Goal: Contribute content: Add original content to the website for others to see

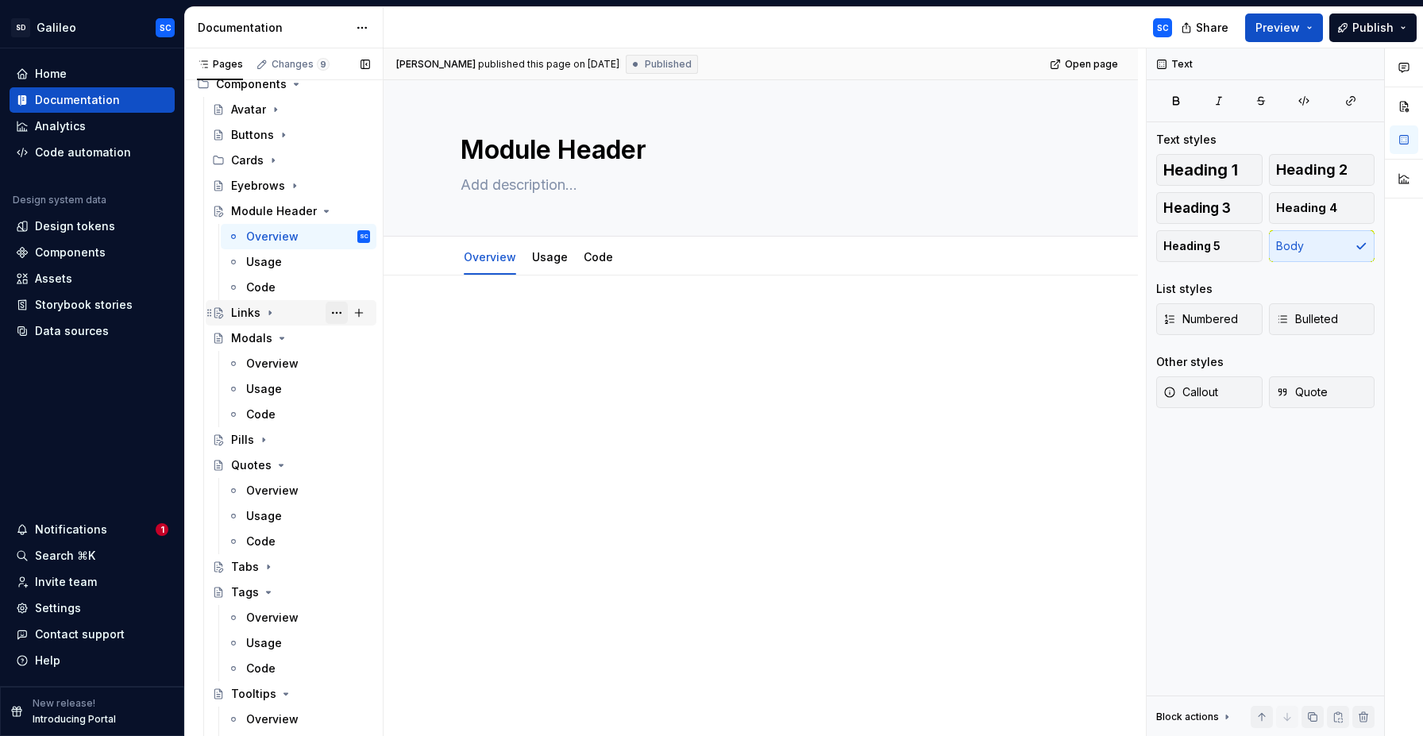
scroll to position [81, 0]
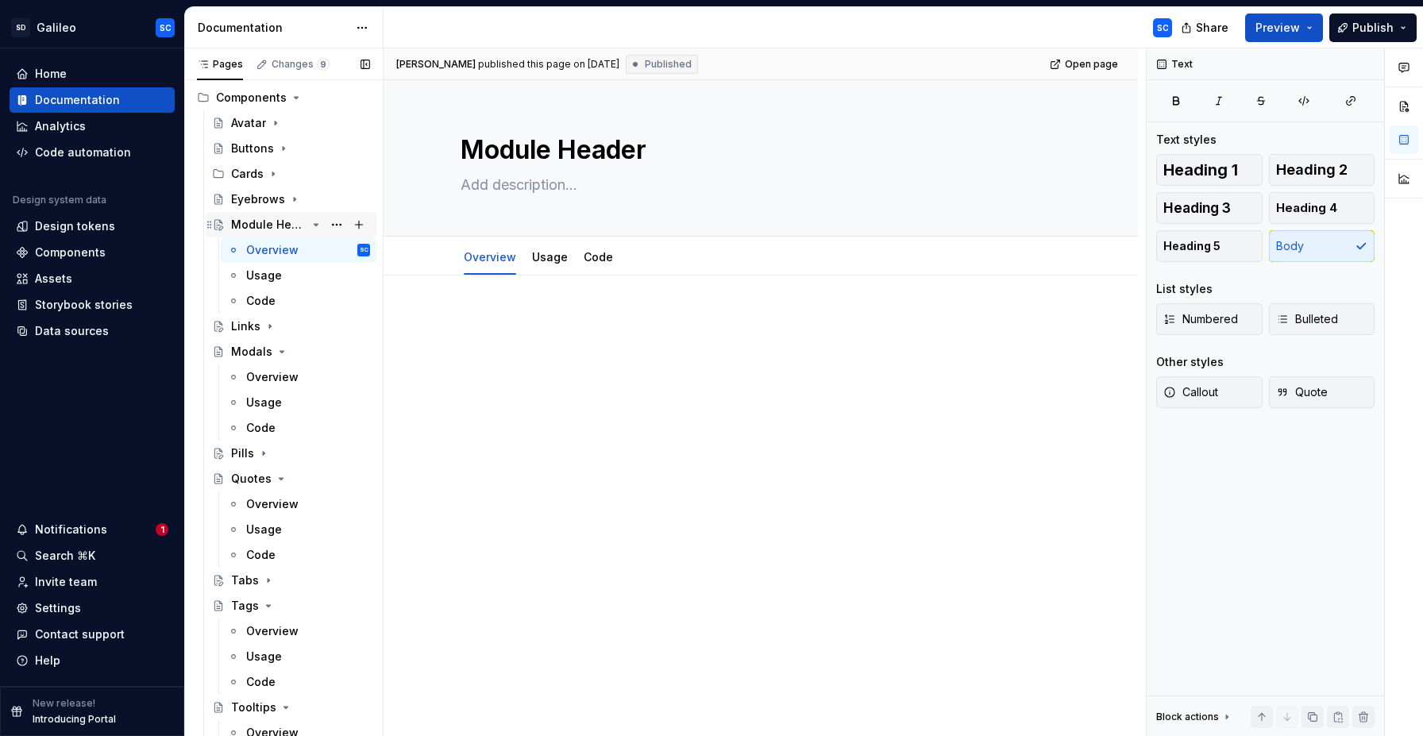
click at [288, 221] on div "Module Header" at bounding box center [268, 225] width 75 height 16
click at [340, 227] on button "Page tree" at bounding box center [336, 225] width 22 height 22
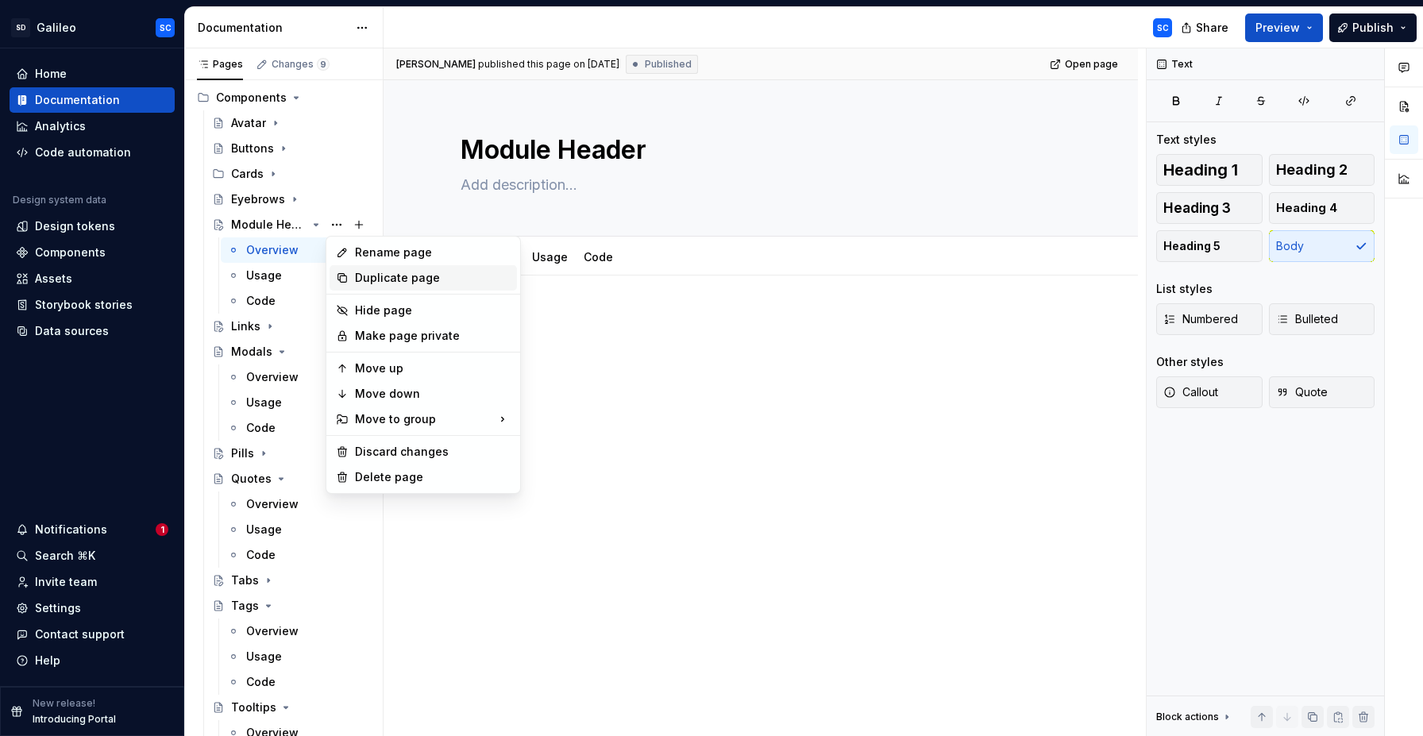
click at [391, 275] on div "Duplicate page" at bounding box center [433, 278] width 156 height 16
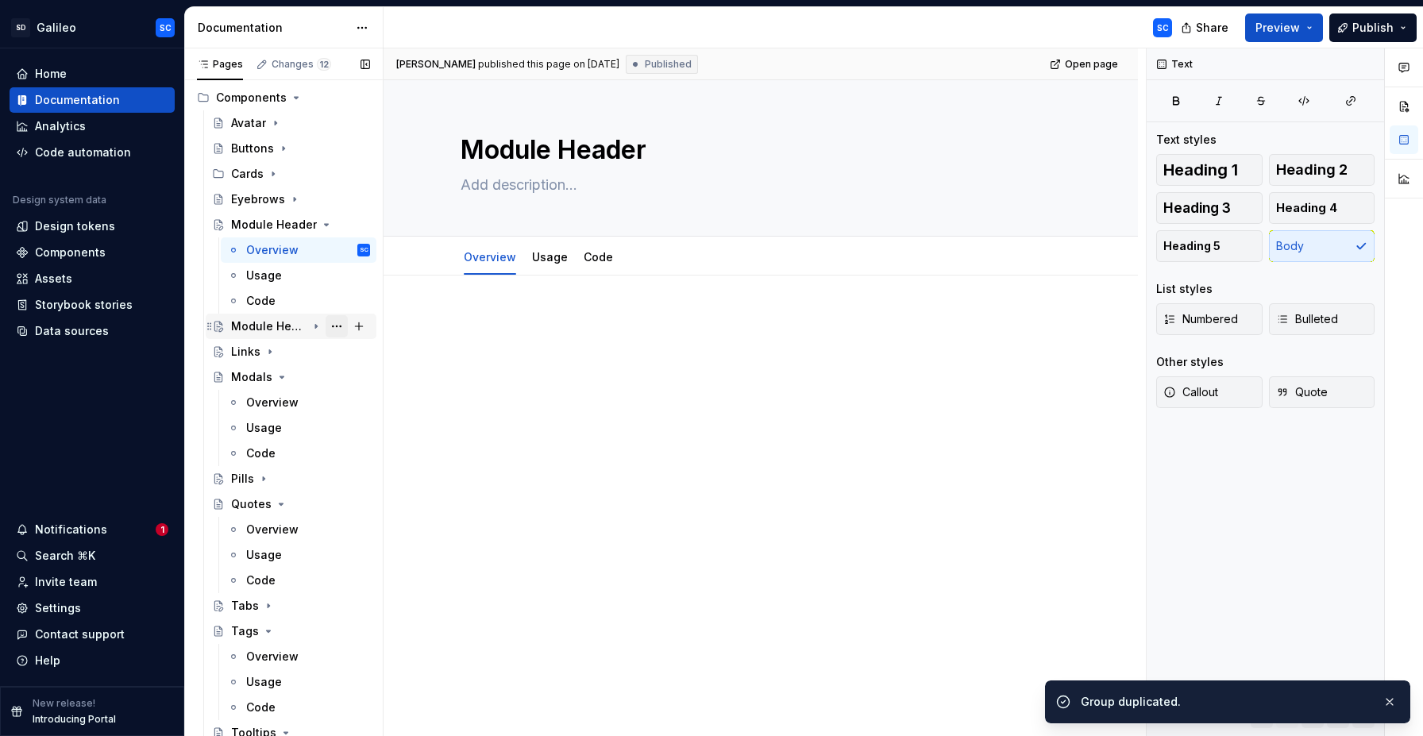
click at [334, 328] on button "Page tree" at bounding box center [336, 326] width 22 height 22
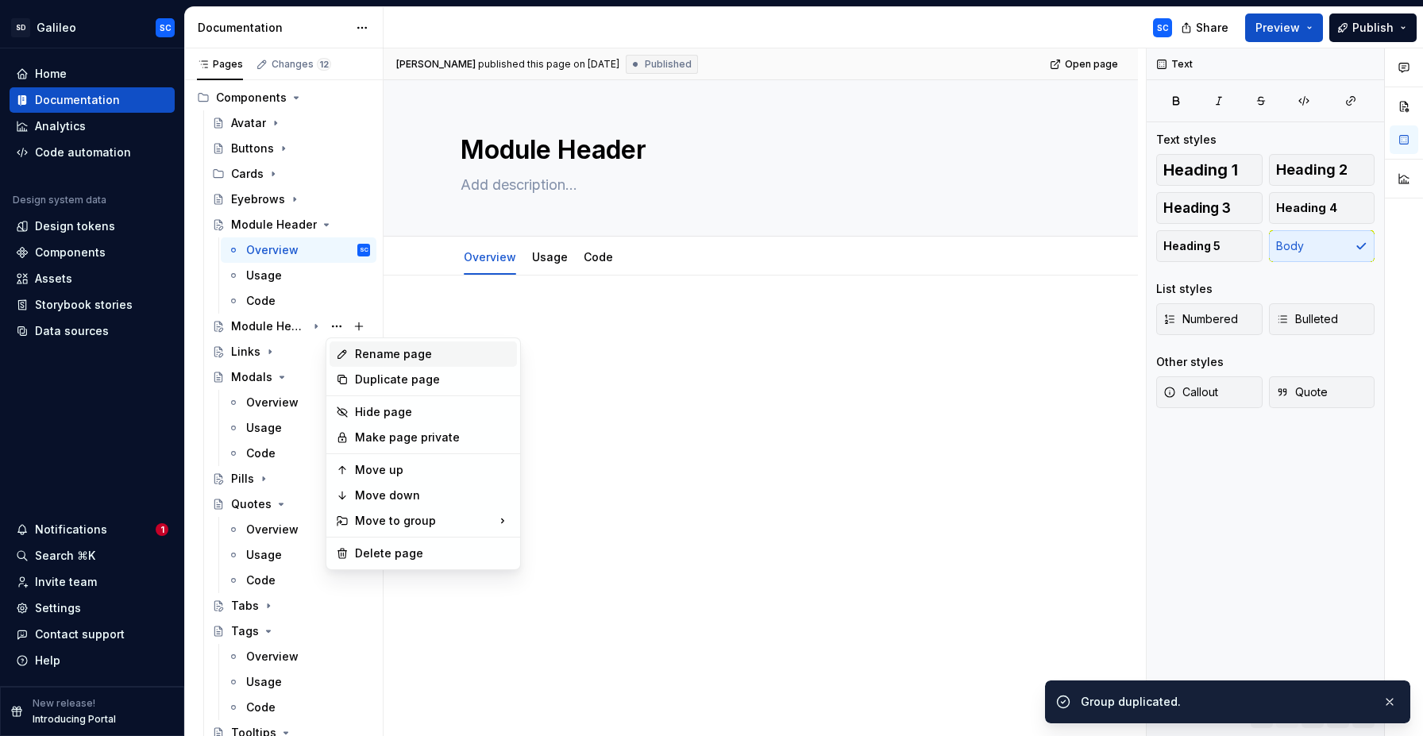
click at [397, 352] on div "Rename page" at bounding box center [433, 354] width 156 height 16
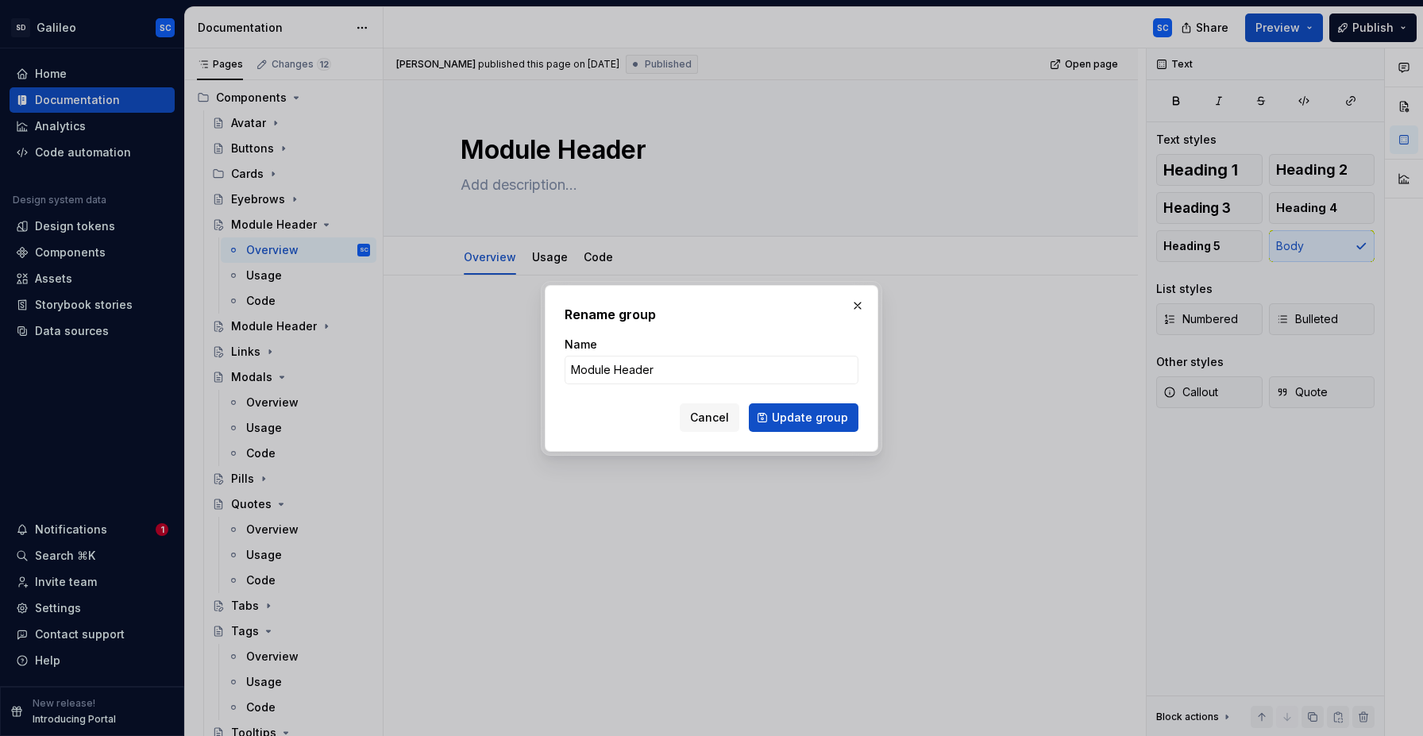
type textarea "*"
type input "Rich Text Editor (RTE)"
click at [799, 419] on span "Update group" at bounding box center [810, 418] width 76 height 16
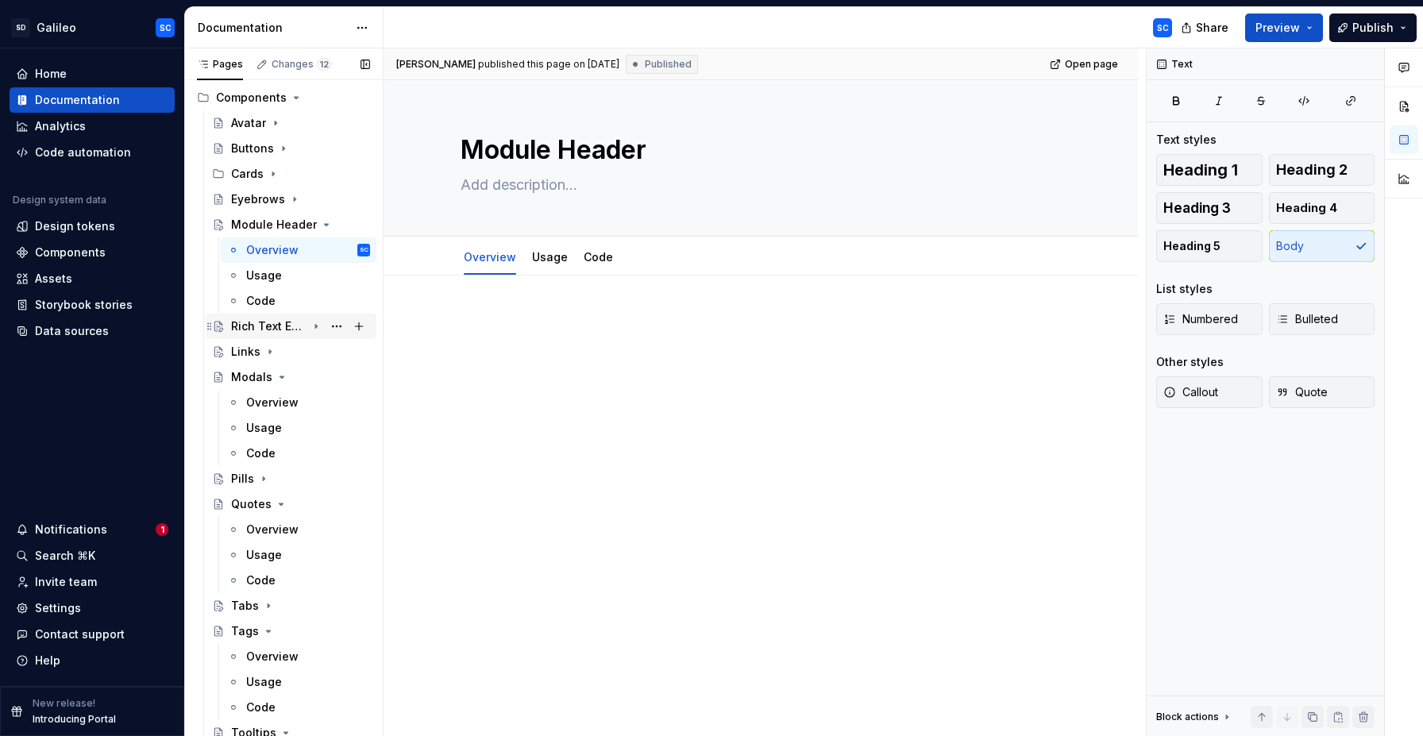
click at [279, 326] on div "Rich Text Editor (RTE)" at bounding box center [268, 326] width 75 height 16
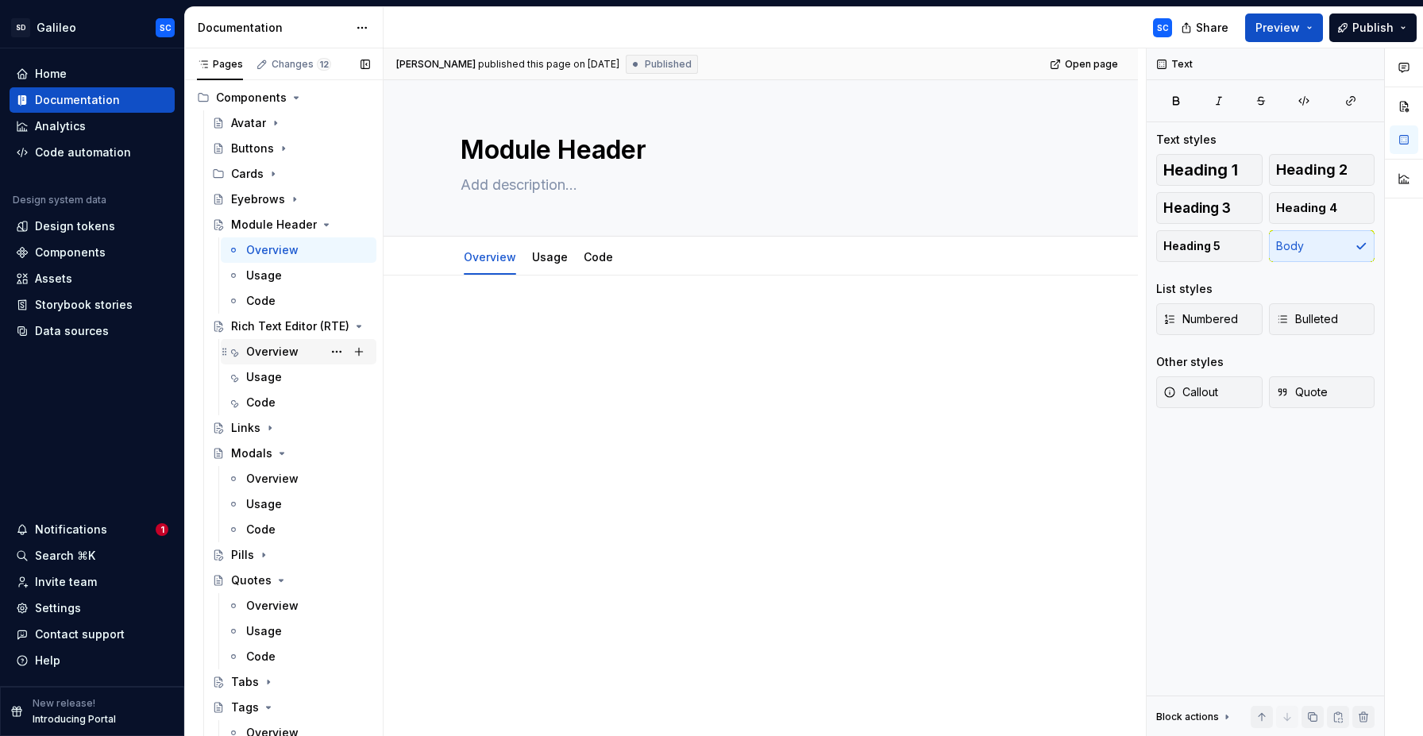
click at [267, 356] on div "Overview" at bounding box center [272, 352] width 52 height 16
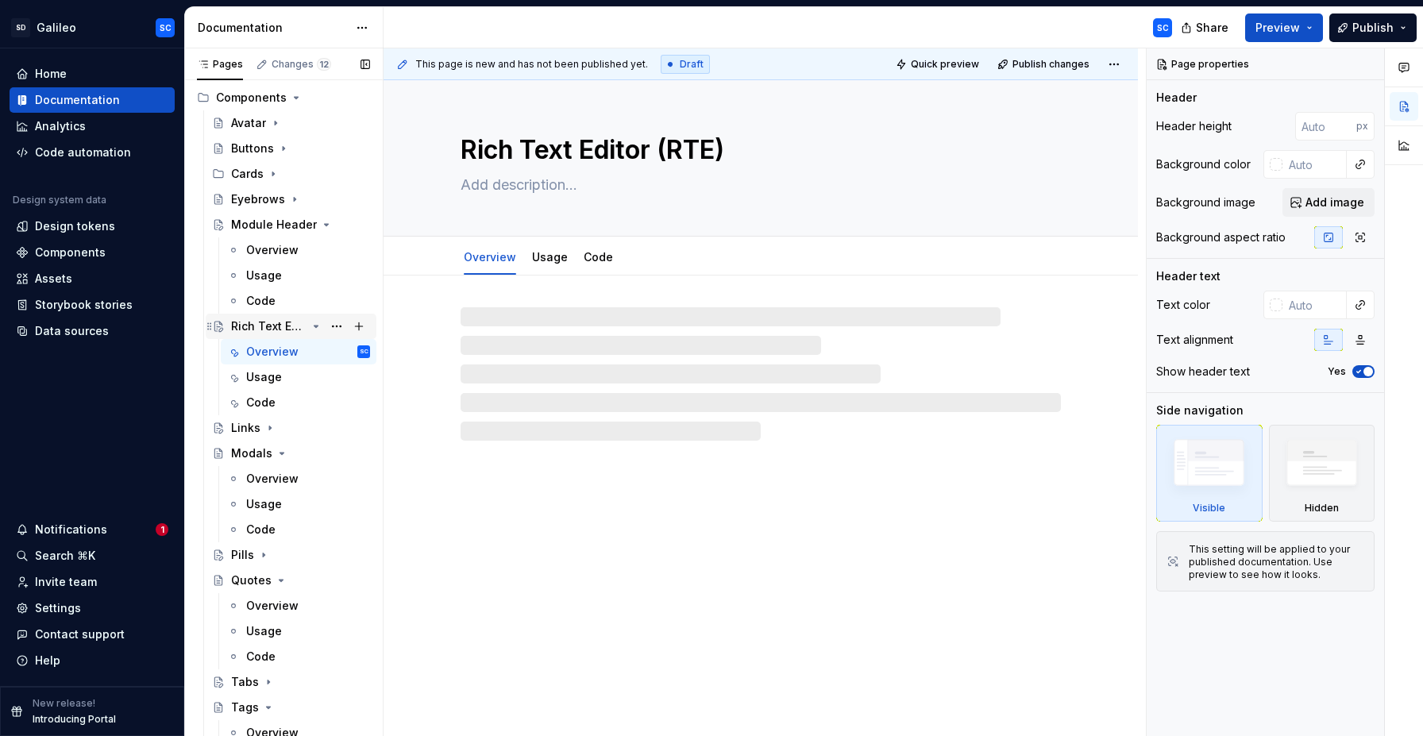
click at [270, 326] on div "Rich Text Editor (RTE)" at bounding box center [268, 326] width 75 height 16
click at [274, 349] on div "Overview" at bounding box center [272, 352] width 52 height 16
click at [566, 185] on textarea at bounding box center [757, 184] width 600 height 25
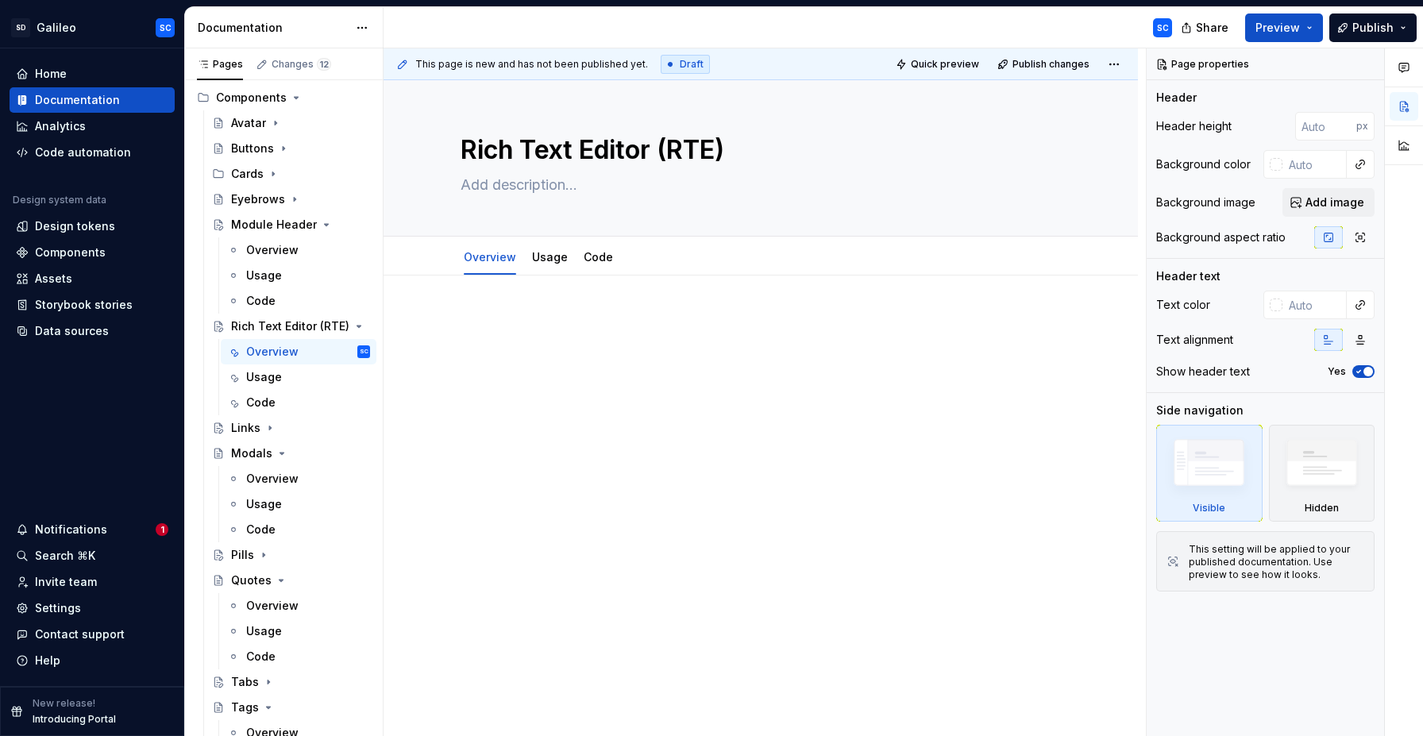
type textarea "*"
paste textarea "The Rich Text Editor (RTE) provides structured text formatting options for body…"
type textarea "The Rich Text Editor (RTE) provides structured text formatting options for body…"
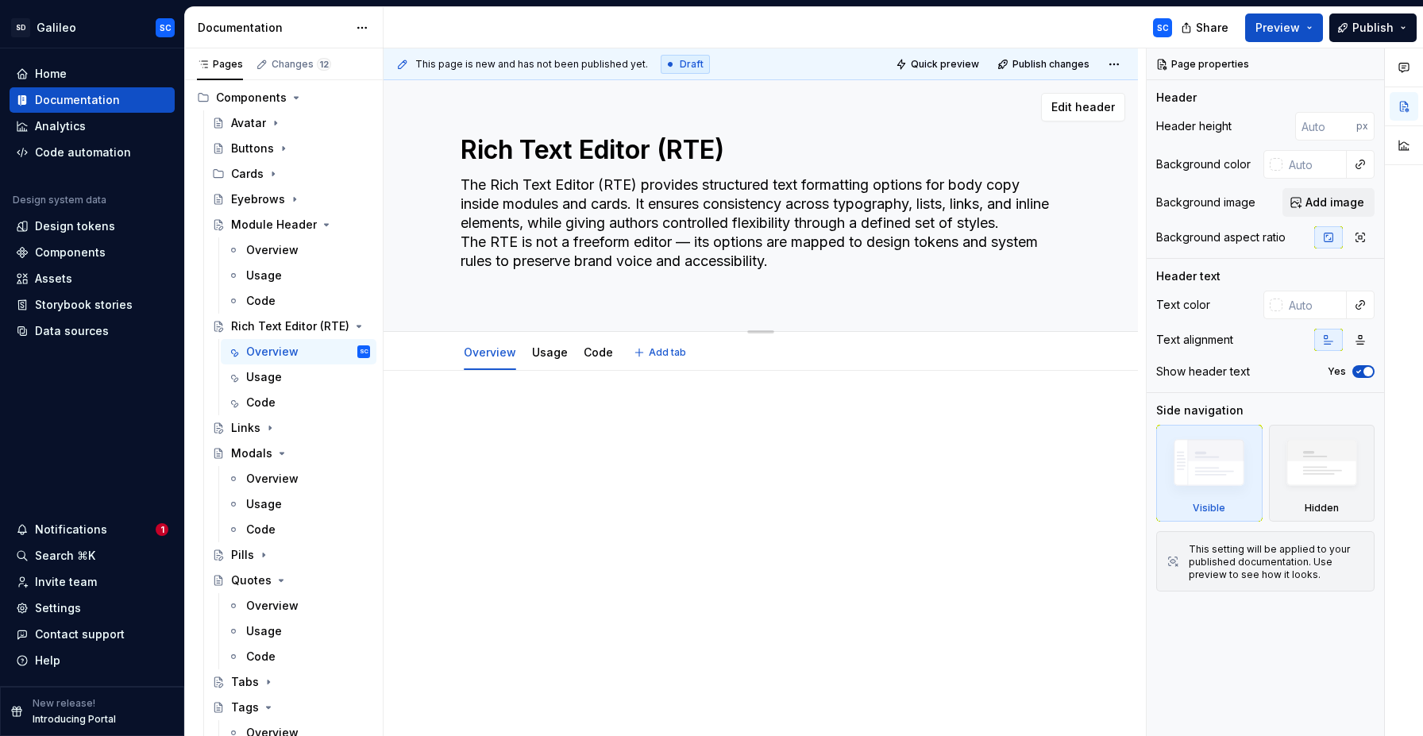
click at [591, 248] on textarea "The Rich Text Editor (RTE) provides structured text formatting options for body…" at bounding box center [757, 232] width 600 height 121
type textarea "*"
type textarea "The Rich Text Editor (RTE) provides structured text formatting options for body…"
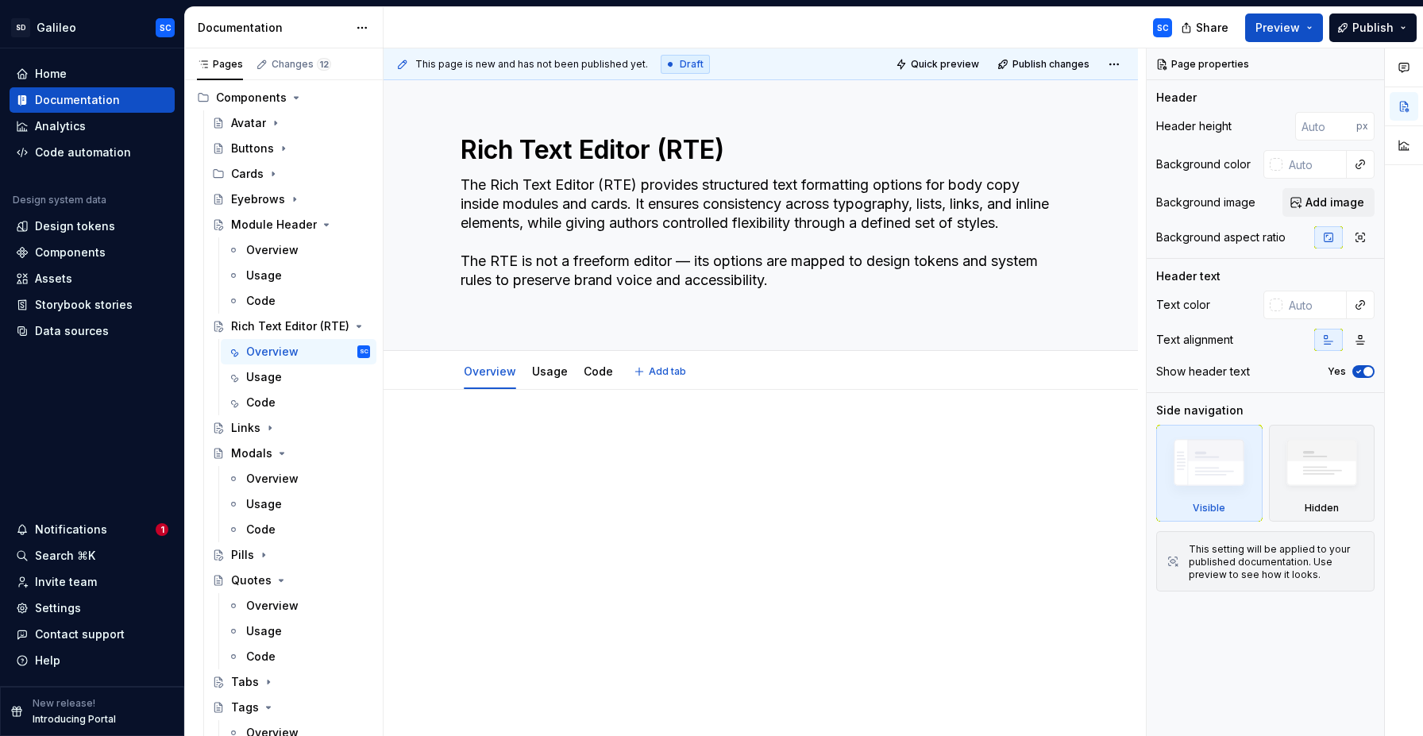
type textarea "*"
type textarea "The Rich Text Editor (RTE) provides structured text formatting options for body…"
click at [613, 418] on div at bounding box center [760, 559] width 754 height 338
type textarea "*"
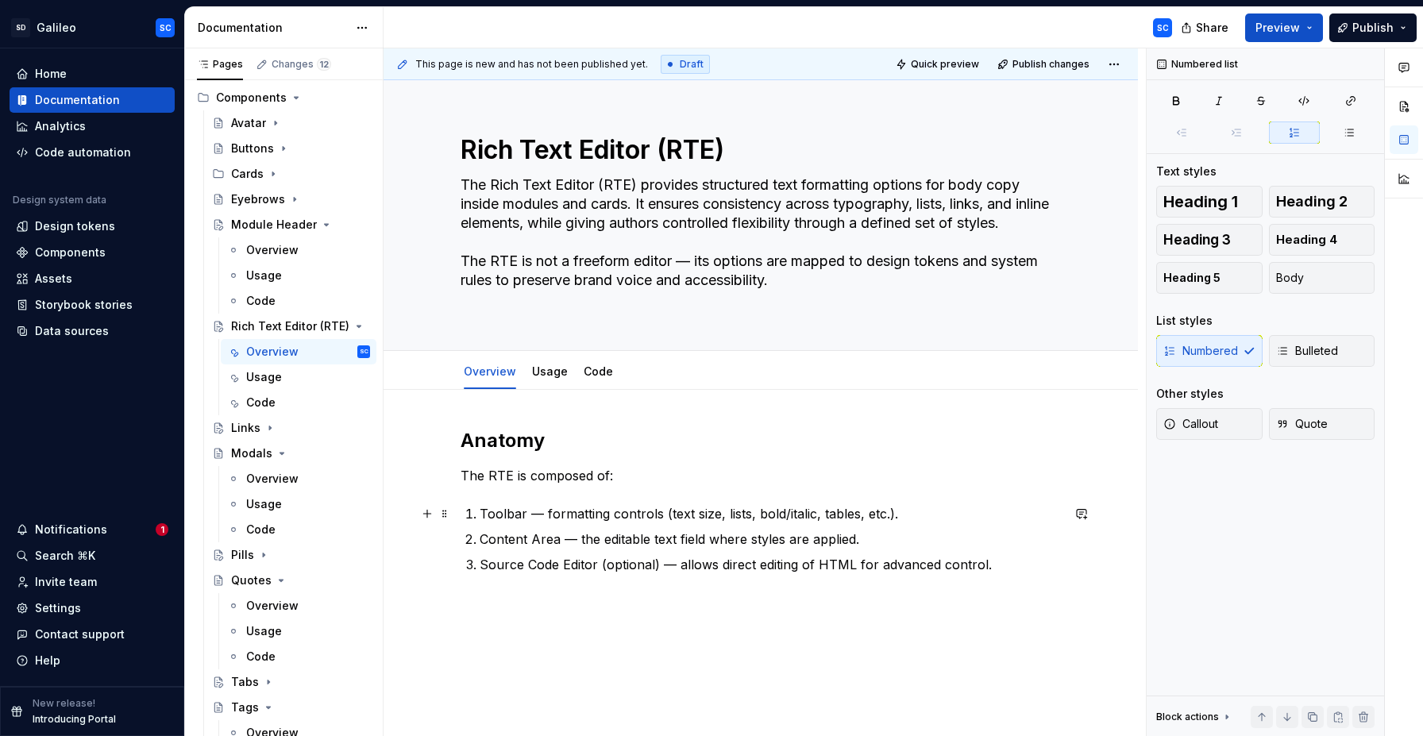
click at [512, 518] on p "Toolbar — formatting controls (text size, lists, bold/italic, tables, etc.)." at bounding box center [769, 513] width 581 height 19
click at [503, 540] on p "Content Area — the editable text field where styles are applied." at bounding box center [769, 538] width 581 height 19
drag, startPoint x: 503, startPoint y: 540, endPoint x: 557, endPoint y: 541, distance: 54.0
click at [557, 541] on p "Content Area — the editable text field where styles are applied." at bounding box center [769, 538] width 581 height 19
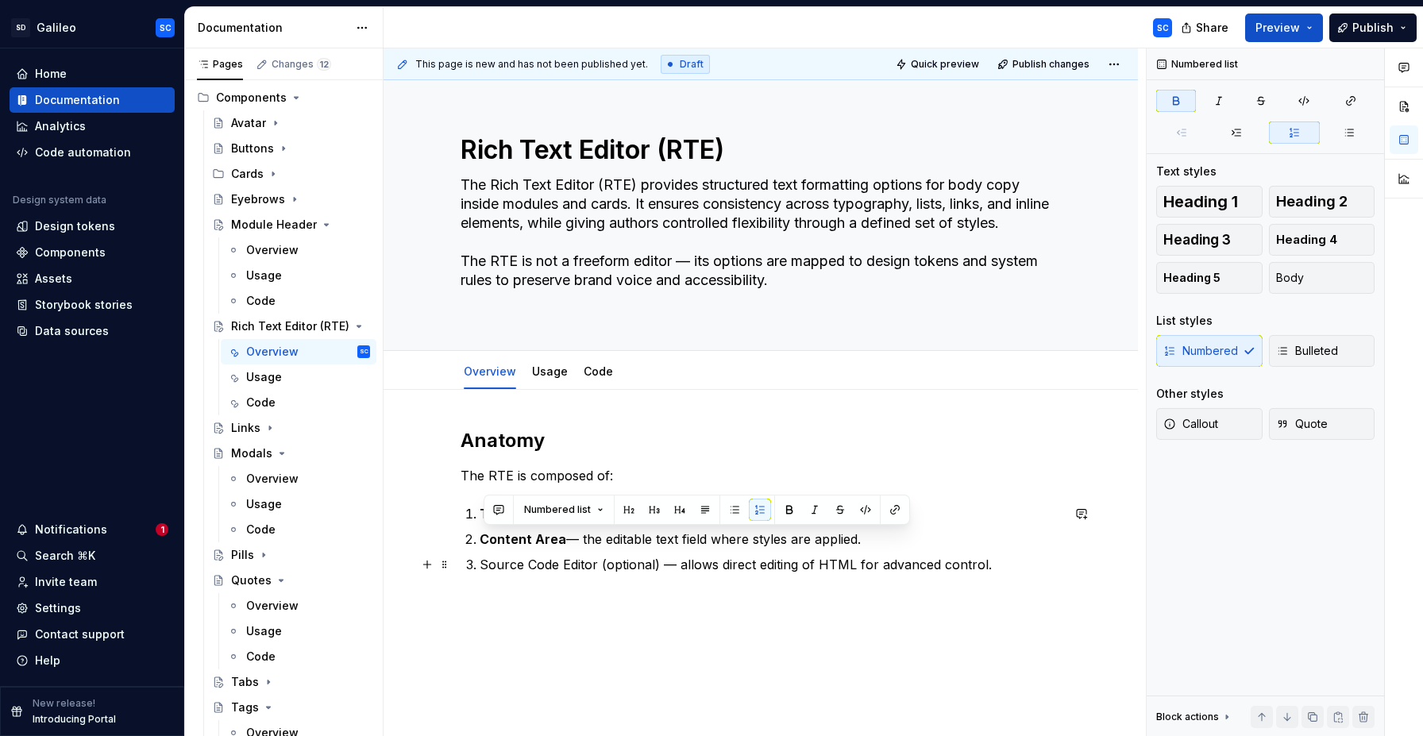
click at [509, 564] on p "Source Code Editor (optional) — allows direct editing of HTML for advanced cont…" at bounding box center [769, 564] width 581 height 19
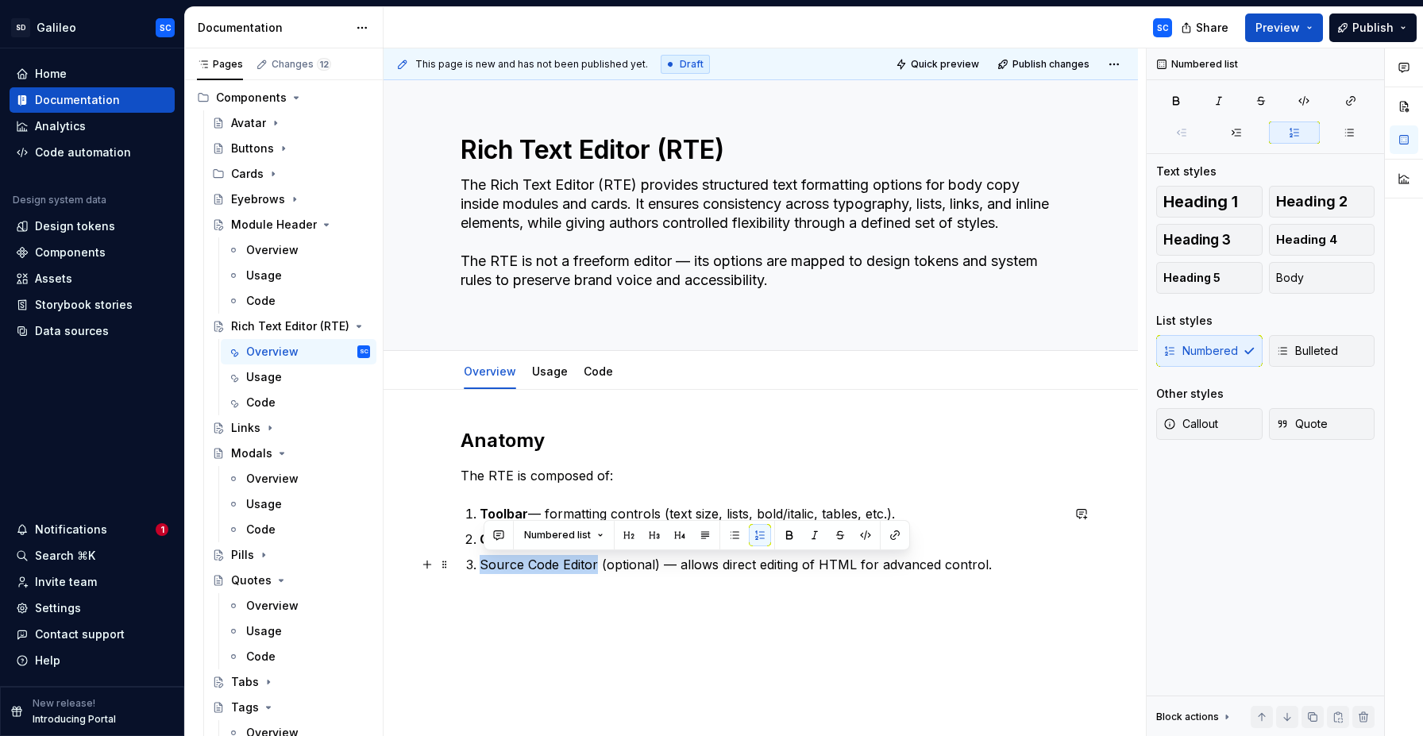
drag, startPoint x: 509, startPoint y: 564, endPoint x: 572, endPoint y: 567, distance: 62.8
click at [575, 572] on p "Source Code Editor (optional) — allows direct editing of HTML for advanced cont…" at bounding box center [769, 564] width 581 height 19
click at [641, 573] on p "Source Code Editor (optional) — allows direct editing of HTML for advanced cont…" at bounding box center [769, 564] width 581 height 19
click at [633, 565] on p "Source Code Editor (optional) — allows direct editing of HTML for advanced cont…" at bounding box center [769, 564] width 581 height 19
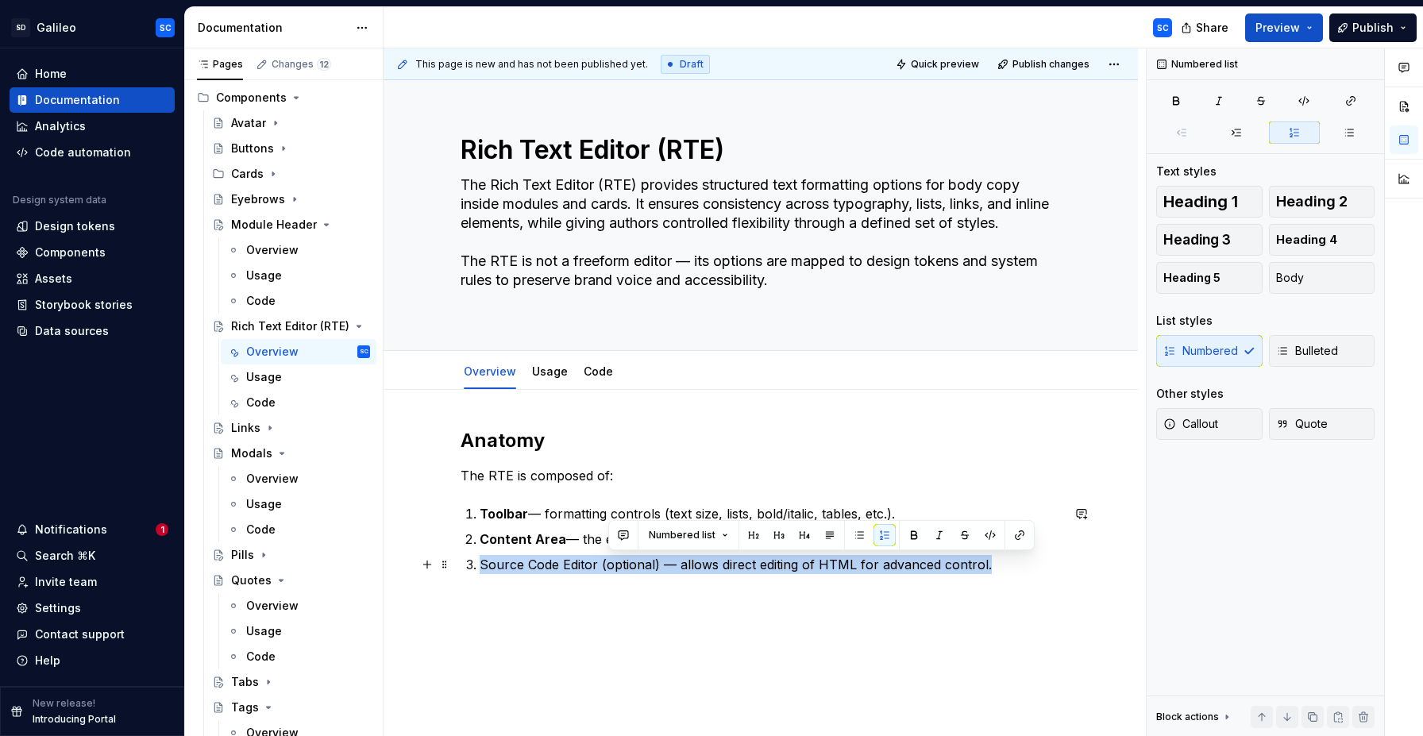
click at [633, 565] on p "Source Code Editor (optional) — allows direct editing of HTML for advanced cont…" at bounding box center [769, 564] width 581 height 19
click at [721, 595] on div "Anatomy The RTE is composed of: Toolbar — formatting controls (text size, lists…" at bounding box center [760, 602] width 754 height 424
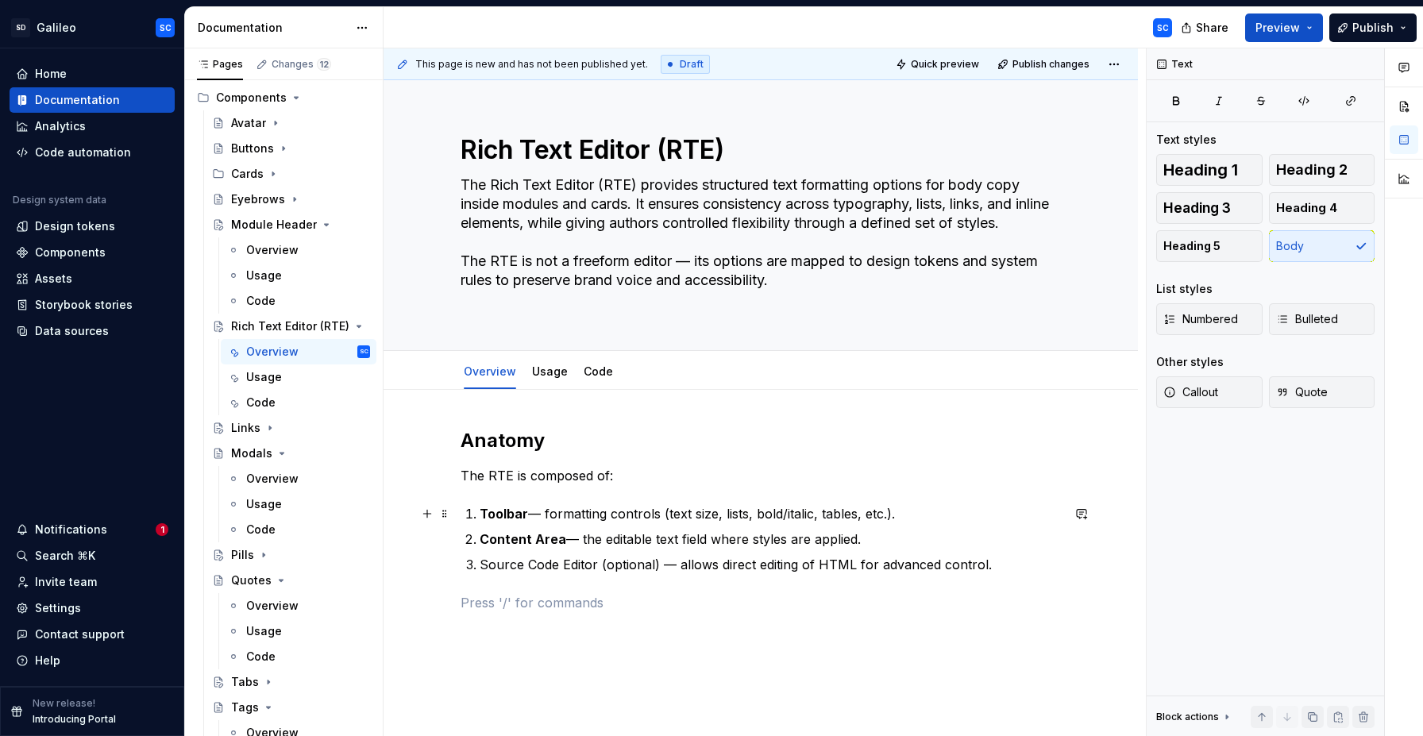
drag, startPoint x: 753, startPoint y: 516, endPoint x: 777, endPoint y: 518, distance: 23.9
click at [755, 516] on p "Toolbar — formatting controls (text size, lists, bold/italic, tables, etc.)." at bounding box center [769, 513] width 581 height 19
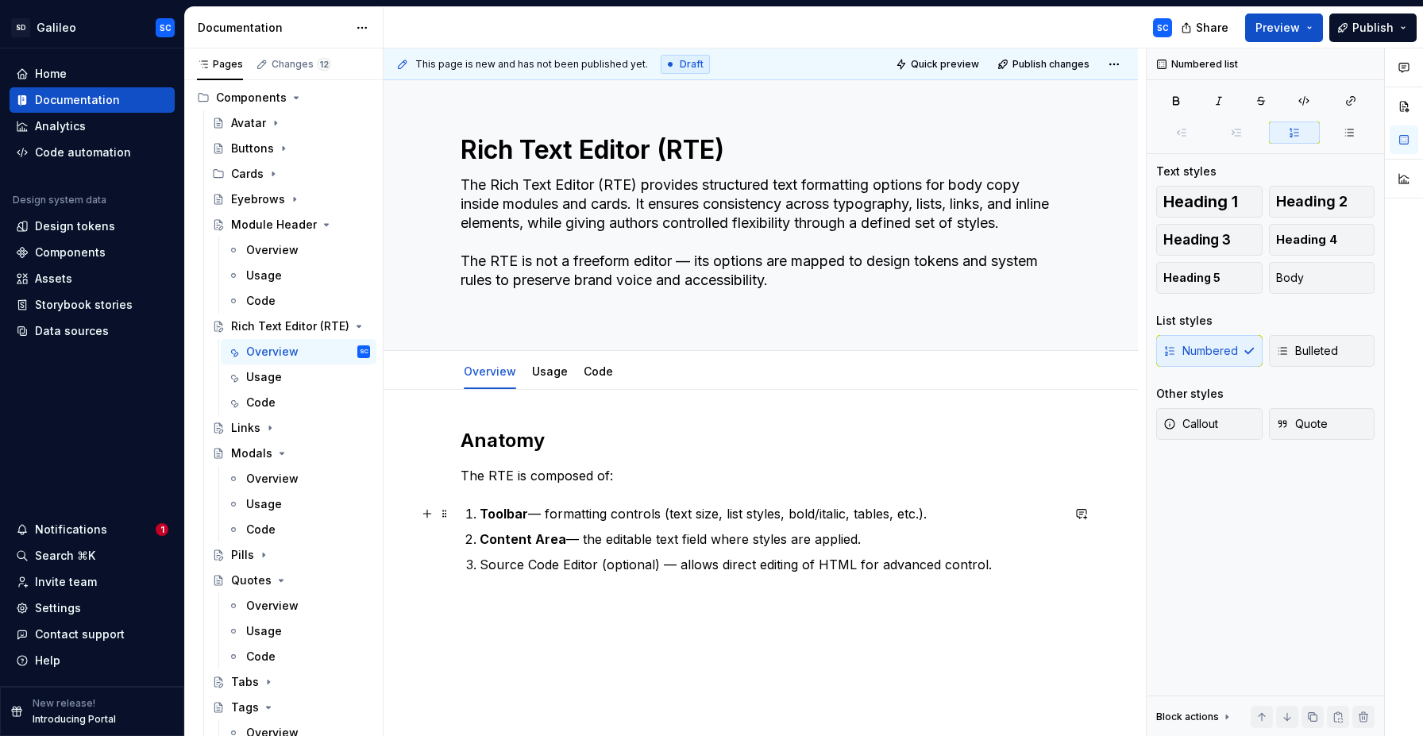
click at [906, 517] on p "Toolbar — formatting controls (text size, list styles, bold/italic, tables, etc…" at bounding box center [769, 513] width 581 height 19
click at [902, 559] on p "Source Code Editor (optional) — allows direct editing of HTML for advanced cont…" at bounding box center [769, 564] width 581 height 19
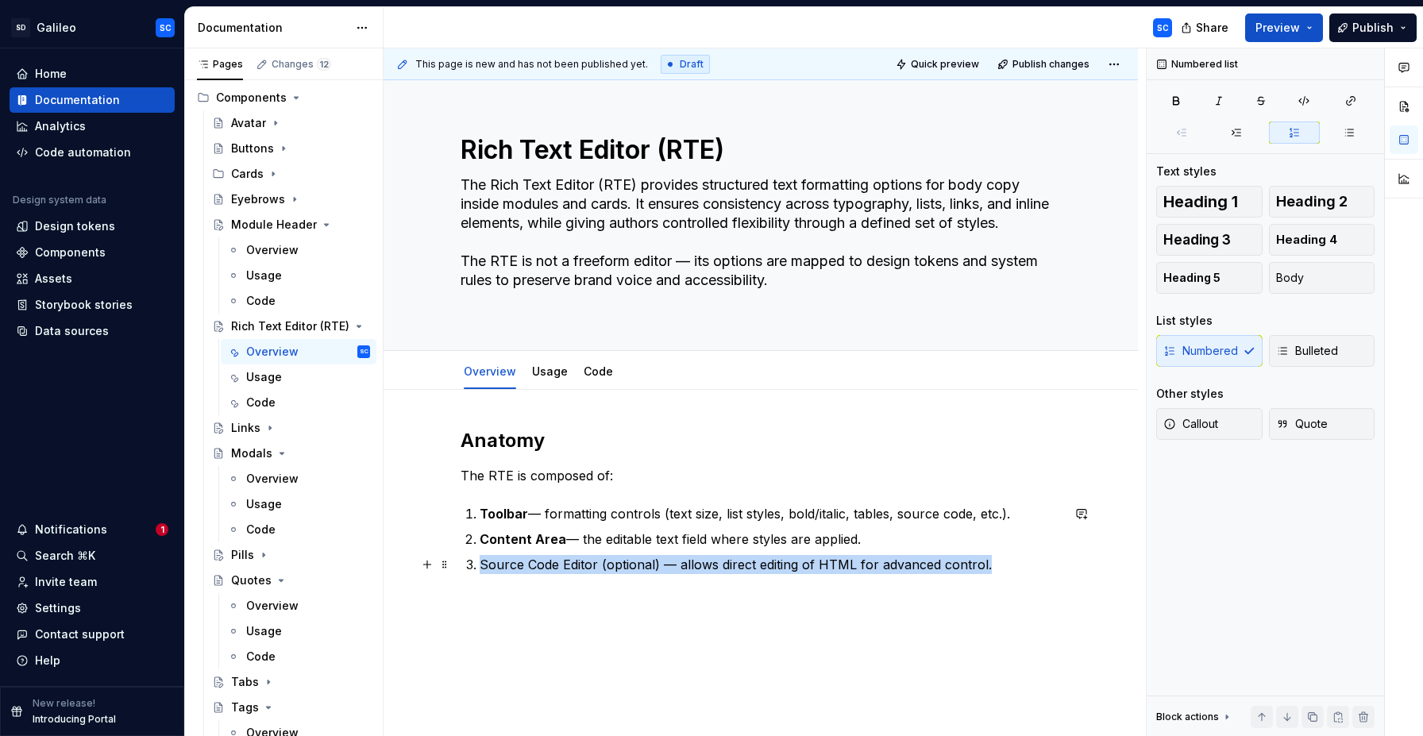
click at [902, 559] on p "Source Code Editor (optional) — allows direct editing of HTML for advanced cont…" at bounding box center [769, 564] width 581 height 19
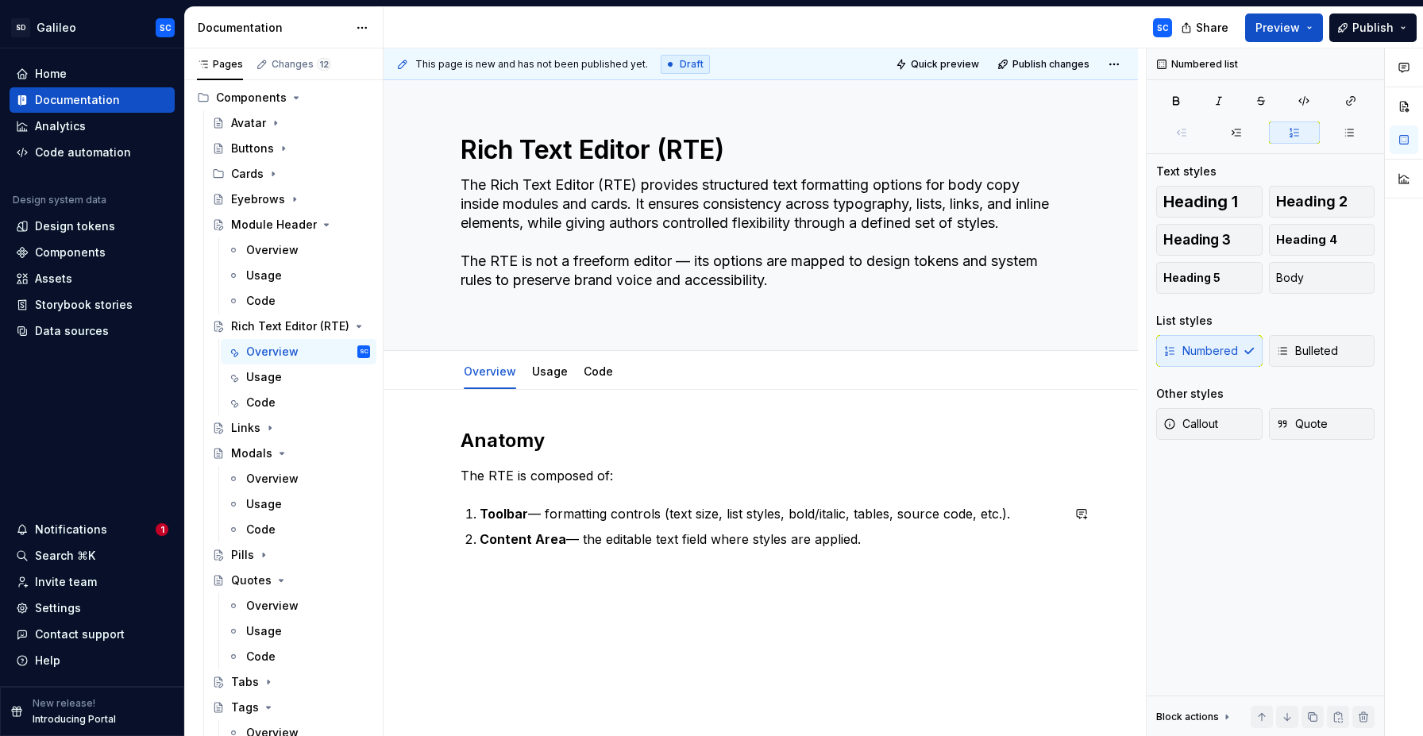
scroll to position [73, 0]
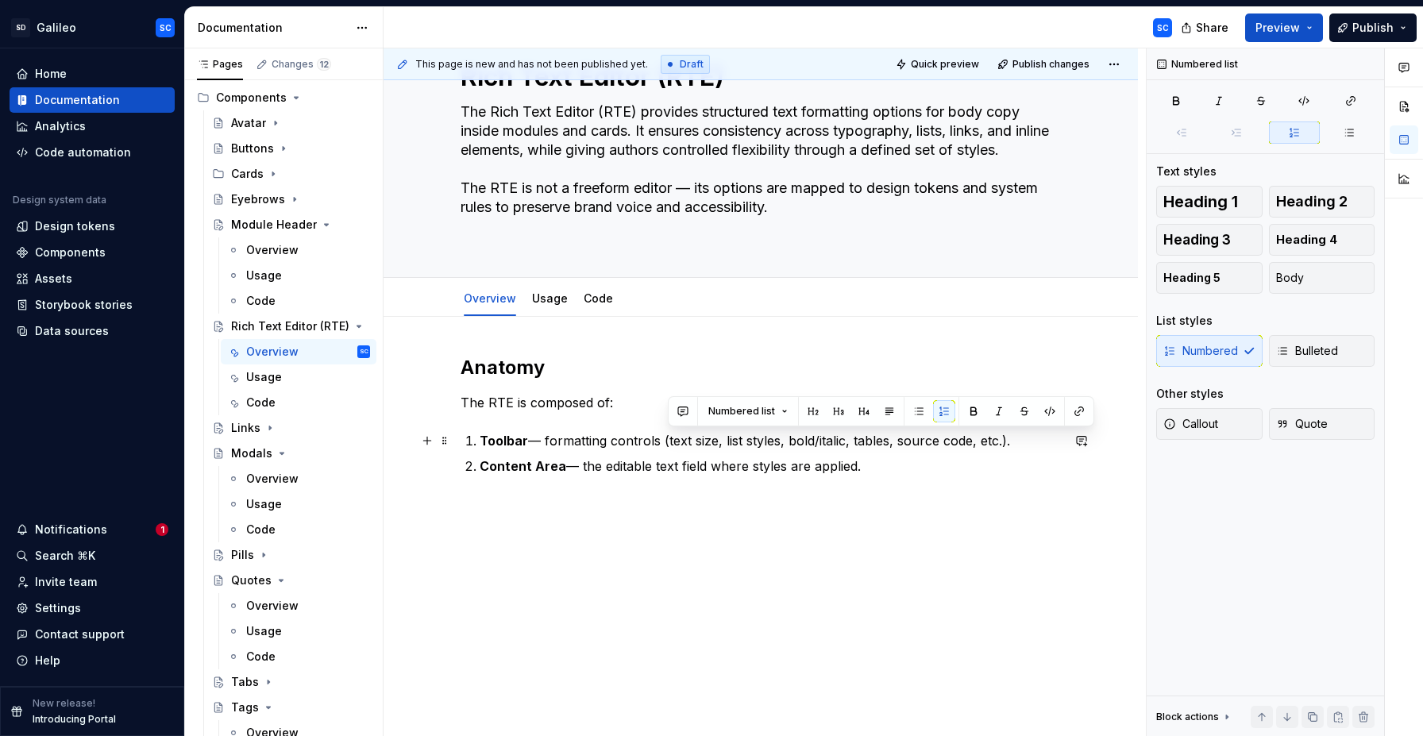
drag, startPoint x: 669, startPoint y: 442, endPoint x: 1017, endPoint y: 449, distance: 347.8
click at [1017, 449] on p "Toolbar — formatting controls (text size, list styles, bold/italic, tables, sou…" at bounding box center [769, 440] width 581 height 19
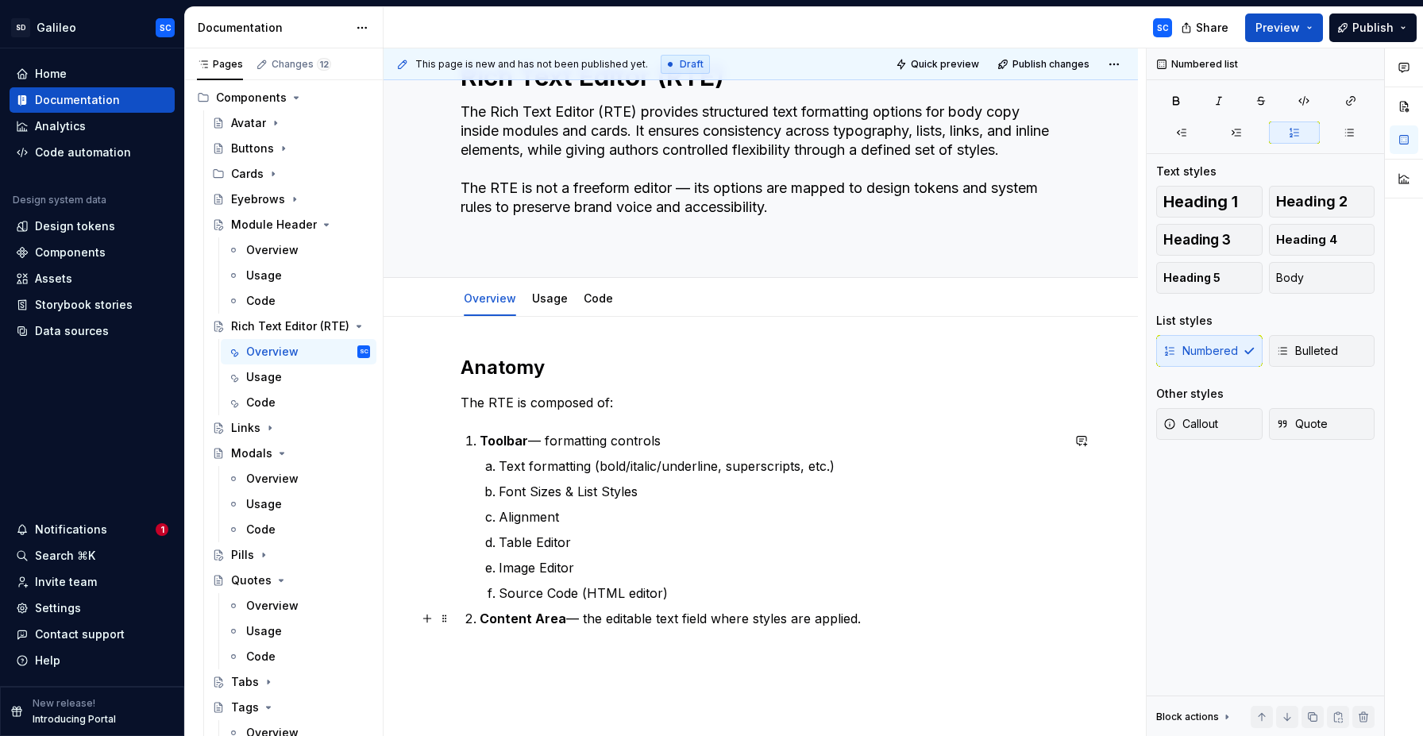
click at [922, 620] on p "Content Area — the editable text field where styles are applied." at bounding box center [769, 618] width 581 height 19
click at [603, 650] on p "Character/Word Counter" at bounding box center [769, 643] width 581 height 19
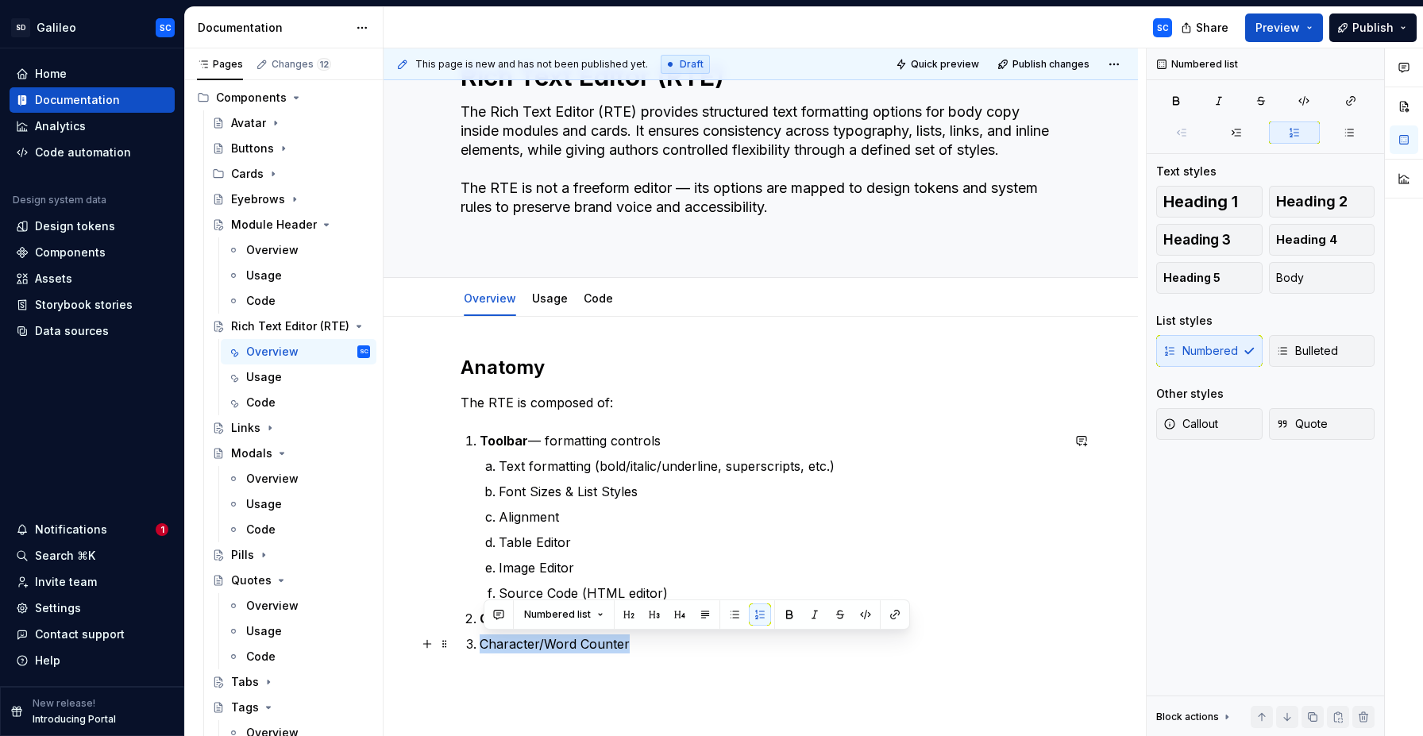
drag, startPoint x: 603, startPoint y: 650, endPoint x: 531, endPoint y: 645, distance: 71.7
click at [531, 645] on p "Character/Word Counter" at bounding box center [769, 643] width 581 height 19
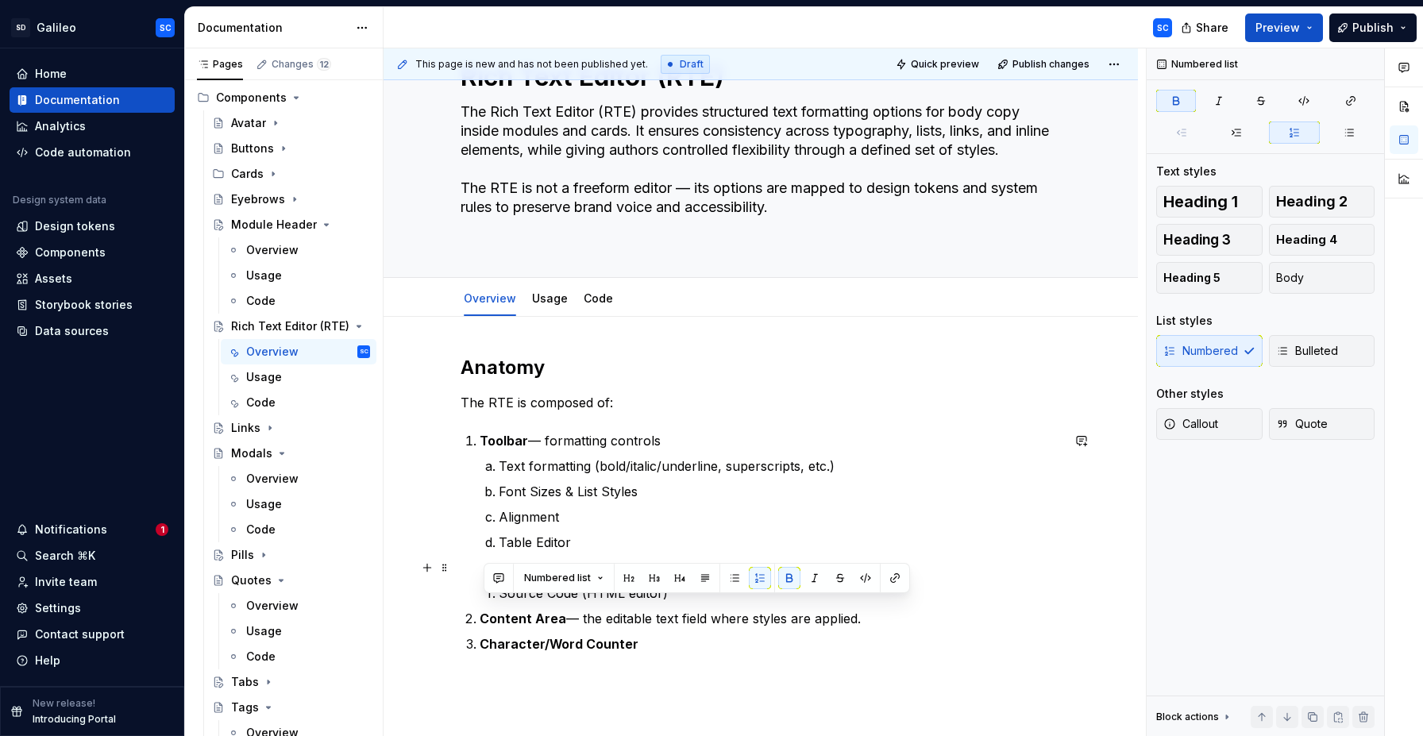
scroll to position [144, 0]
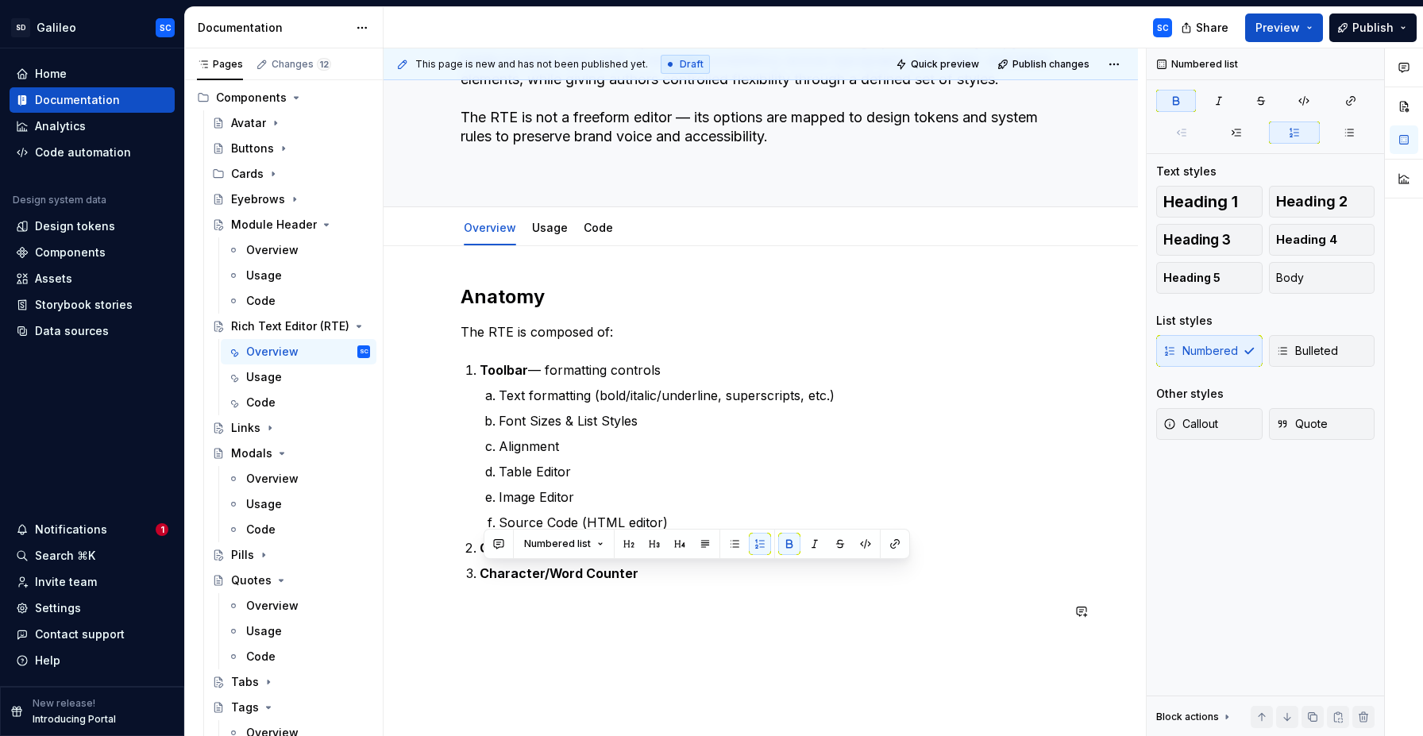
click at [752, 657] on div "Anatomy The RTE is composed of: Toolbar — formatting controls Text formatting (…" at bounding box center [760, 553] width 754 height 614
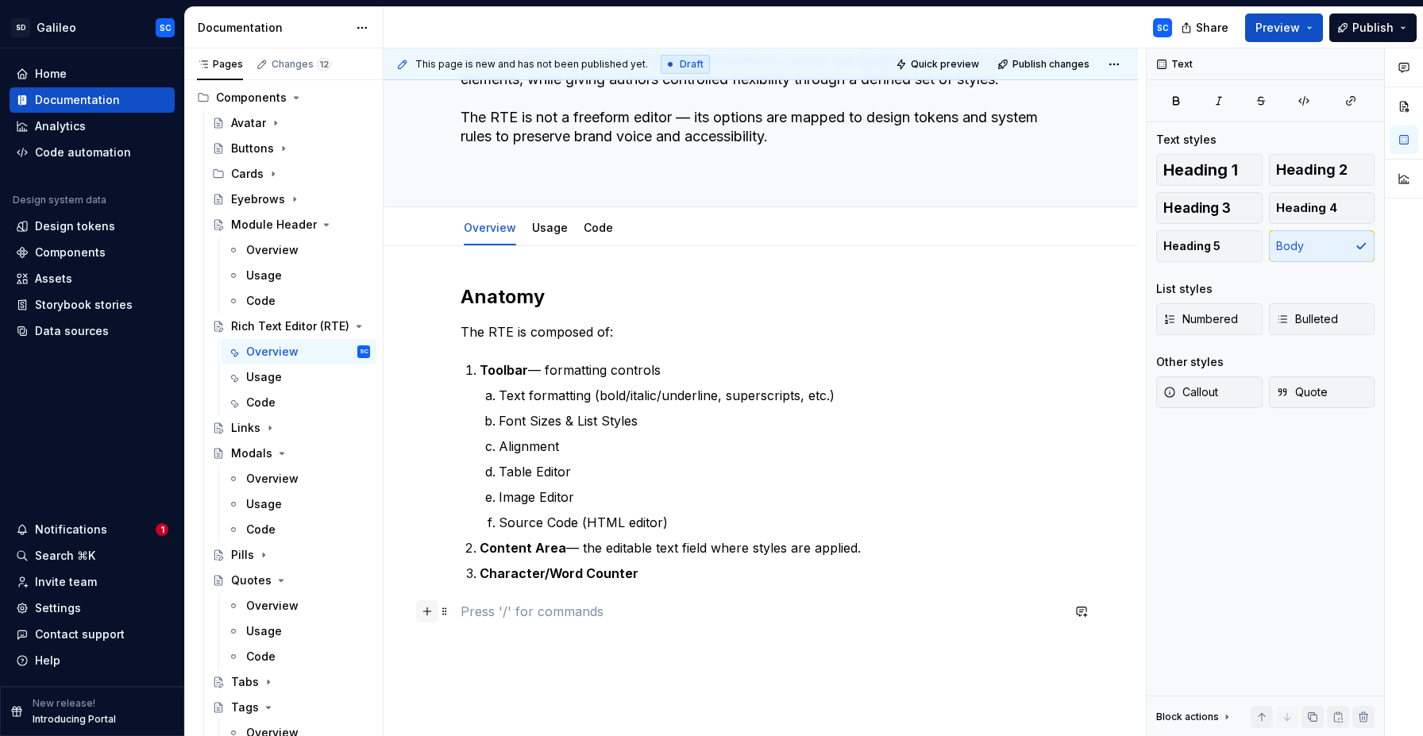
click at [432, 611] on button "button" at bounding box center [427, 611] width 22 height 22
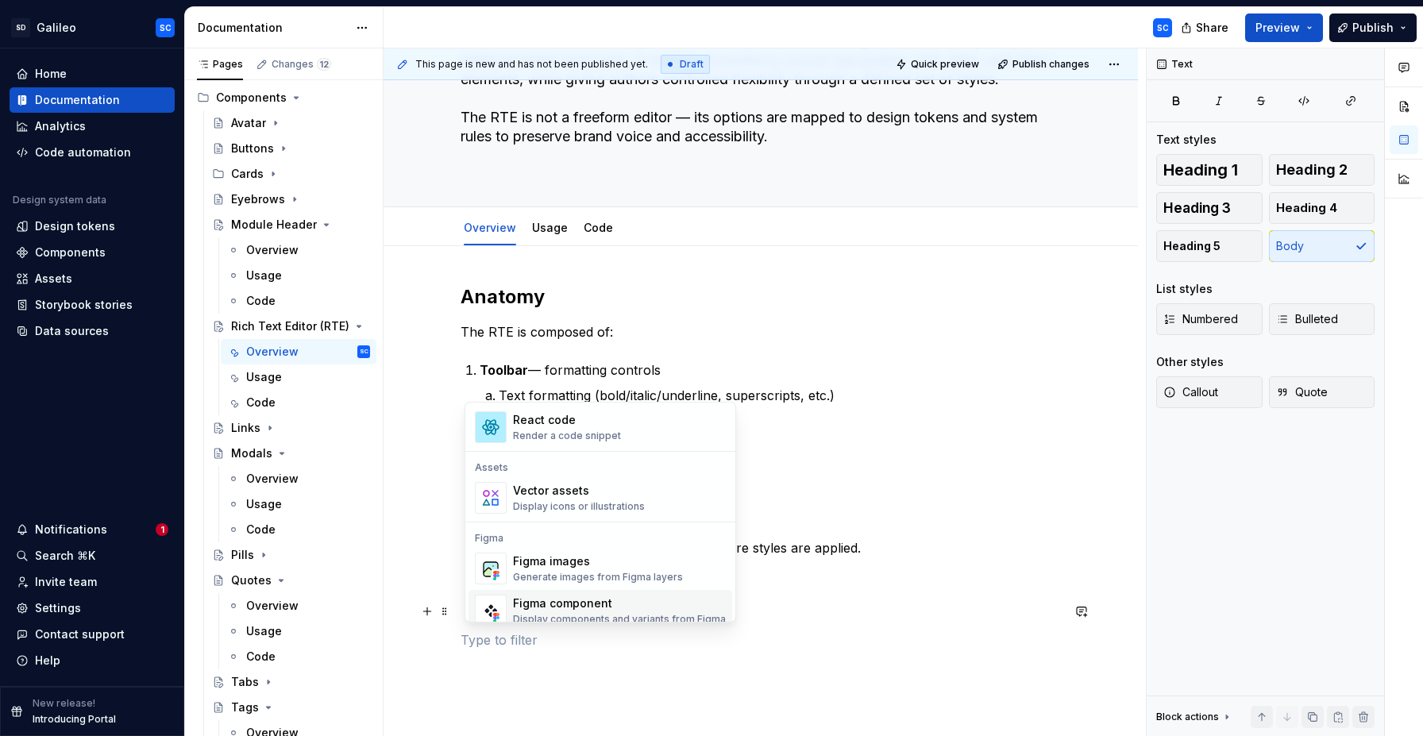
scroll to position [1402, 0]
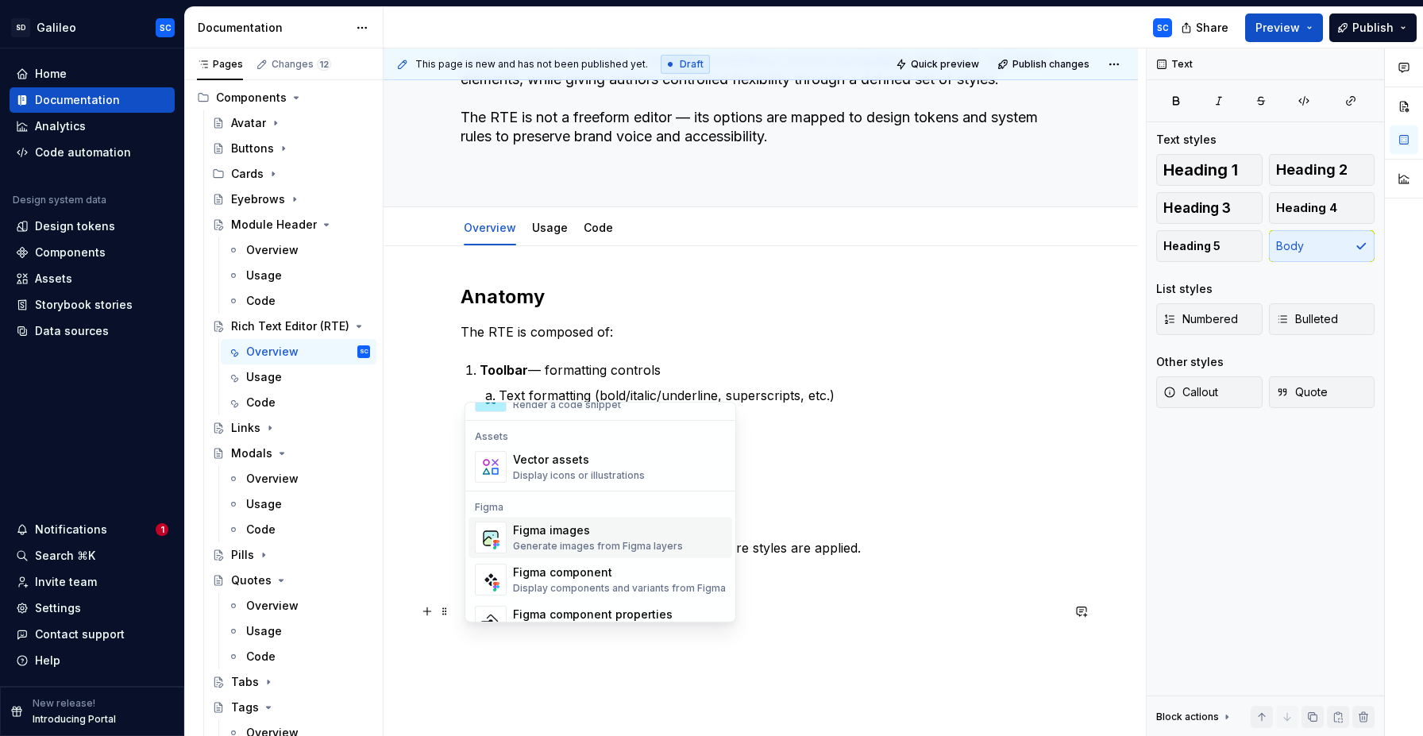
click at [600, 538] on div "Figma images Generate images from Figma layers" at bounding box center [598, 537] width 170 height 30
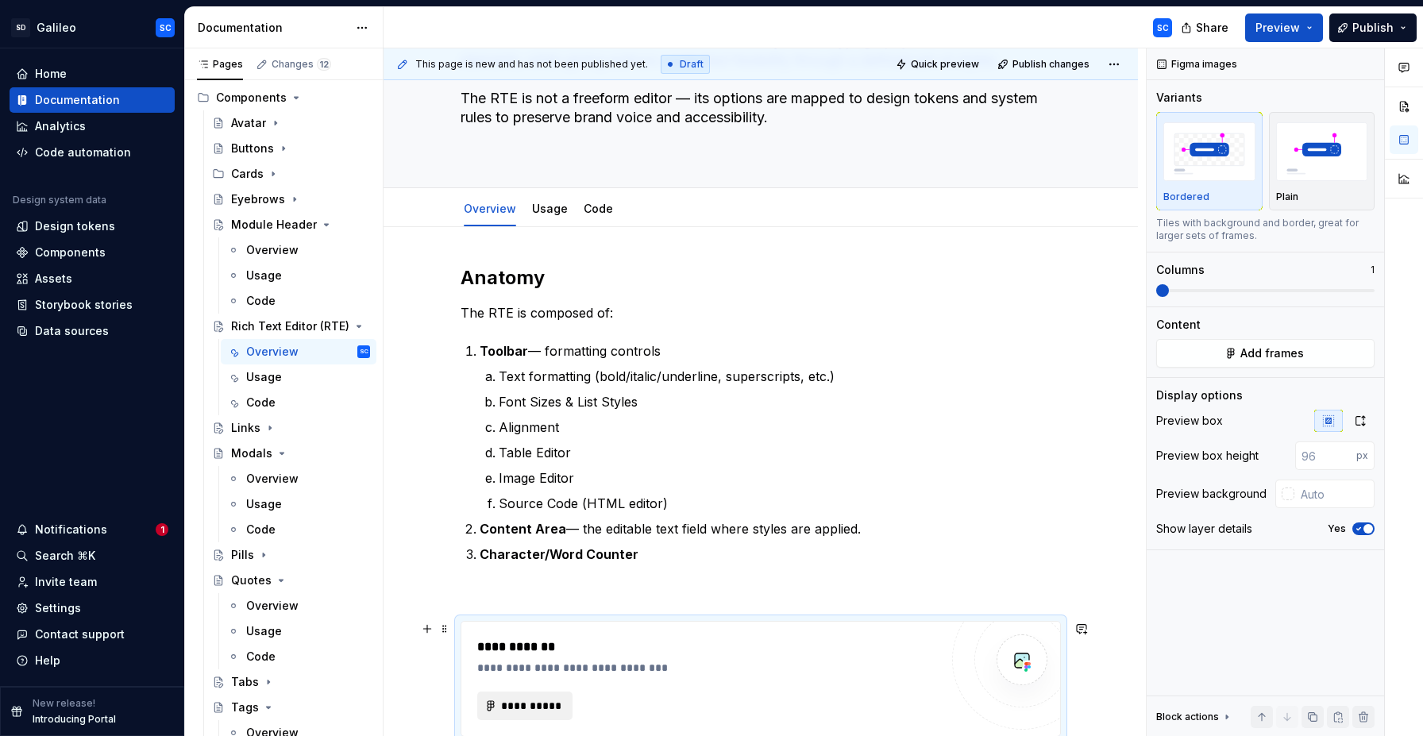
scroll to position [176, 0]
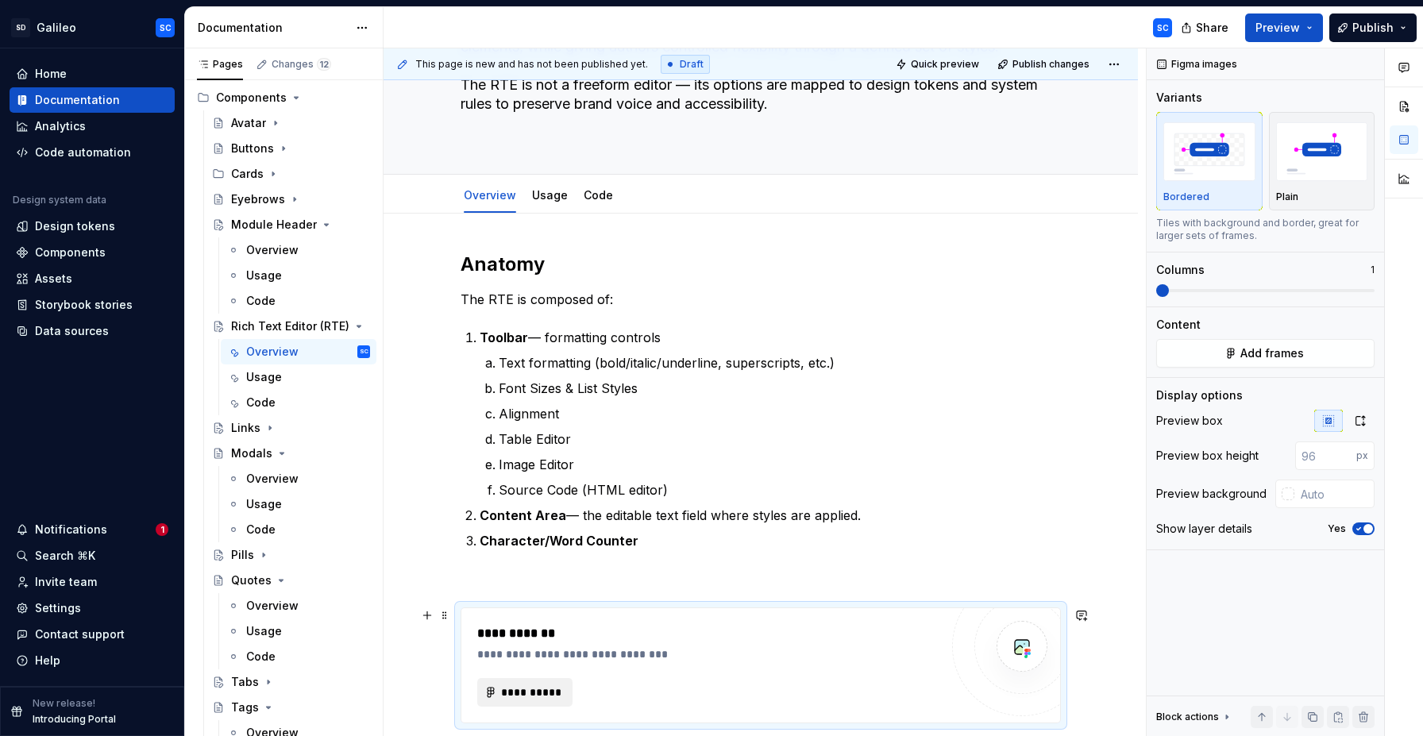
click at [531, 688] on span "**********" at bounding box center [531, 692] width 62 height 16
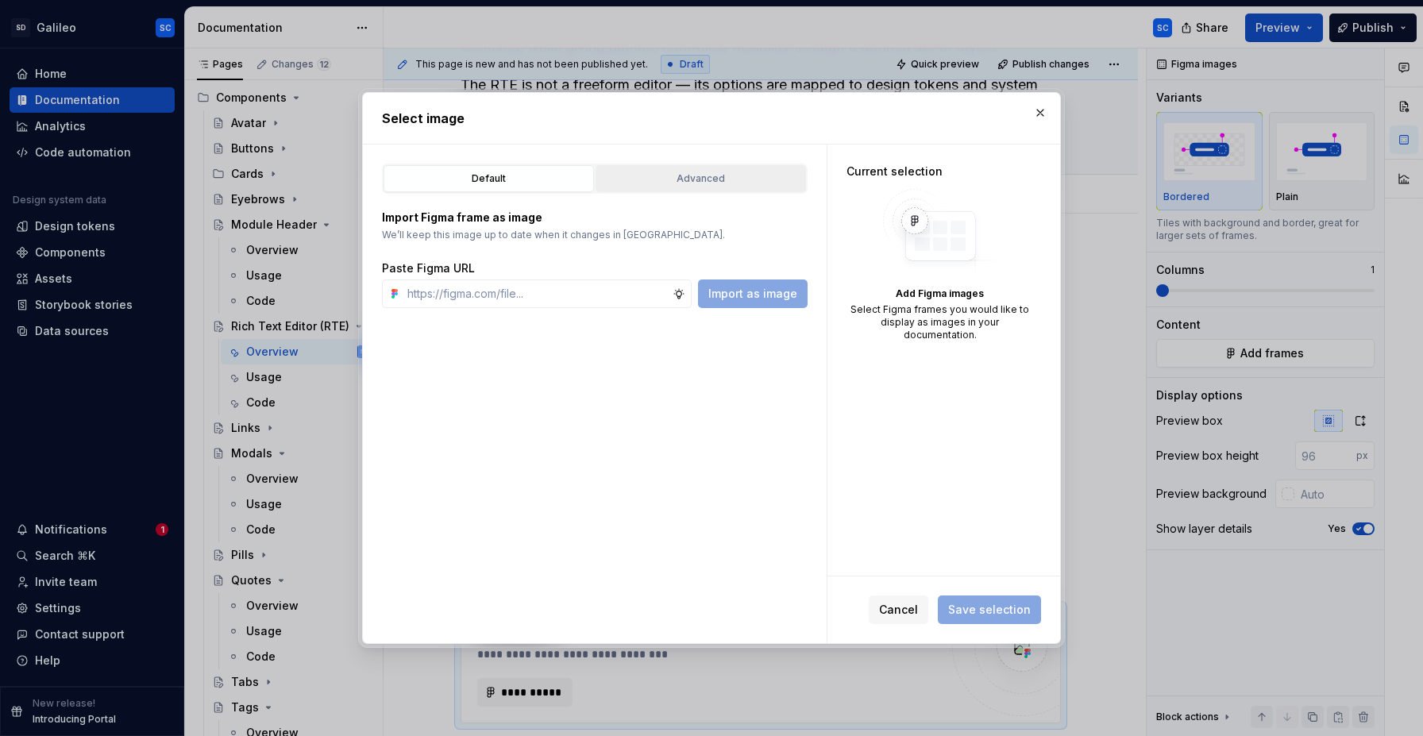
click at [710, 174] on div "Advanced" at bounding box center [700, 179] width 199 height 16
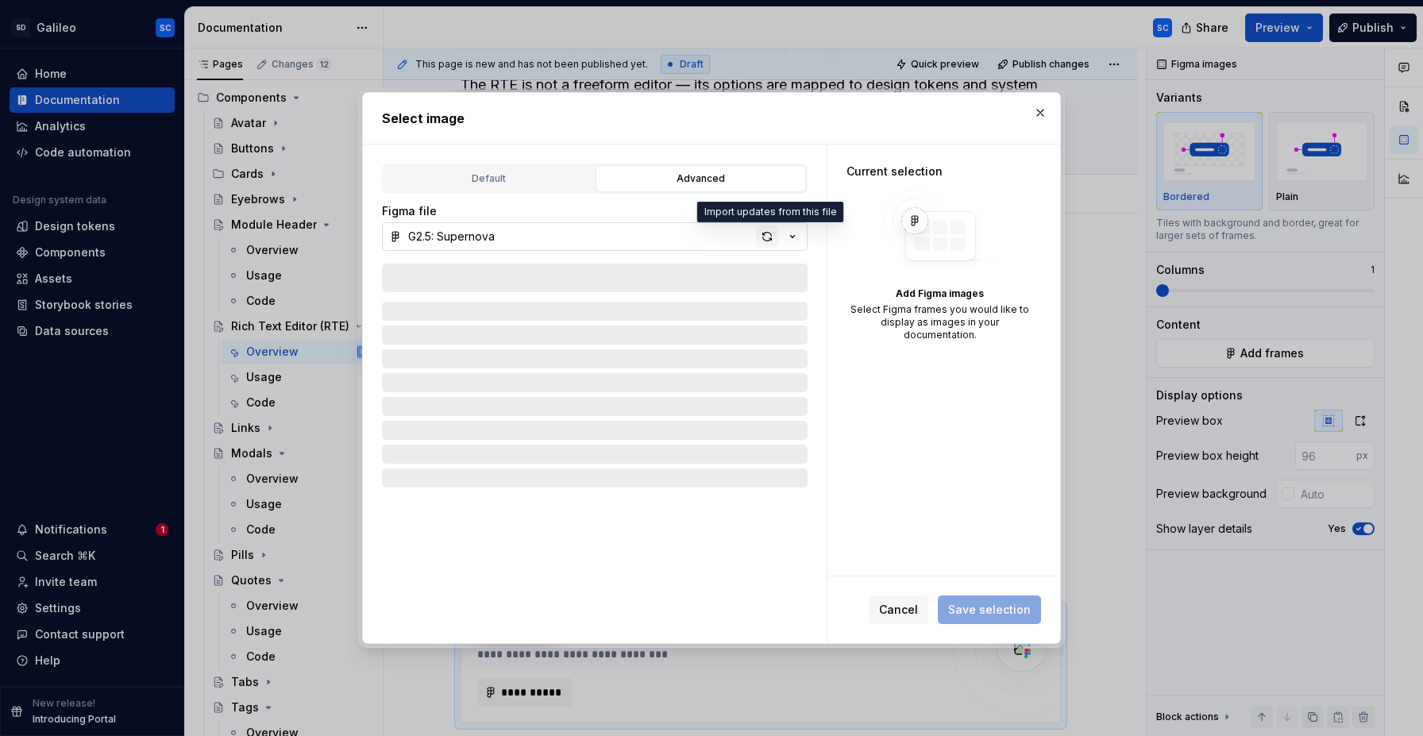
click at [768, 237] on div "button" at bounding box center [767, 236] width 22 height 22
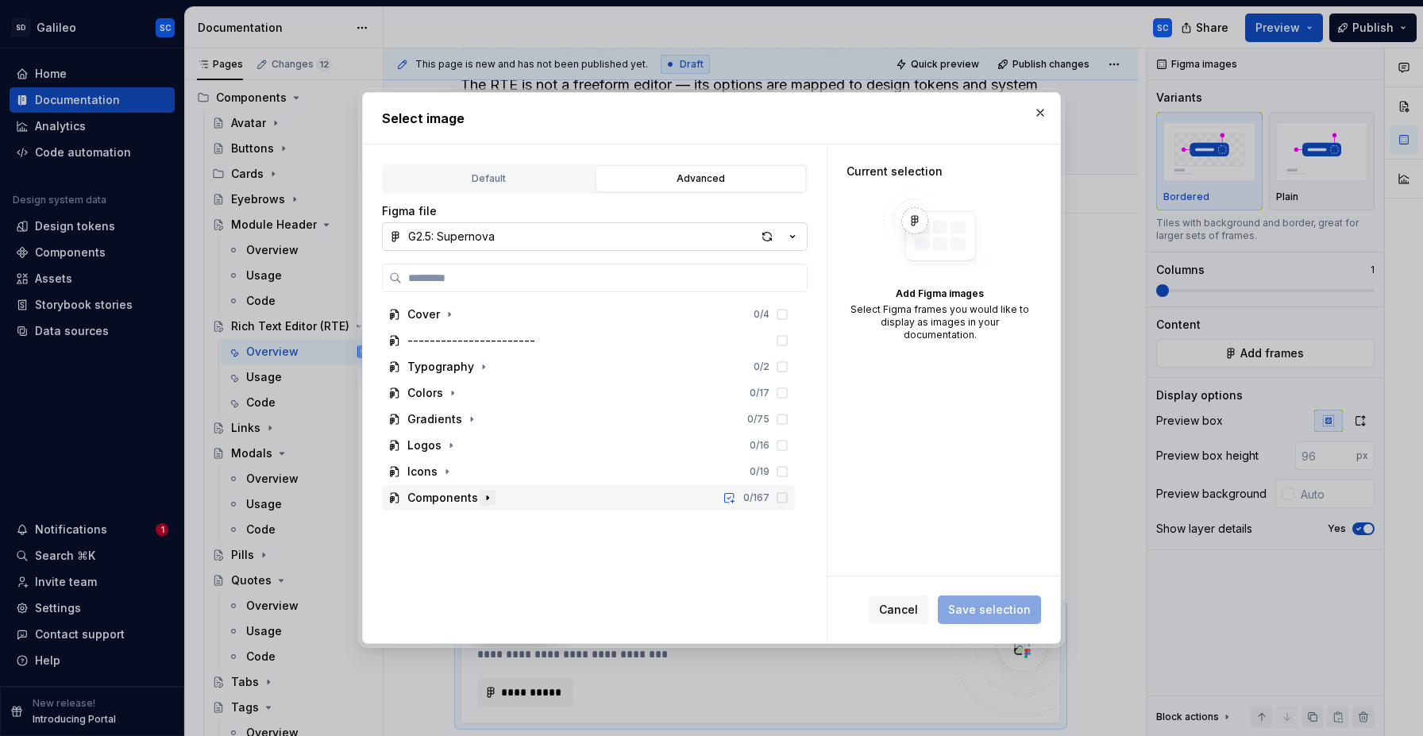
click at [487, 501] on icon "button" at bounding box center [487, 497] width 13 height 13
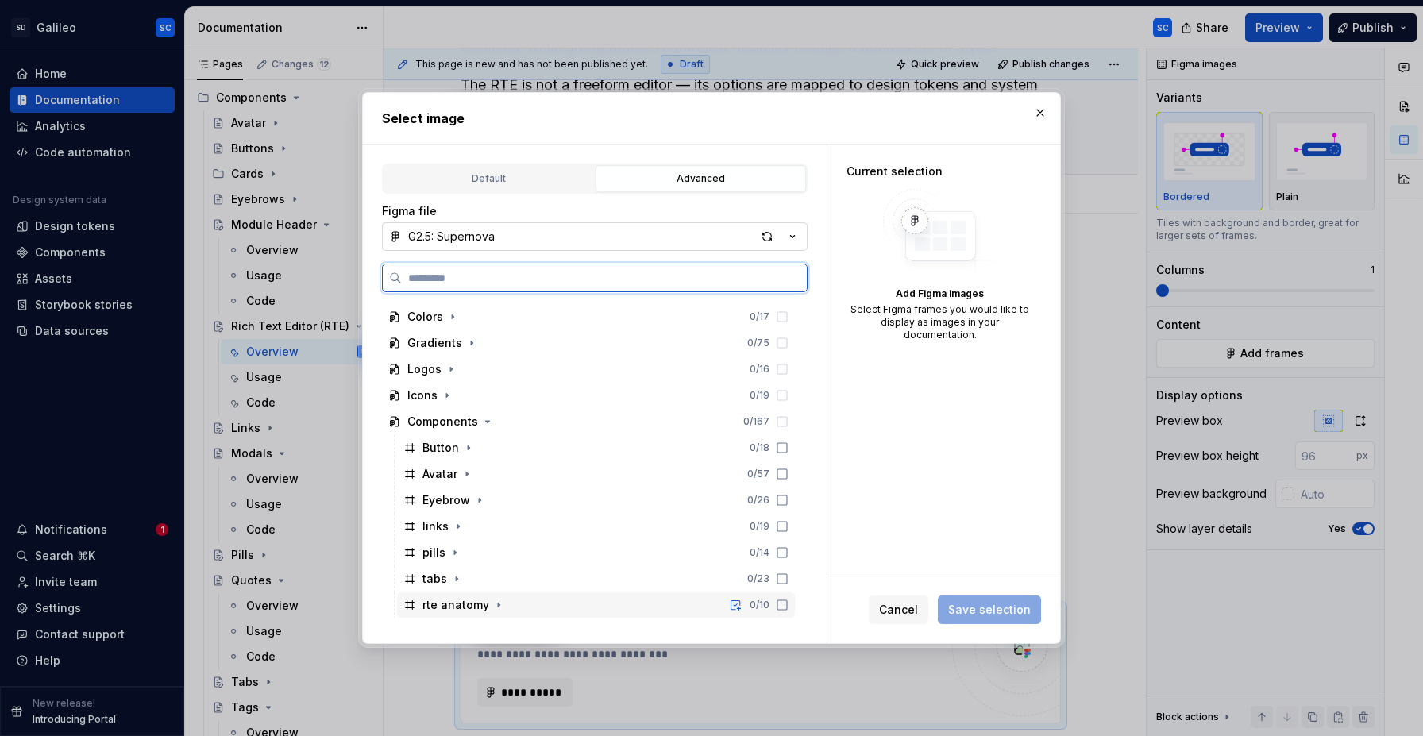
click at [664, 603] on div "rte anatomy 0 / 10" at bounding box center [596, 604] width 398 height 25
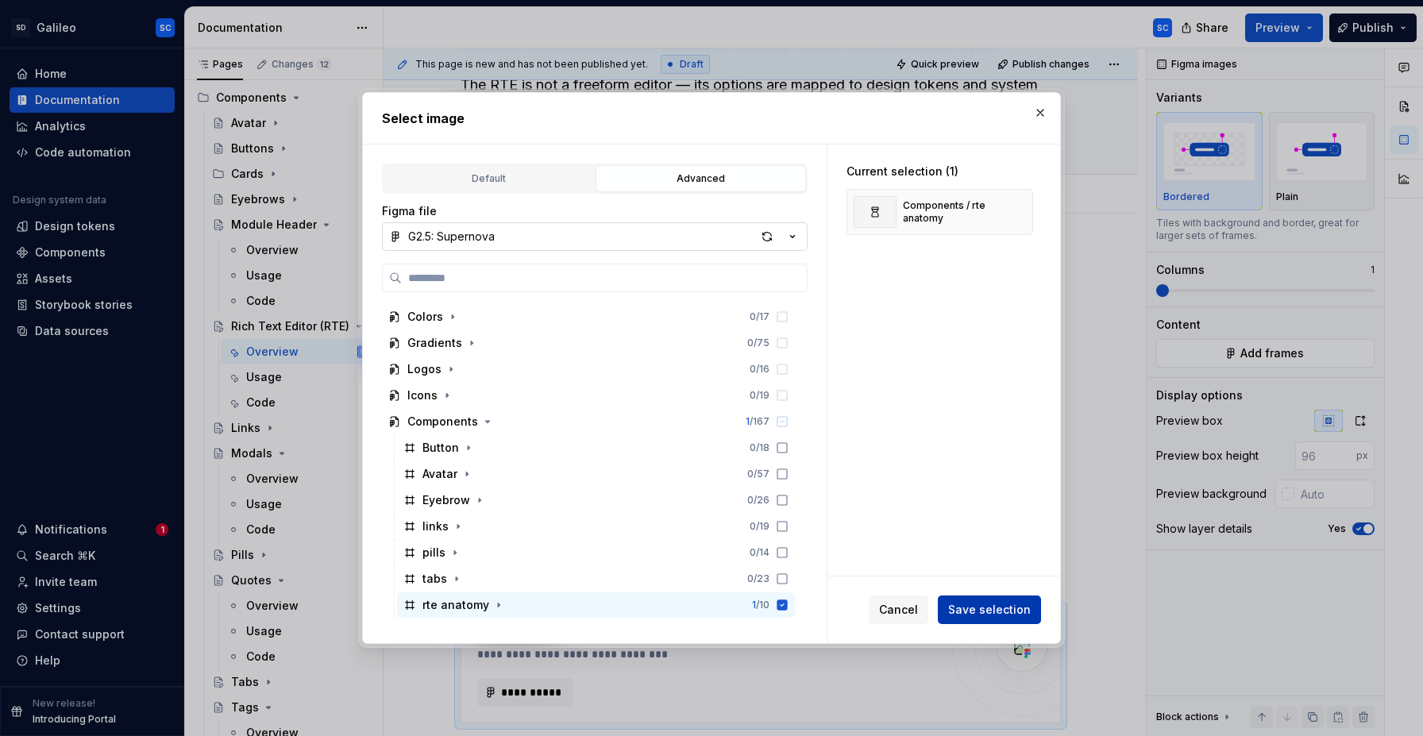
click at [1011, 614] on span "Save selection" at bounding box center [989, 610] width 83 height 16
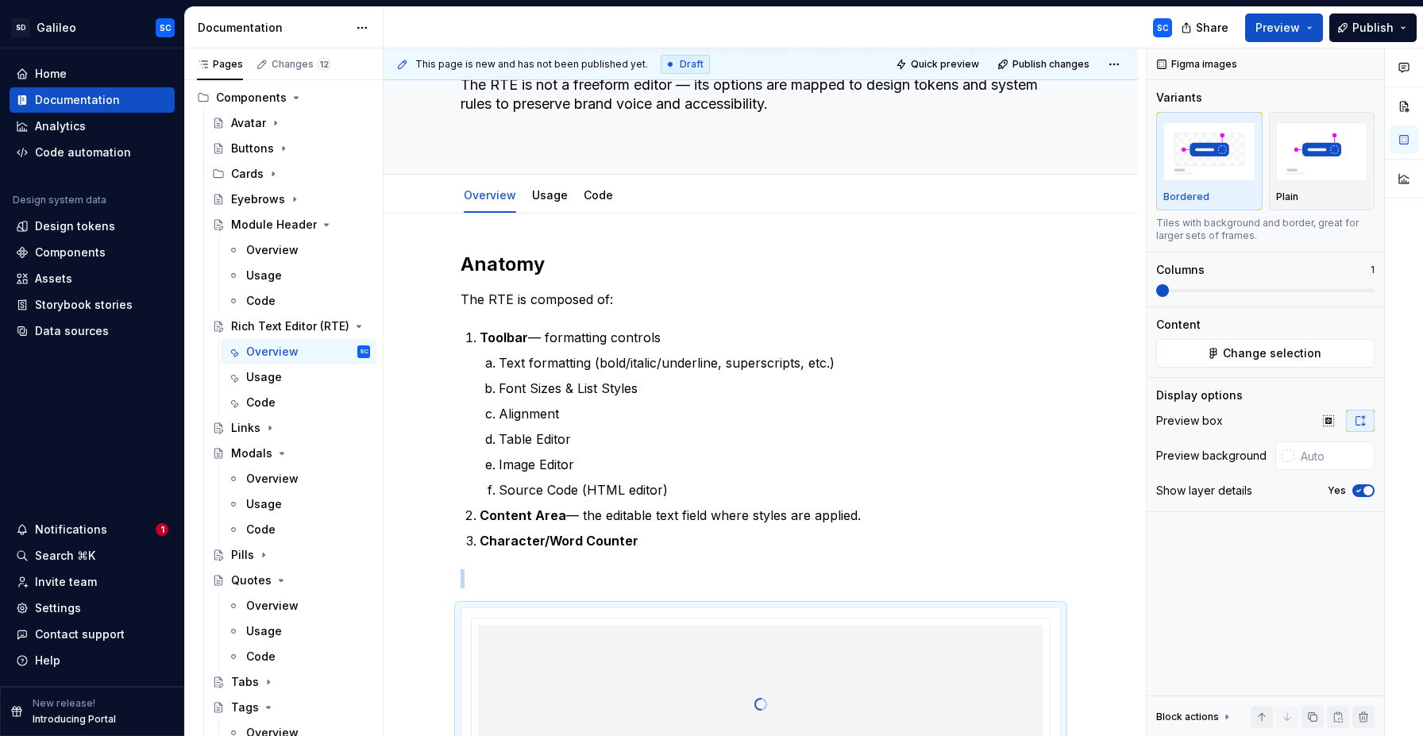
scroll to position [285, 0]
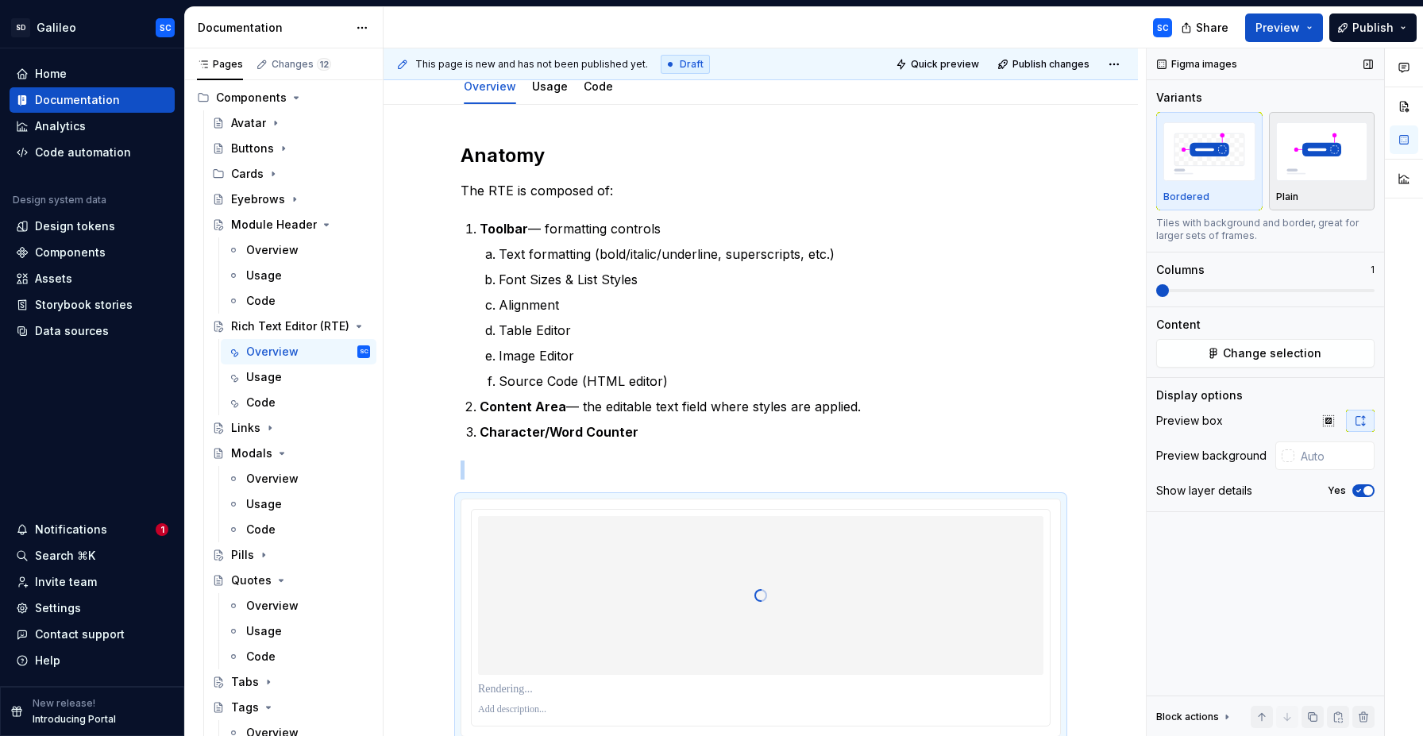
click at [1358, 192] on div "Plain" at bounding box center [1322, 197] width 92 height 13
click at [1364, 495] on button "Yes" at bounding box center [1363, 490] width 22 height 13
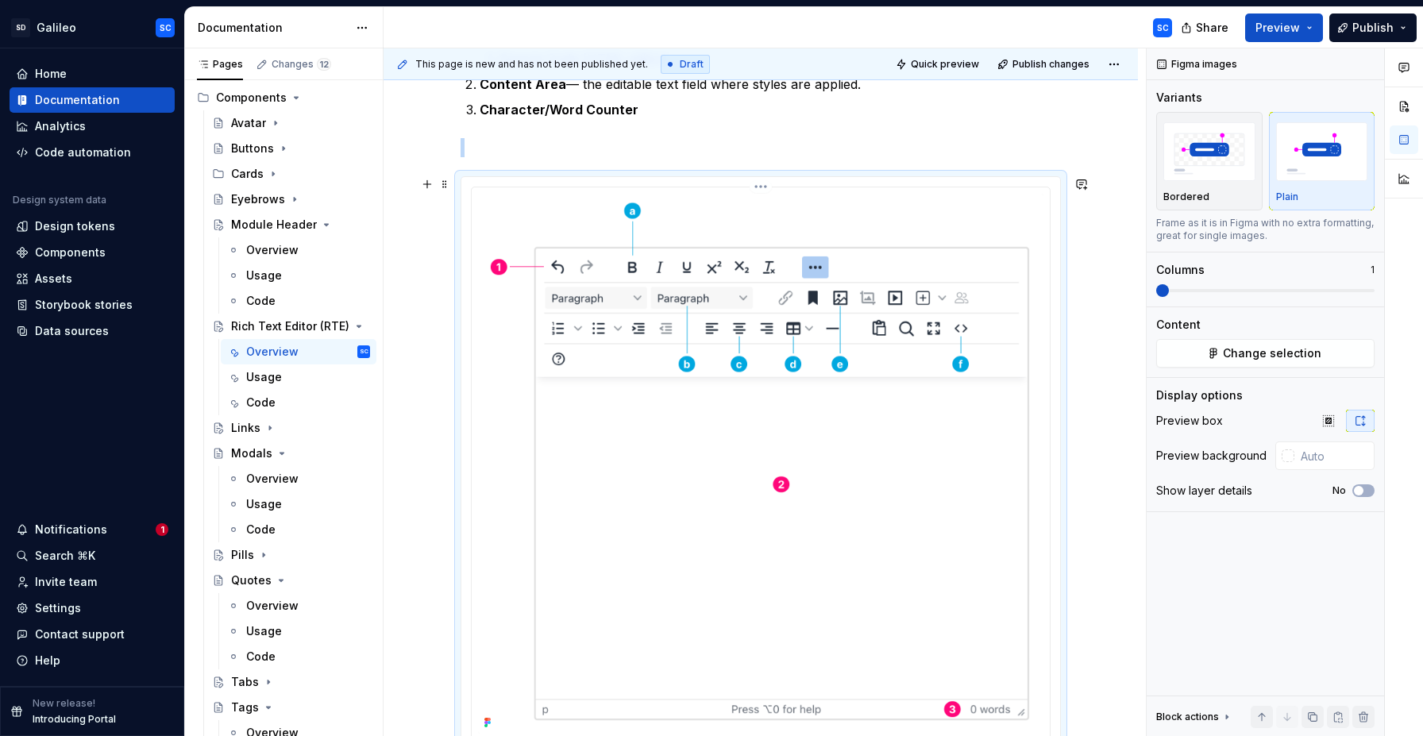
scroll to position [604, 0]
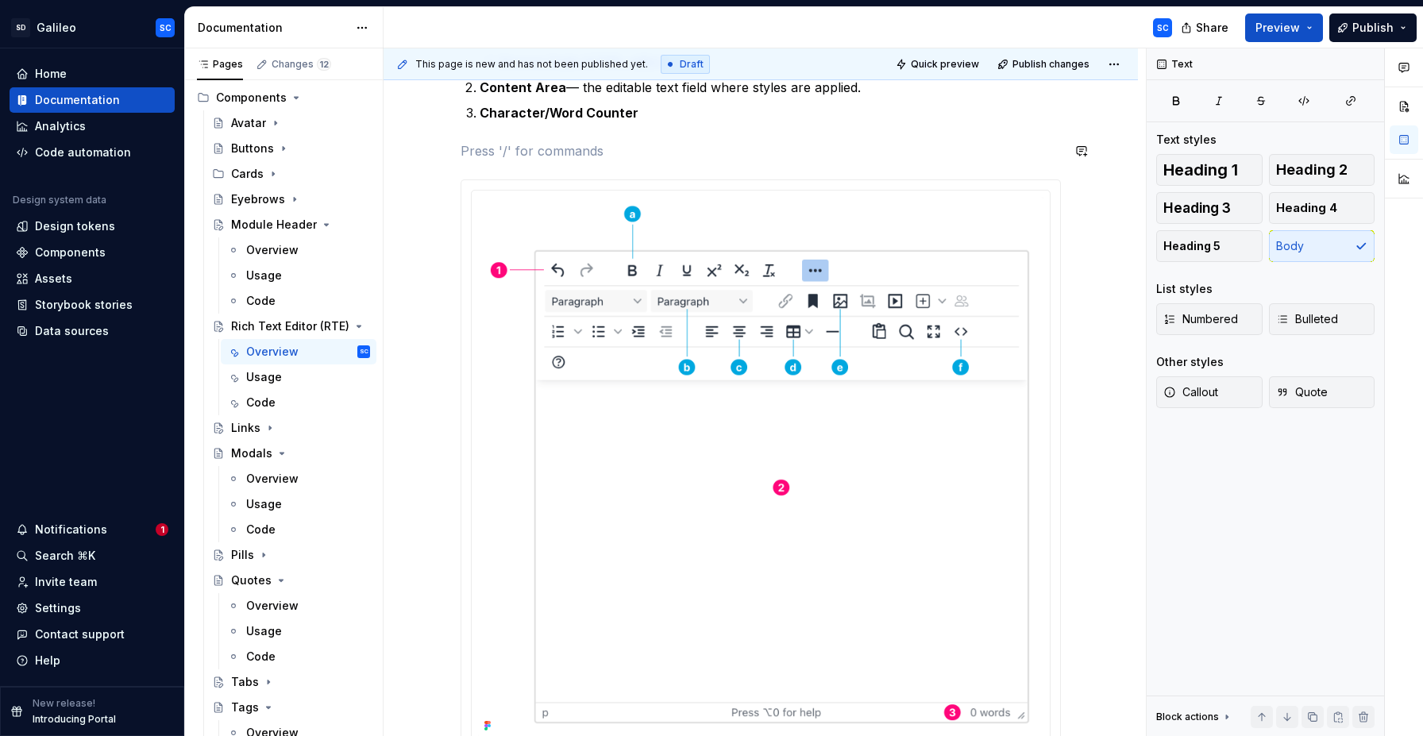
click at [533, 137] on div "Anatomy The RTE is composed of: Toolbar — formatting controls Text formatting (…" at bounding box center [760, 291] width 600 height 934
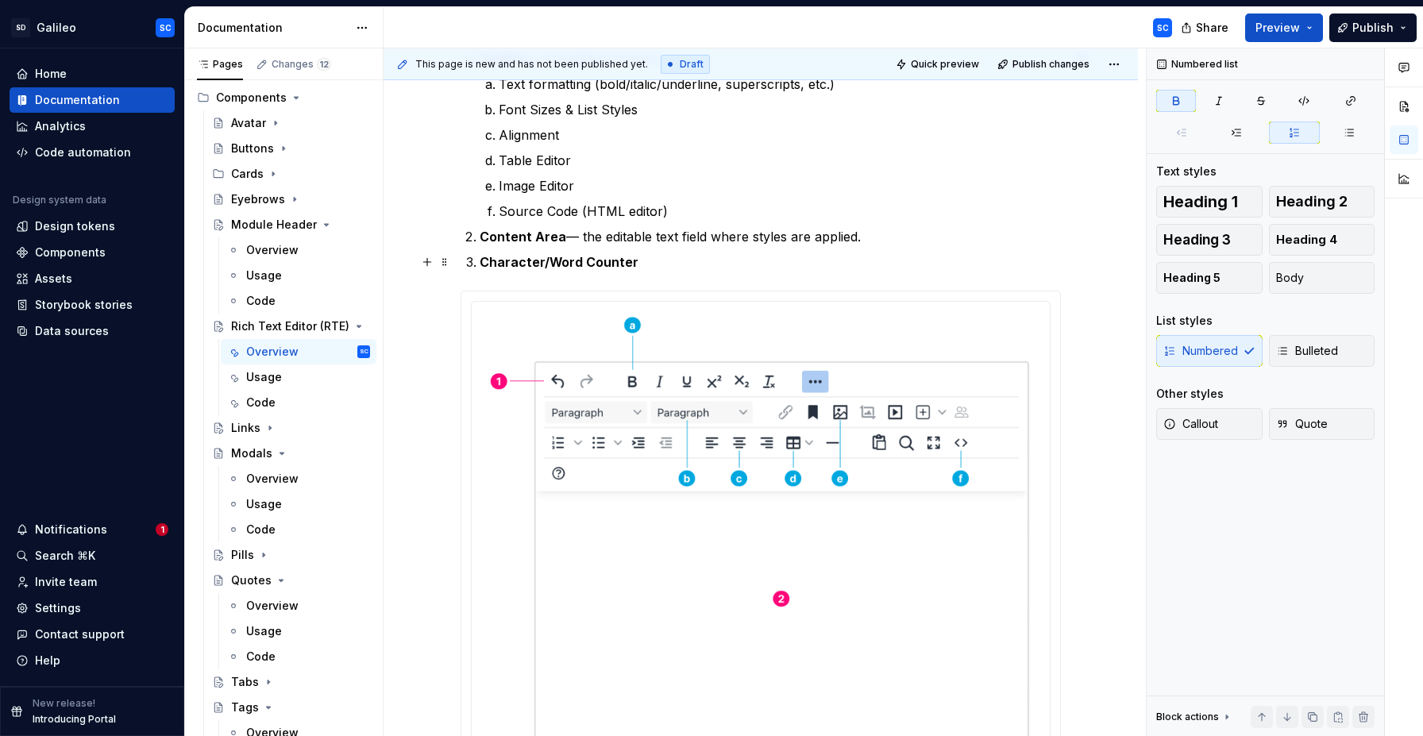
scroll to position [449, 0]
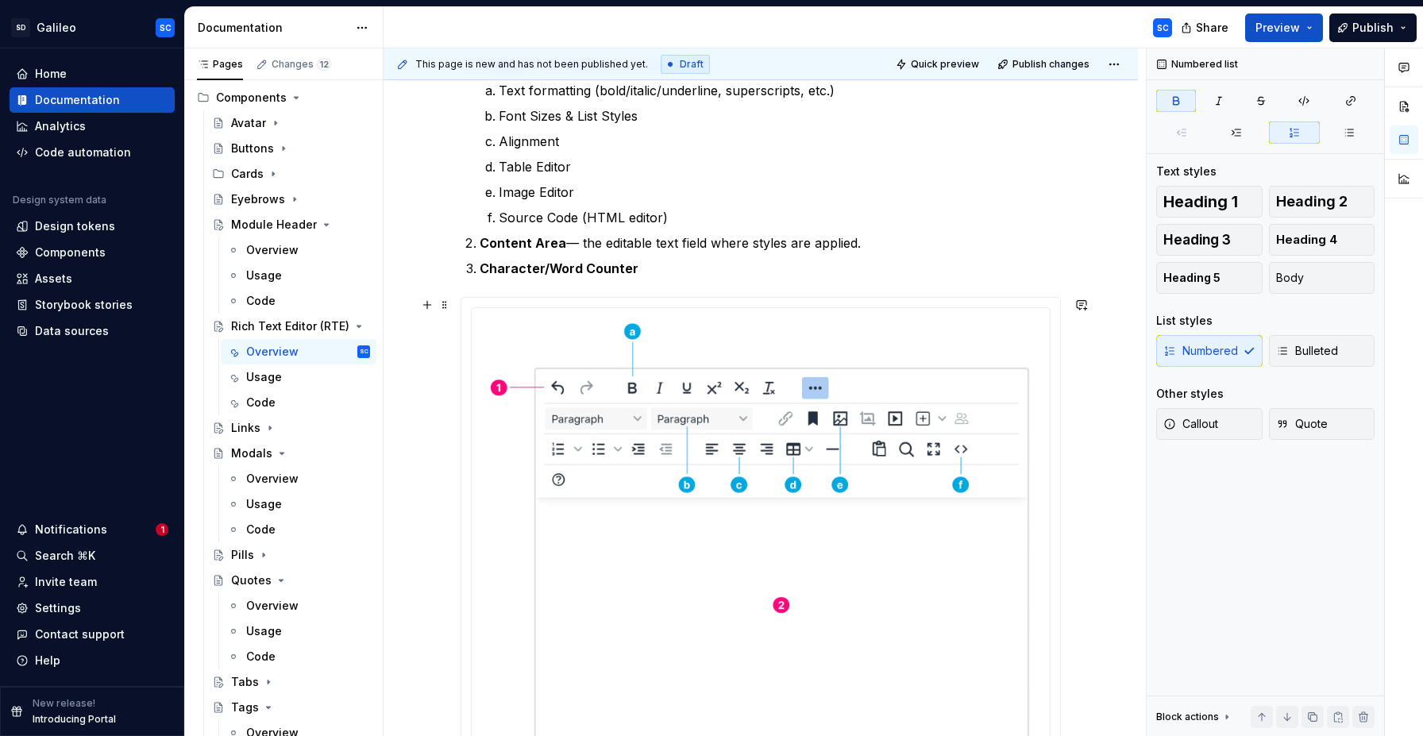
click at [1099, 358] on div "Anatomy The RTE is composed of: Toolbar — formatting controls Text formatting (…" at bounding box center [760, 527] width 754 height 1173
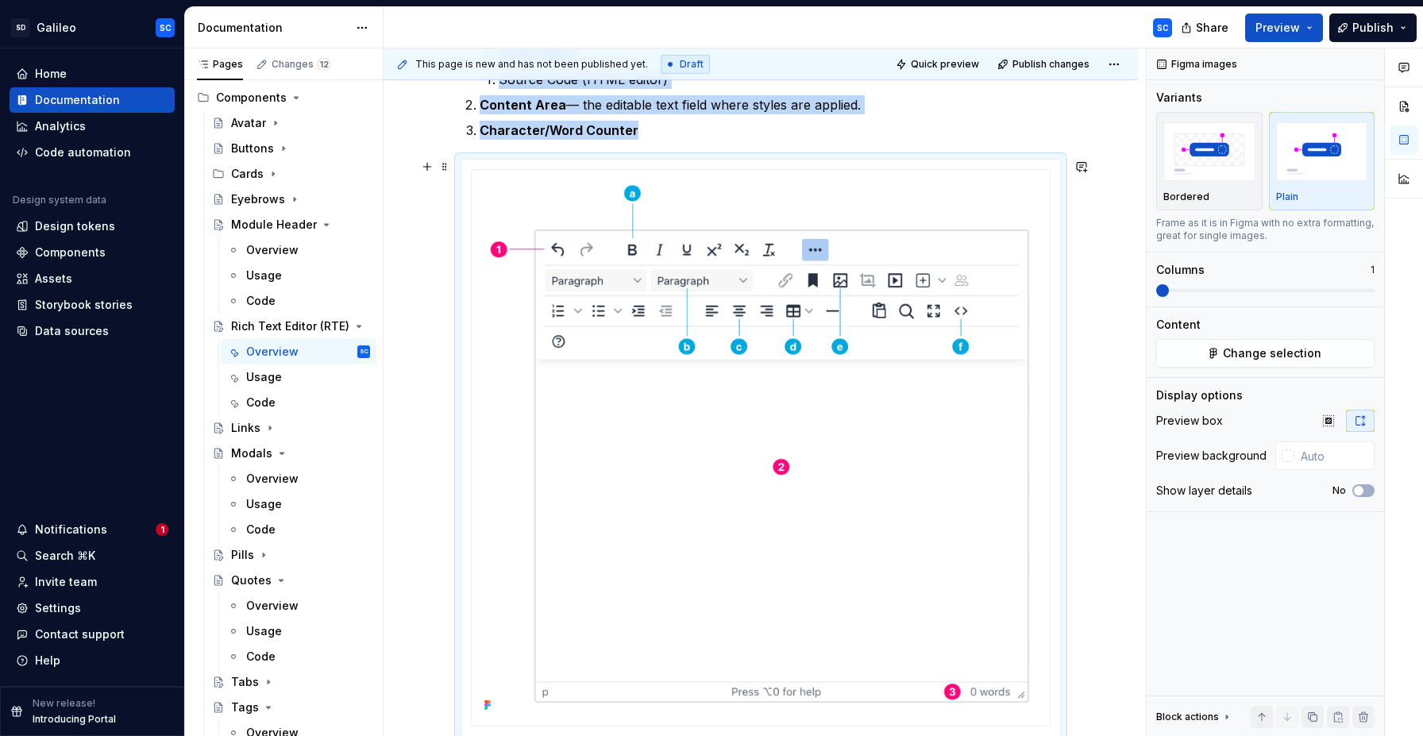
scroll to position [588, 0]
click at [1099, 358] on div "Anatomy The RTE is composed of: Toolbar — formatting controls Text formatting (…" at bounding box center [760, 388] width 754 height 1173
click at [1107, 352] on div "Anatomy The RTE is composed of: Toolbar — formatting controls Text formatting (…" at bounding box center [760, 388] width 754 height 1173
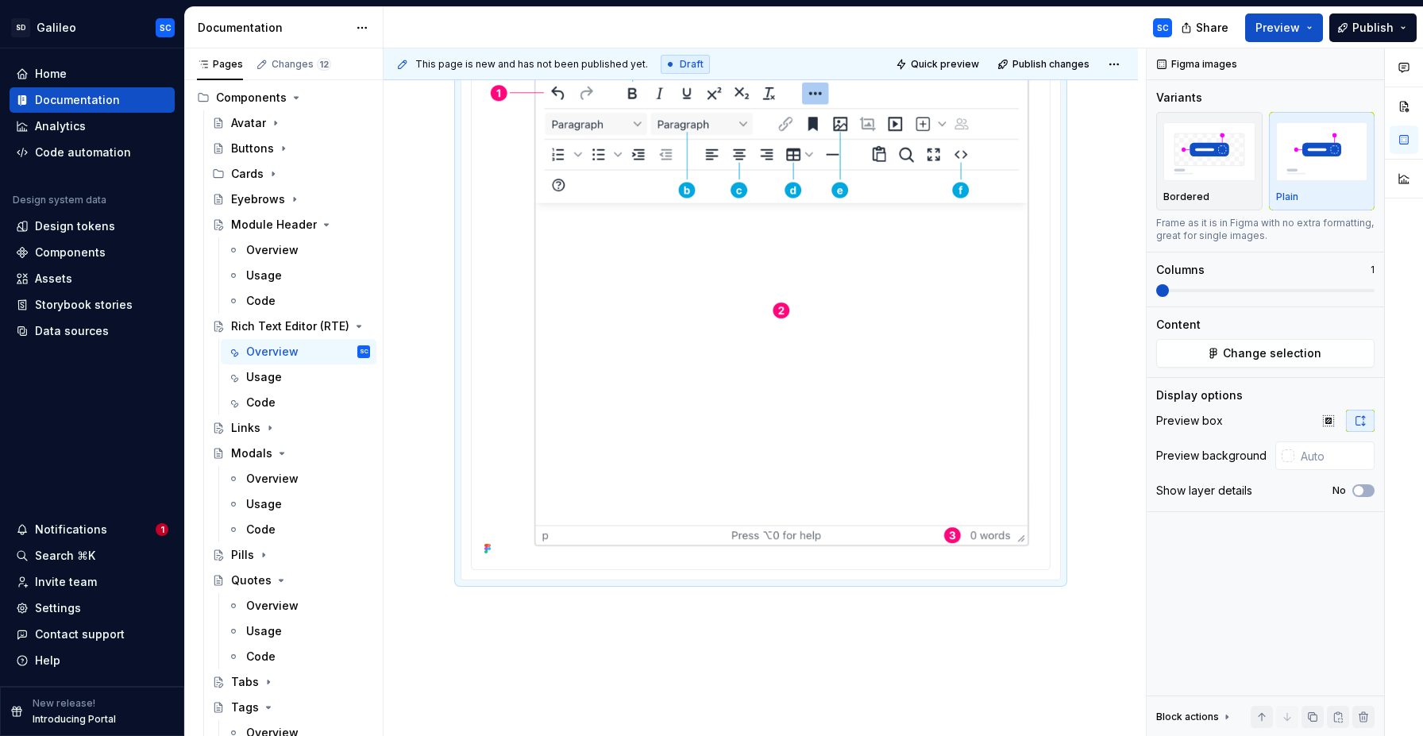
scroll to position [826, 0]
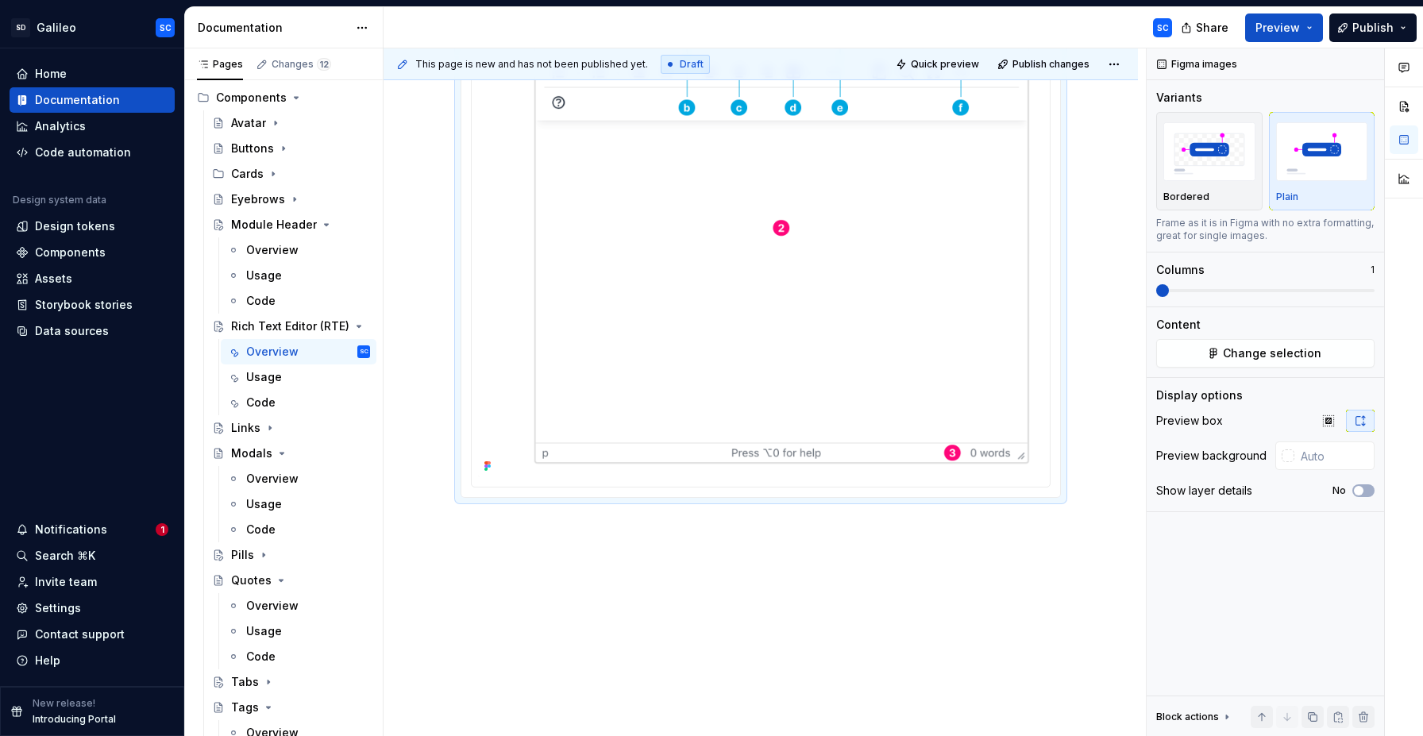
click at [566, 544] on div "Anatomy The RTE is composed of: Toolbar — formatting controls Text formatting (…" at bounding box center [760, 150] width 754 height 1173
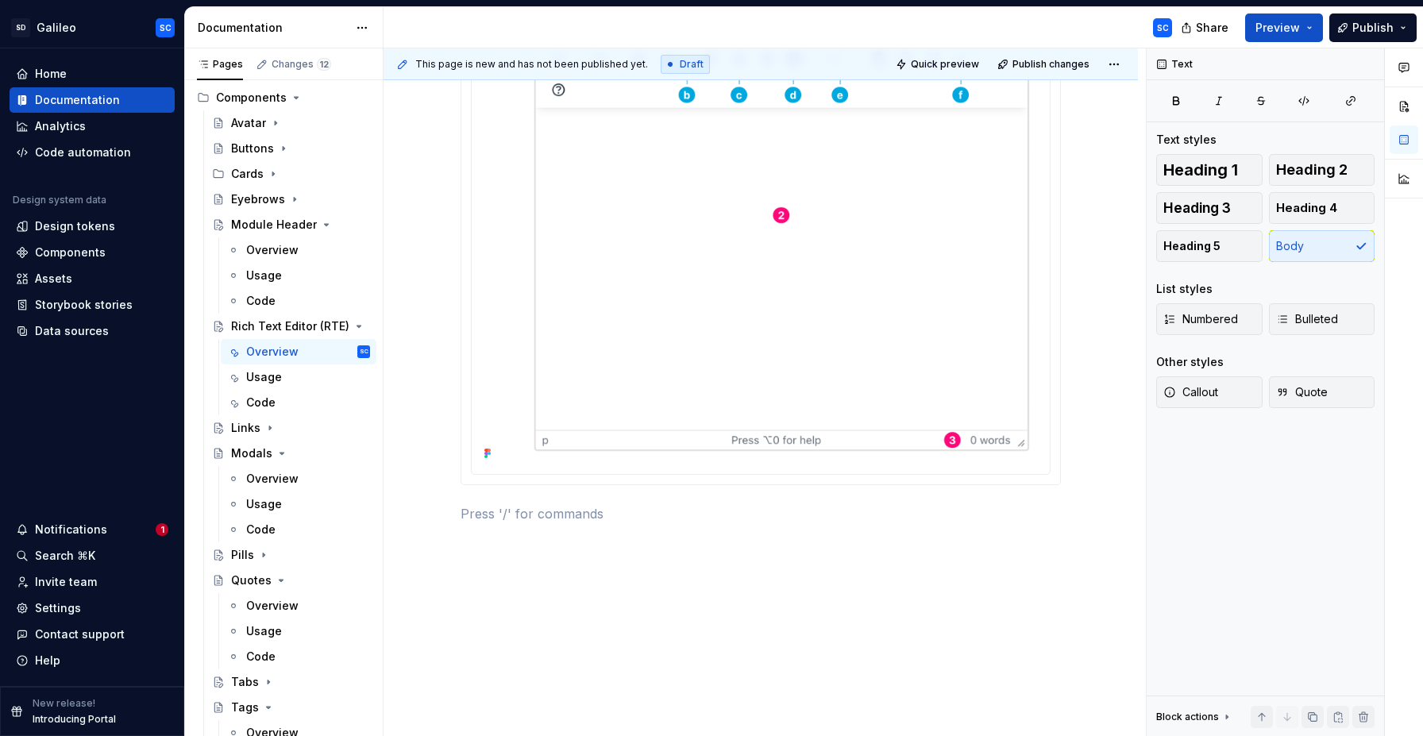
scroll to position [864, 0]
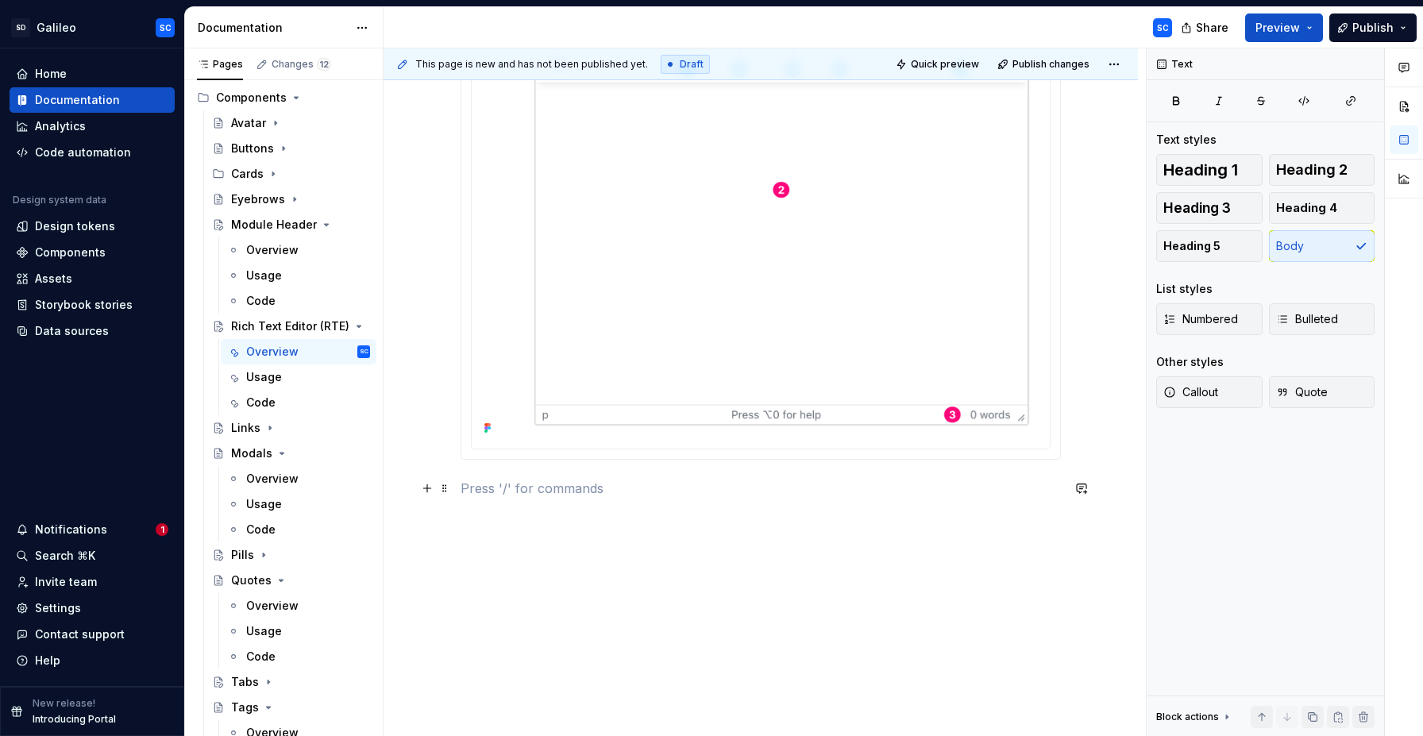
click at [774, 489] on p at bounding box center [760, 488] width 600 height 19
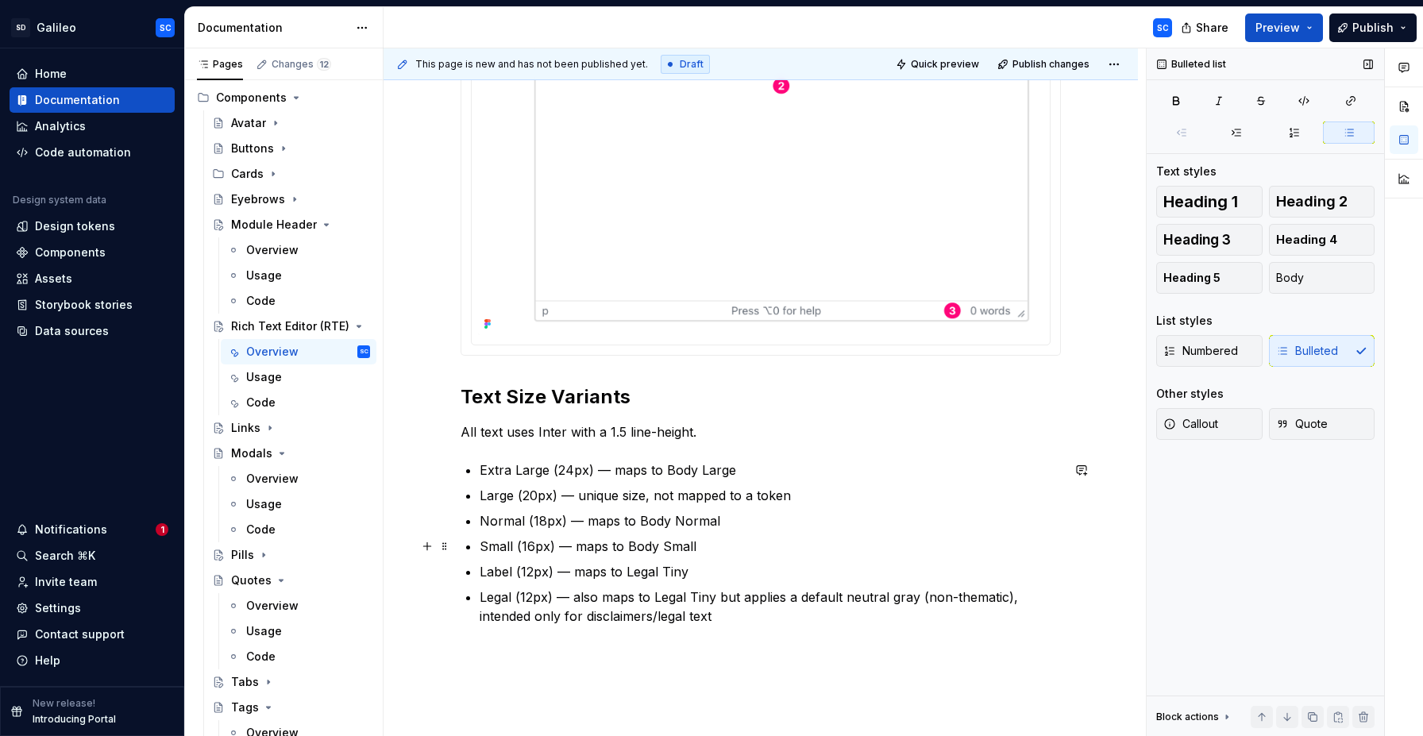
scroll to position [969, 0]
click at [512, 426] on p "All text uses Inter with a 1.5 line-height." at bounding box center [760, 430] width 600 height 19
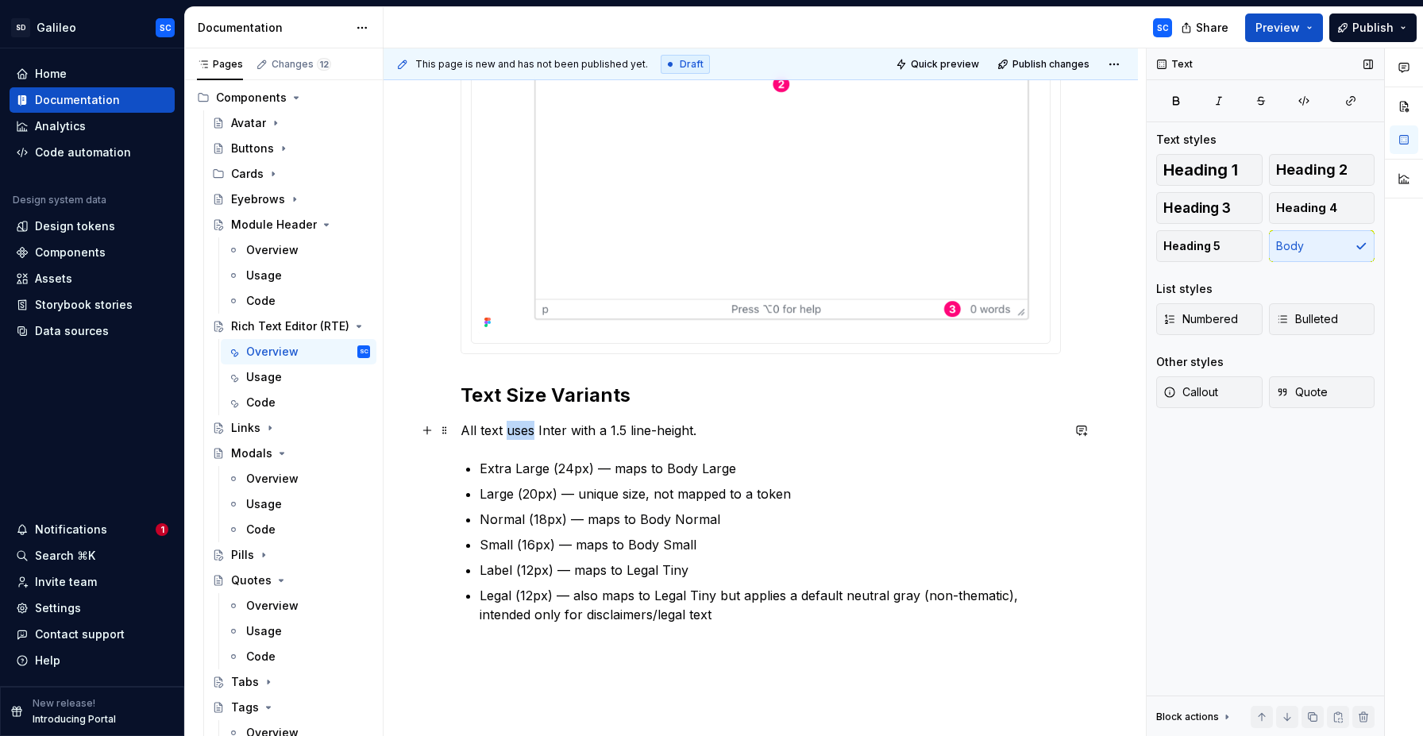
click at [512, 426] on p "All text uses Inter with a 1.5 line-height." at bounding box center [760, 430] width 600 height 19
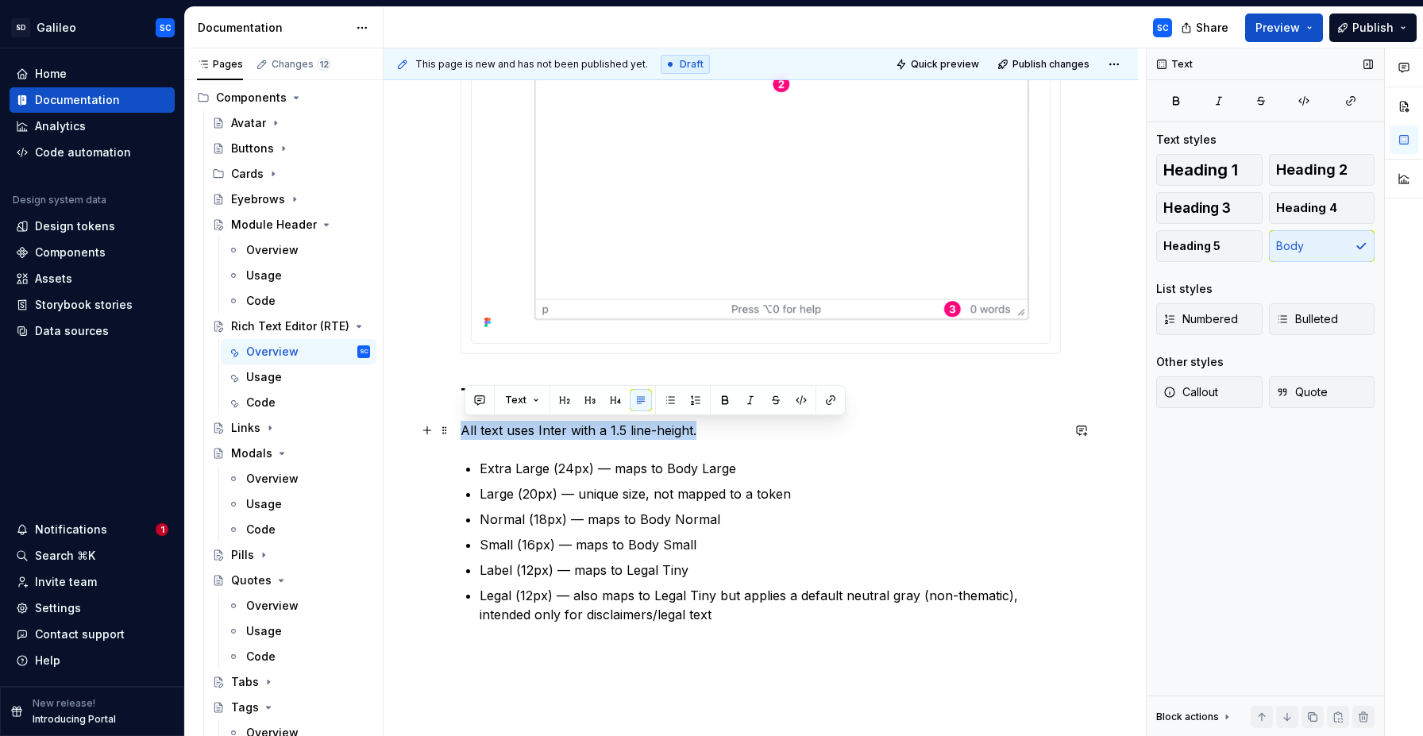
click at [512, 426] on p "All text uses Inter with a 1.5 line-height." at bounding box center [760, 430] width 600 height 19
click at [781, 441] on div "Anatomy The RTE is composed of: Toolbar — formatting controls Text formatting (…" at bounding box center [760, 41] width 600 height 1165
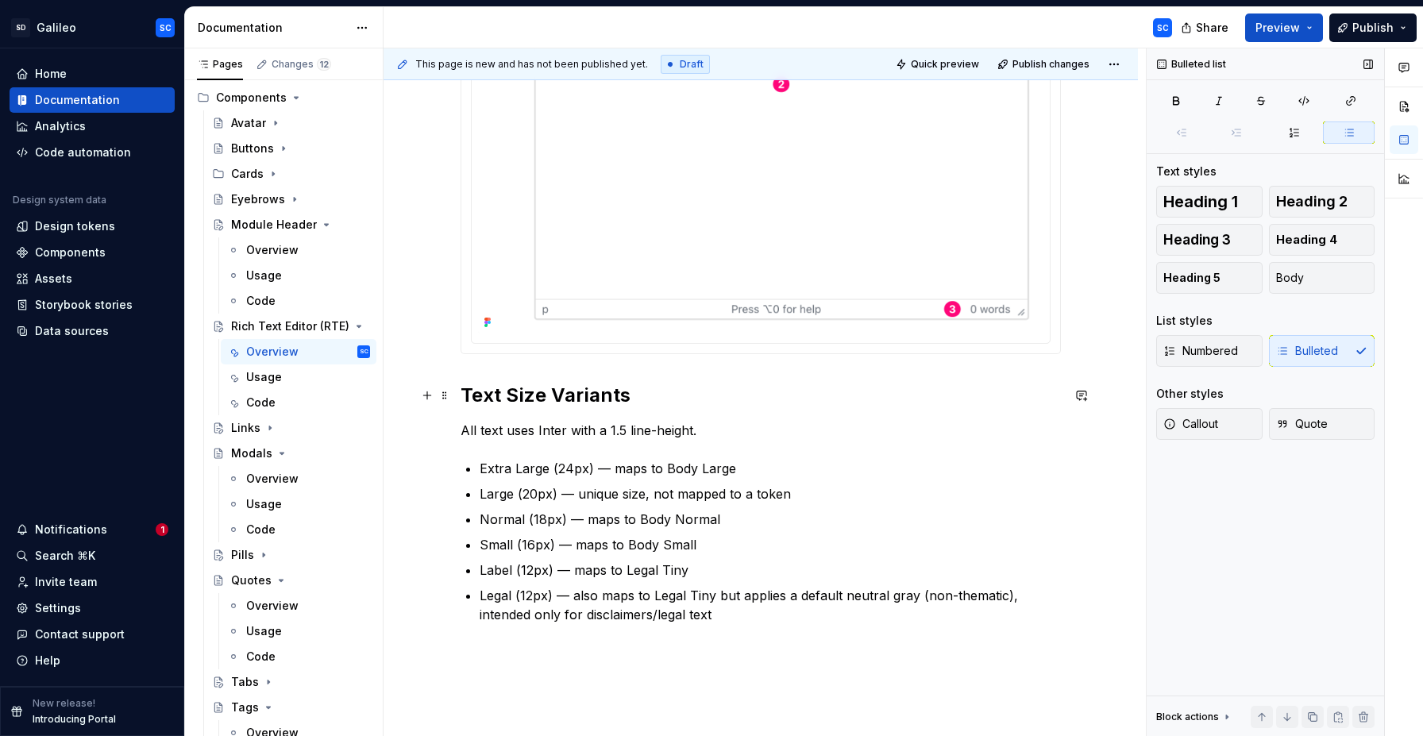
click at [593, 399] on h2 "Text Size Variants" at bounding box center [760, 395] width 600 height 25
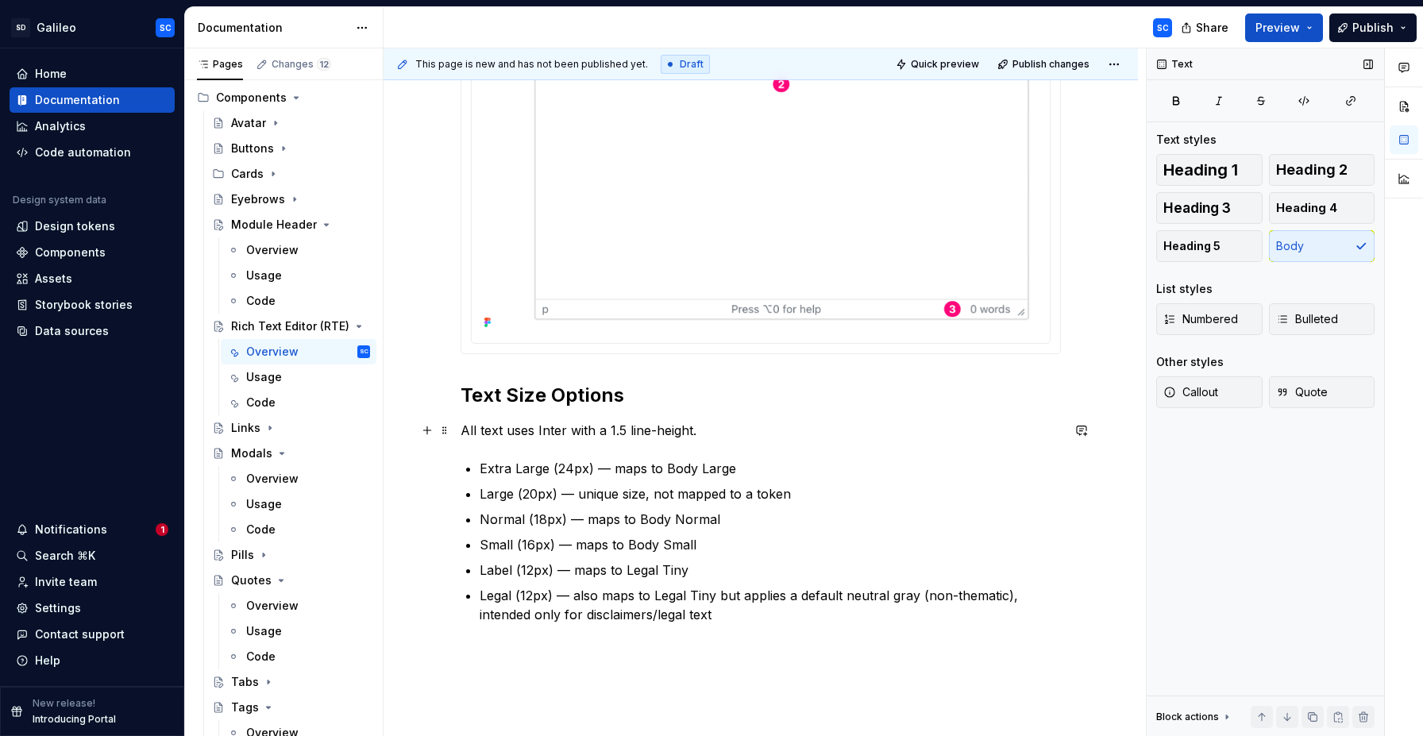
click at [644, 421] on p "All text uses Inter with a 1.5 line-height." at bounding box center [760, 430] width 600 height 19
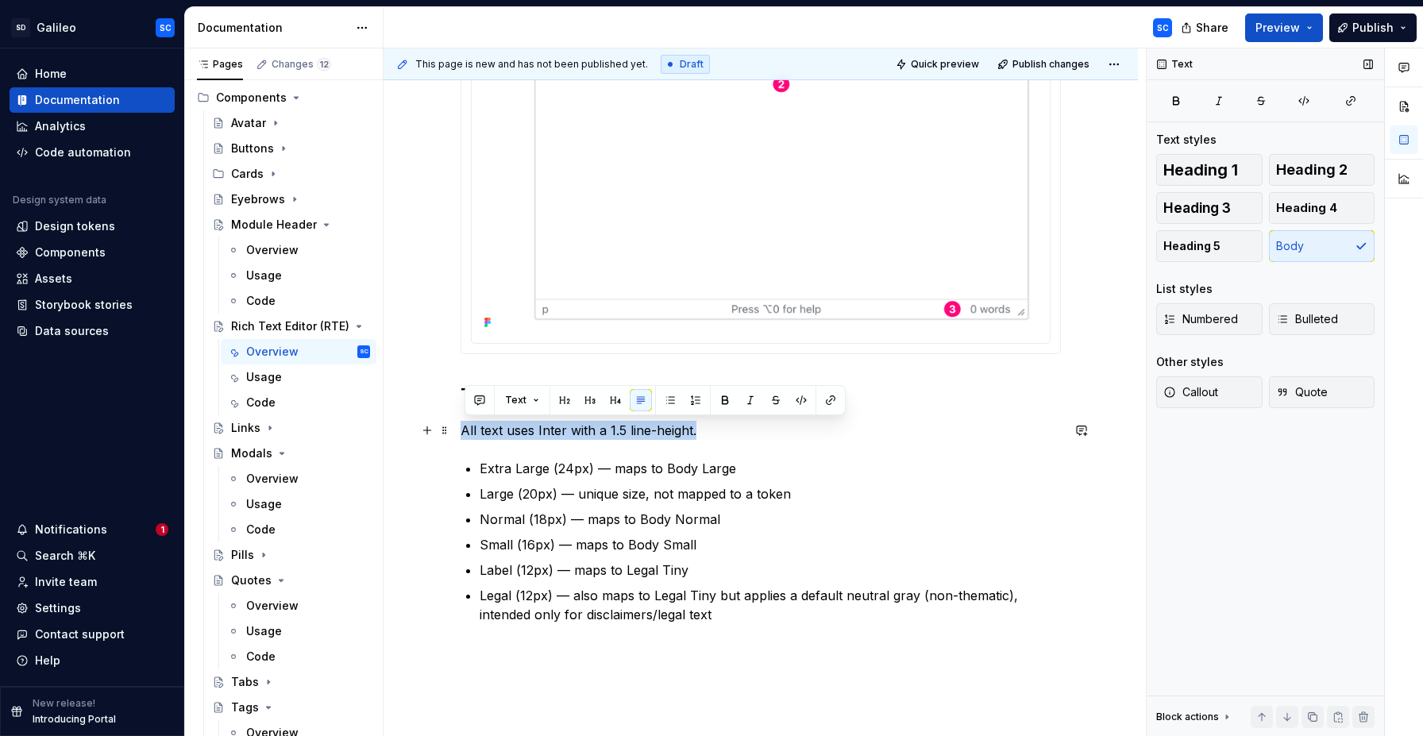
click at [644, 421] on p "All text uses Inter with a 1.5 line-height." at bounding box center [760, 430] width 600 height 19
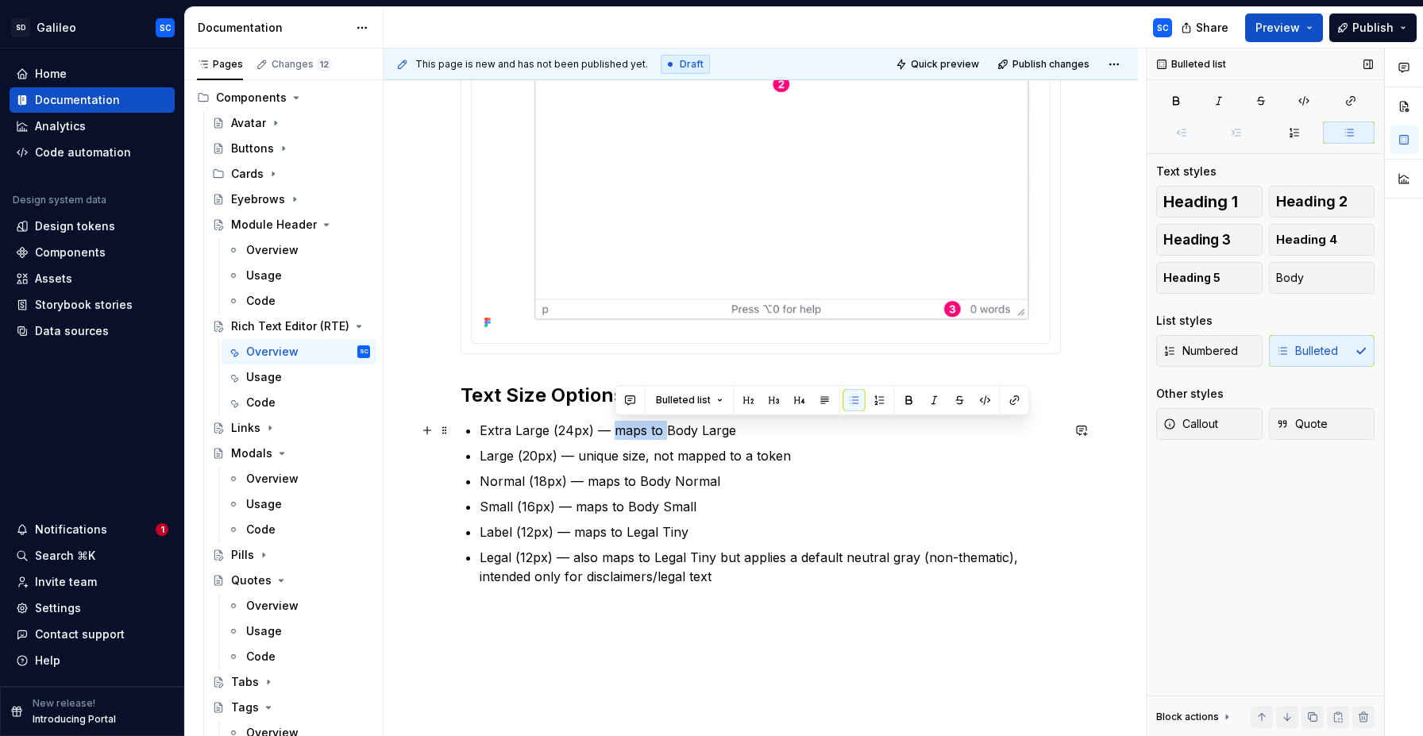
drag, startPoint x: 668, startPoint y: 431, endPoint x: 620, endPoint y: 433, distance: 47.7
click at [620, 433] on p "Extra Large (24px) — maps to Body Large" at bounding box center [769, 430] width 581 height 19
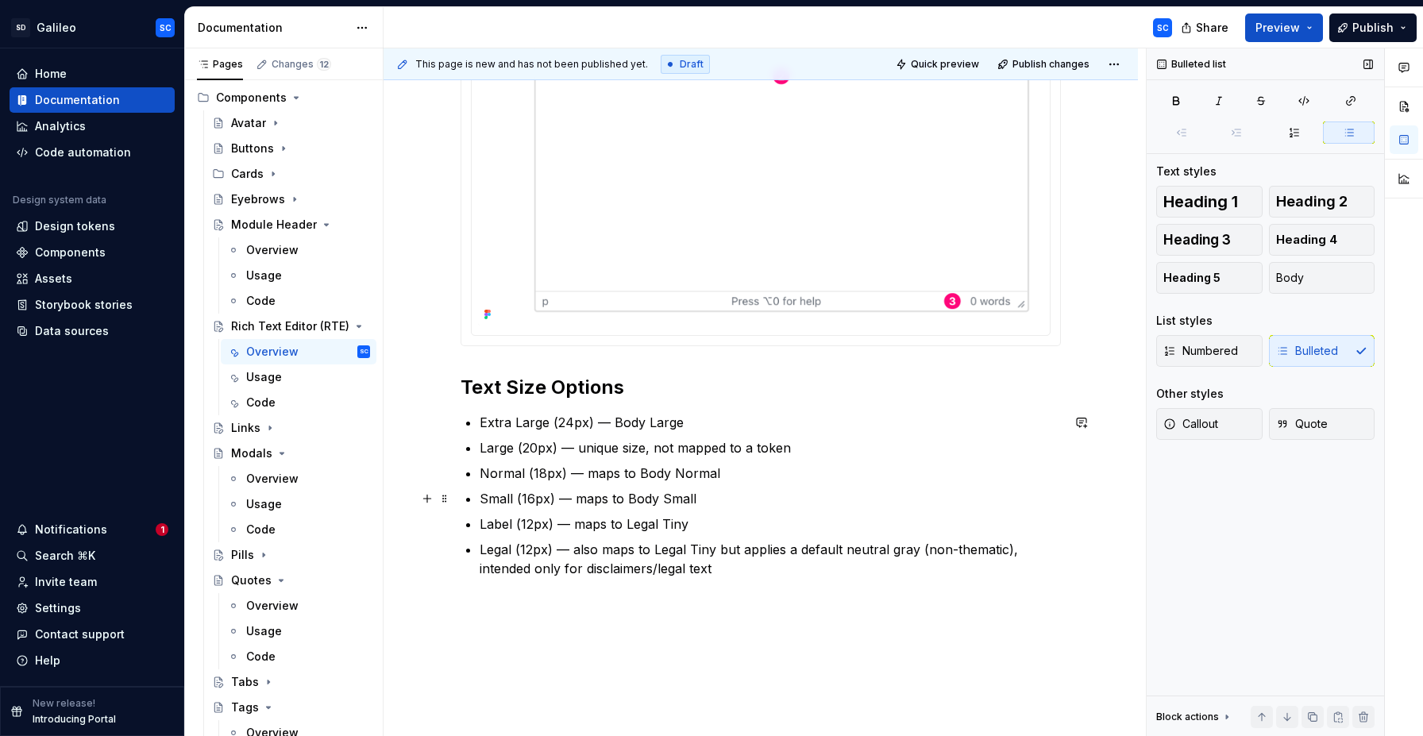
scroll to position [975, 0]
drag, startPoint x: 638, startPoint y: 477, endPoint x: 586, endPoint y: 478, distance: 52.4
click at [586, 478] on p "Normal (18px) — maps to Body Normal" at bounding box center [769, 475] width 581 height 19
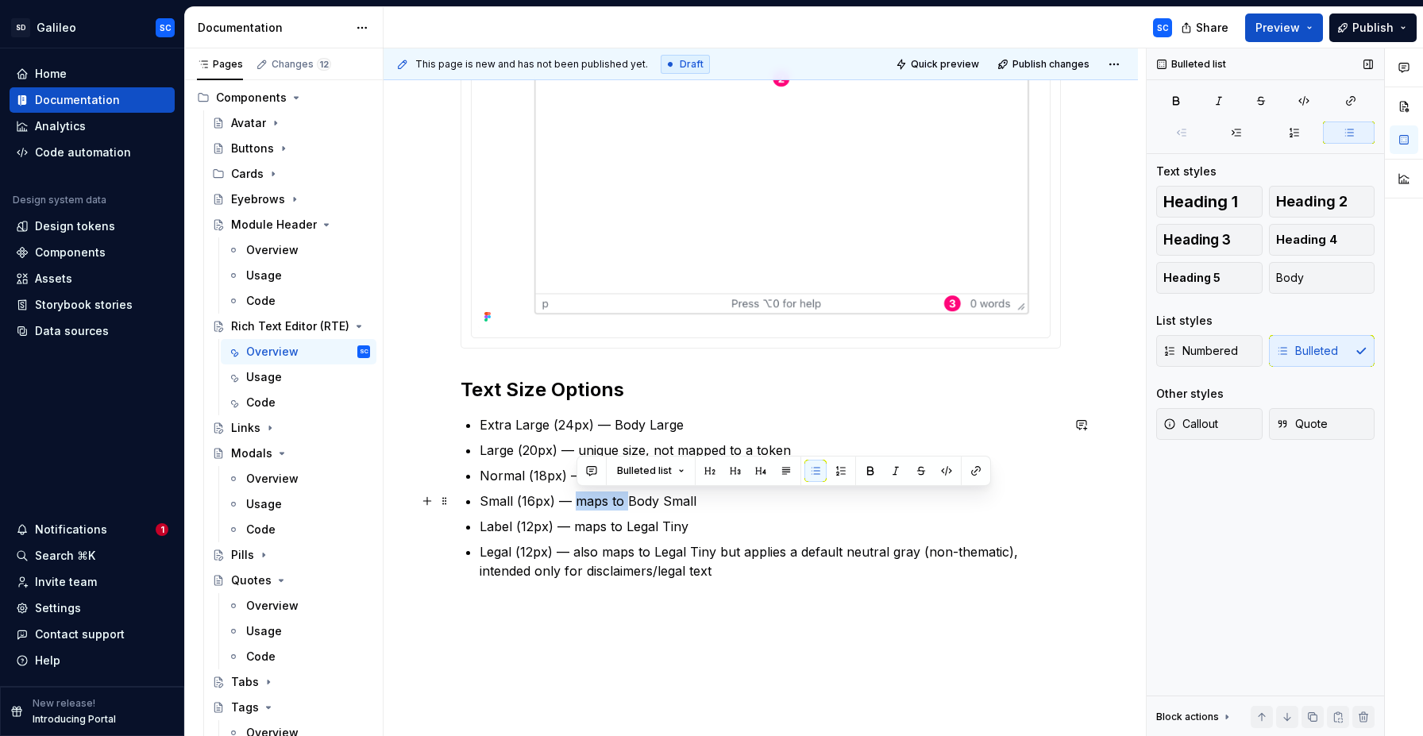
drag, startPoint x: 630, startPoint y: 502, endPoint x: 577, endPoint y: 503, distance: 52.4
click at [577, 503] on p "Small (16px) — maps to Body Small" at bounding box center [769, 500] width 581 height 19
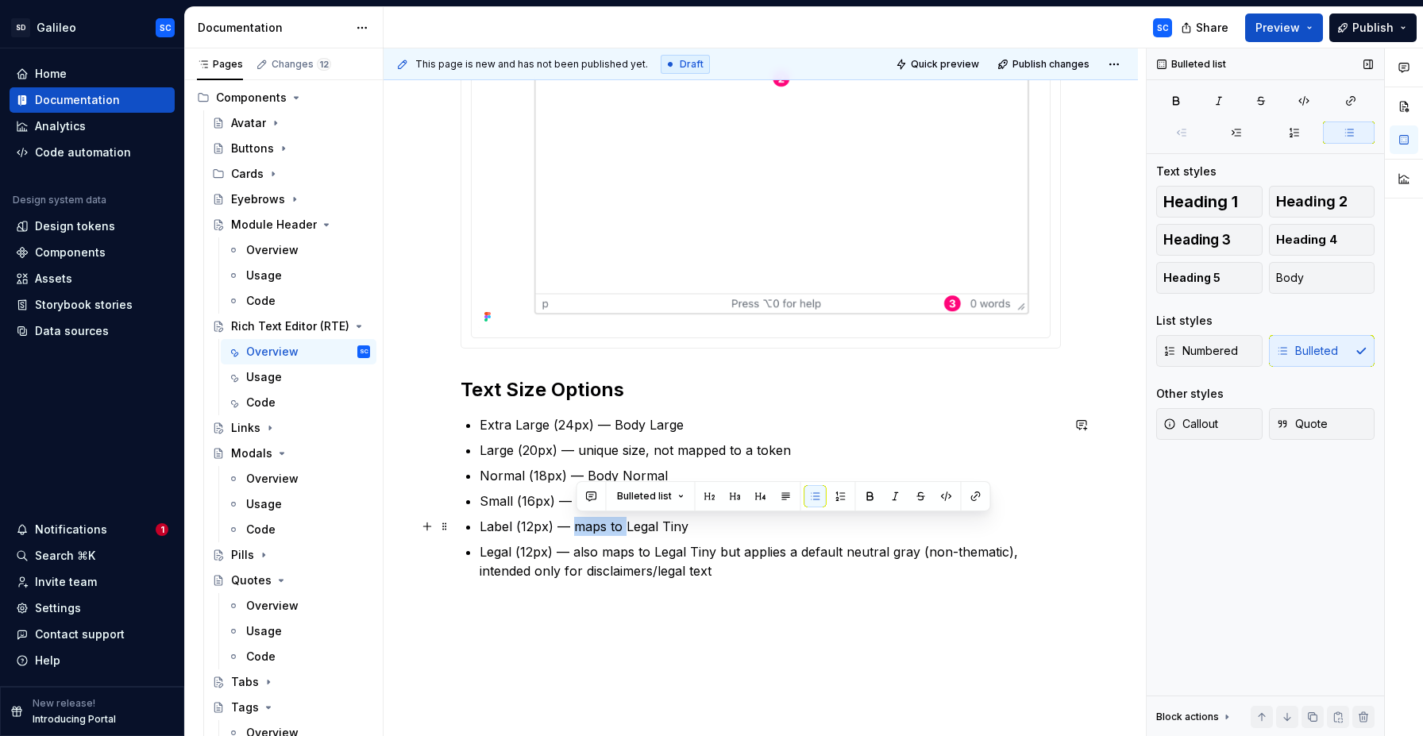
drag, startPoint x: 630, startPoint y: 526, endPoint x: 585, endPoint y: 529, distance: 44.6
click at [582, 528] on p "Label (12px) — maps to Legal Tiny" at bounding box center [769, 526] width 581 height 19
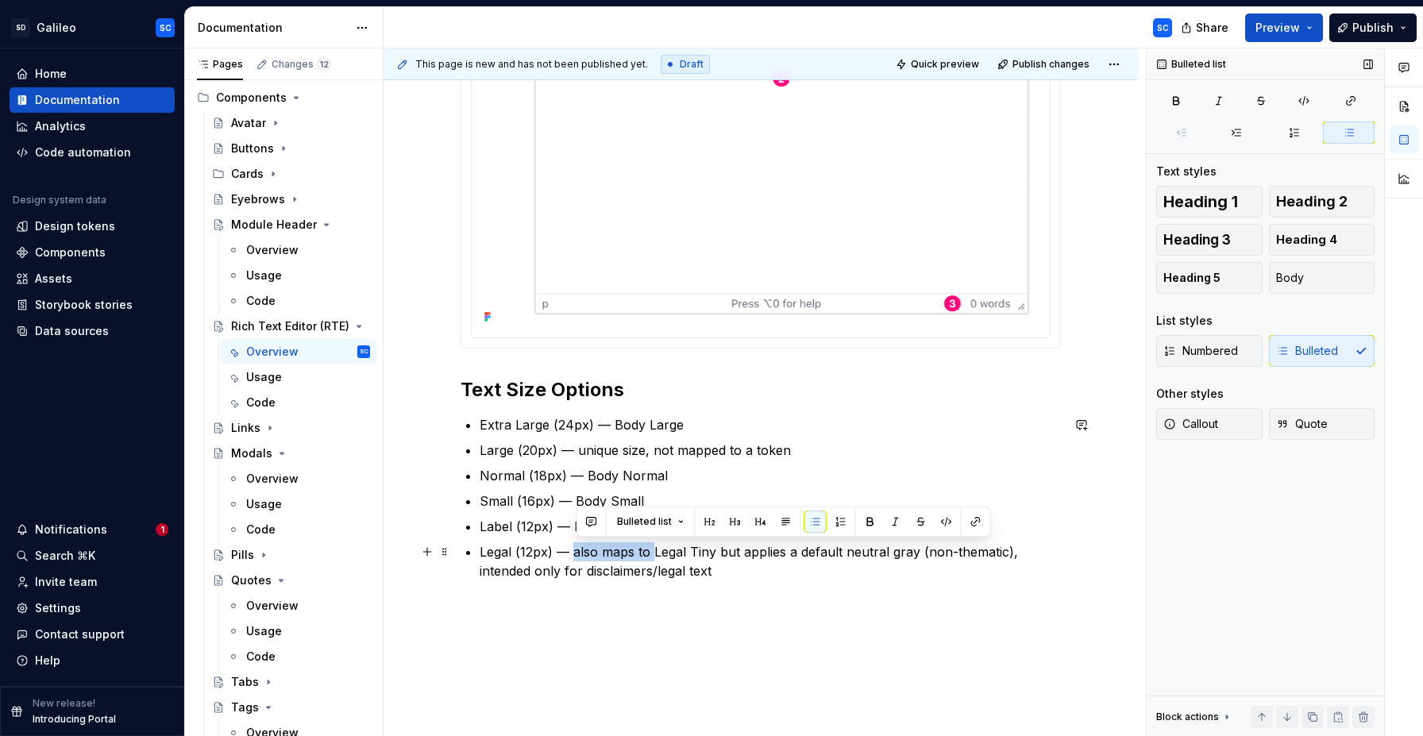
drag, startPoint x: 578, startPoint y: 553, endPoint x: 655, endPoint y: 552, distance: 77.0
click at [655, 552] on p "Legal (12px) — also maps to Legal Tiny but applies a default neutral gray (non-…" at bounding box center [769, 561] width 581 height 38
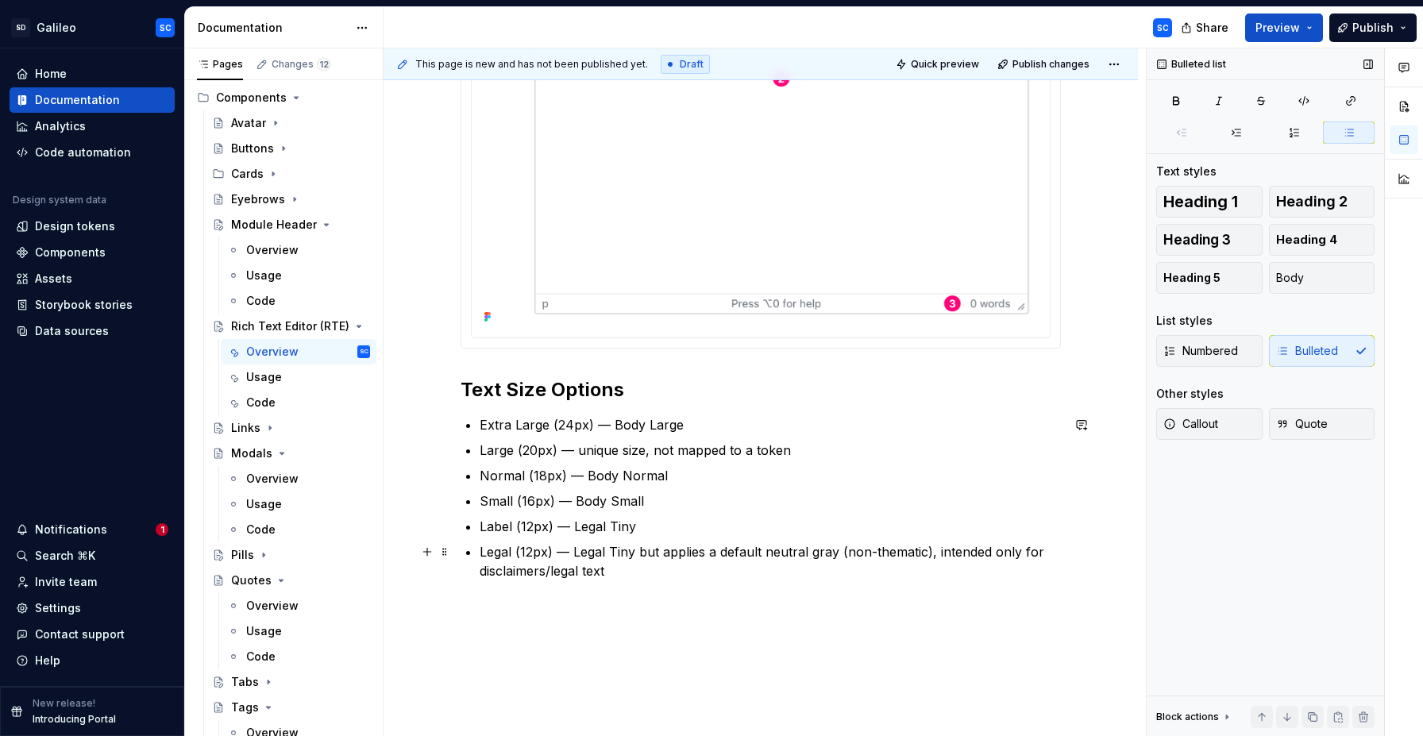
click at [651, 553] on p "Legal (12px) — Legal Tiny but applies a default neutral gray (non-thematic), in…" at bounding box center [769, 561] width 581 height 38
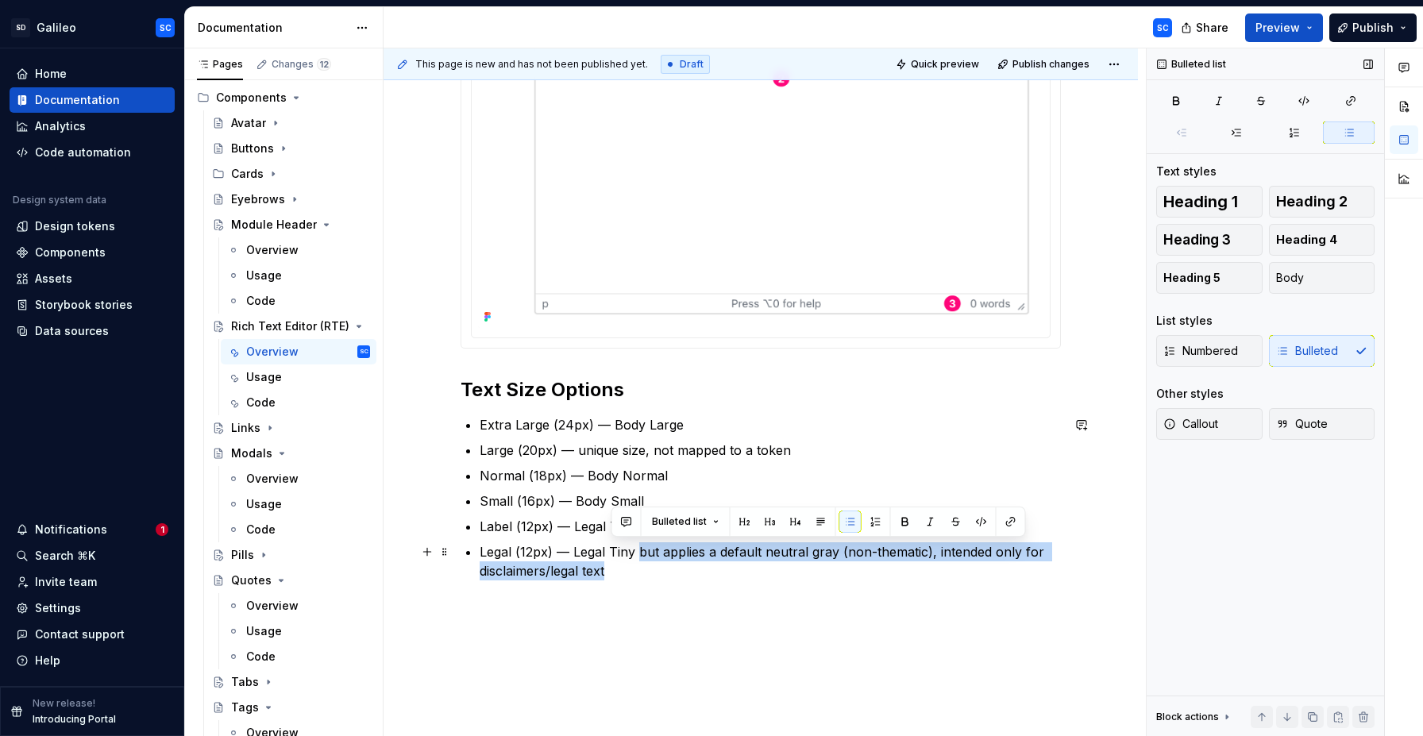
drag, startPoint x: 651, startPoint y: 553, endPoint x: 622, endPoint y: 579, distance: 38.8
click at [622, 579] on p "Legal (12px) — Legal Tiny but applies a default neutral gray (non-thematic), in…" at bounding box center [769, 561] width 581 height 38
click at [926, 519] on button "button" at bounding box center [930, 521] width 22 height 22
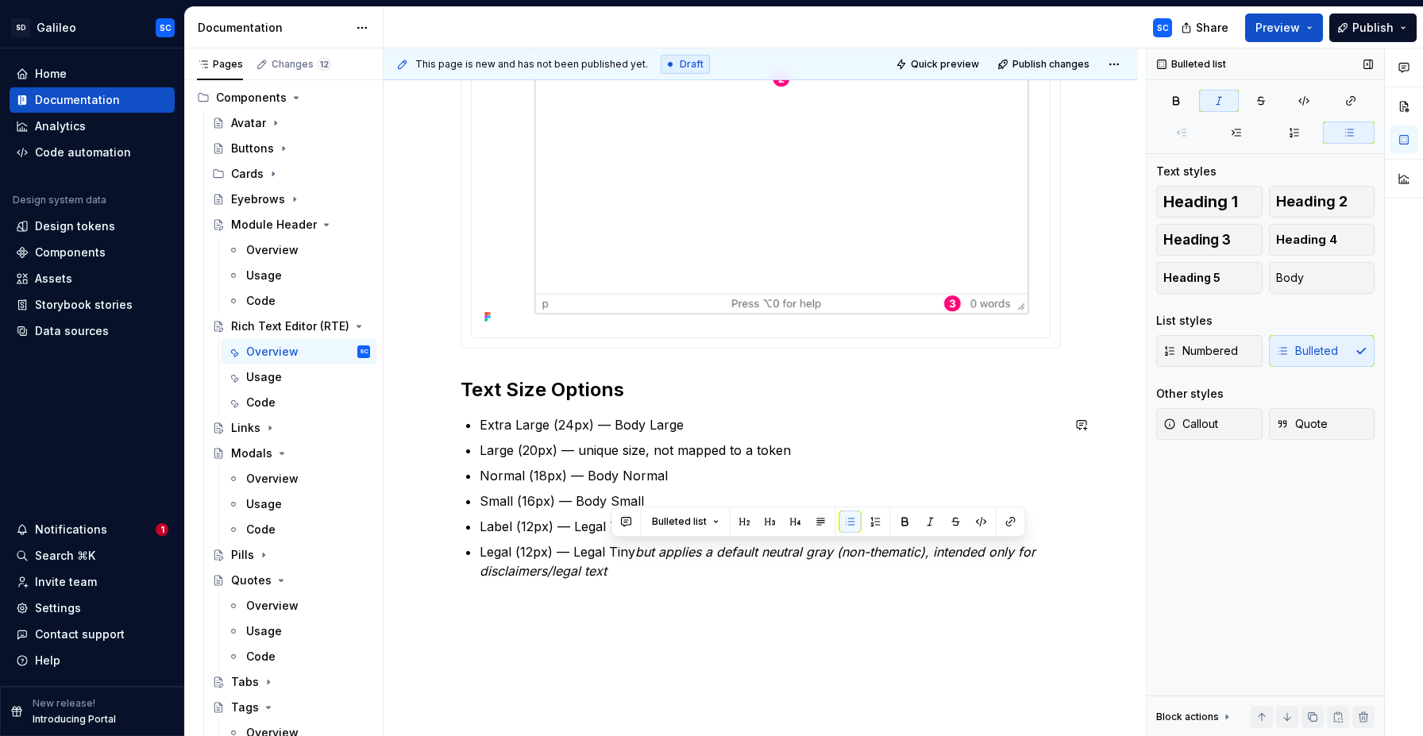
click at [852, 585] on div "Anatomy The RTE is composed of: Toolbar — formatting controls Text formatting (…" at bounding box center [760, 26] width 600 height 1146
click at [596, 450] on p "Large (20px) — unique size, not mapped to a token" at bounding box center [769, 450] width 581 height 19
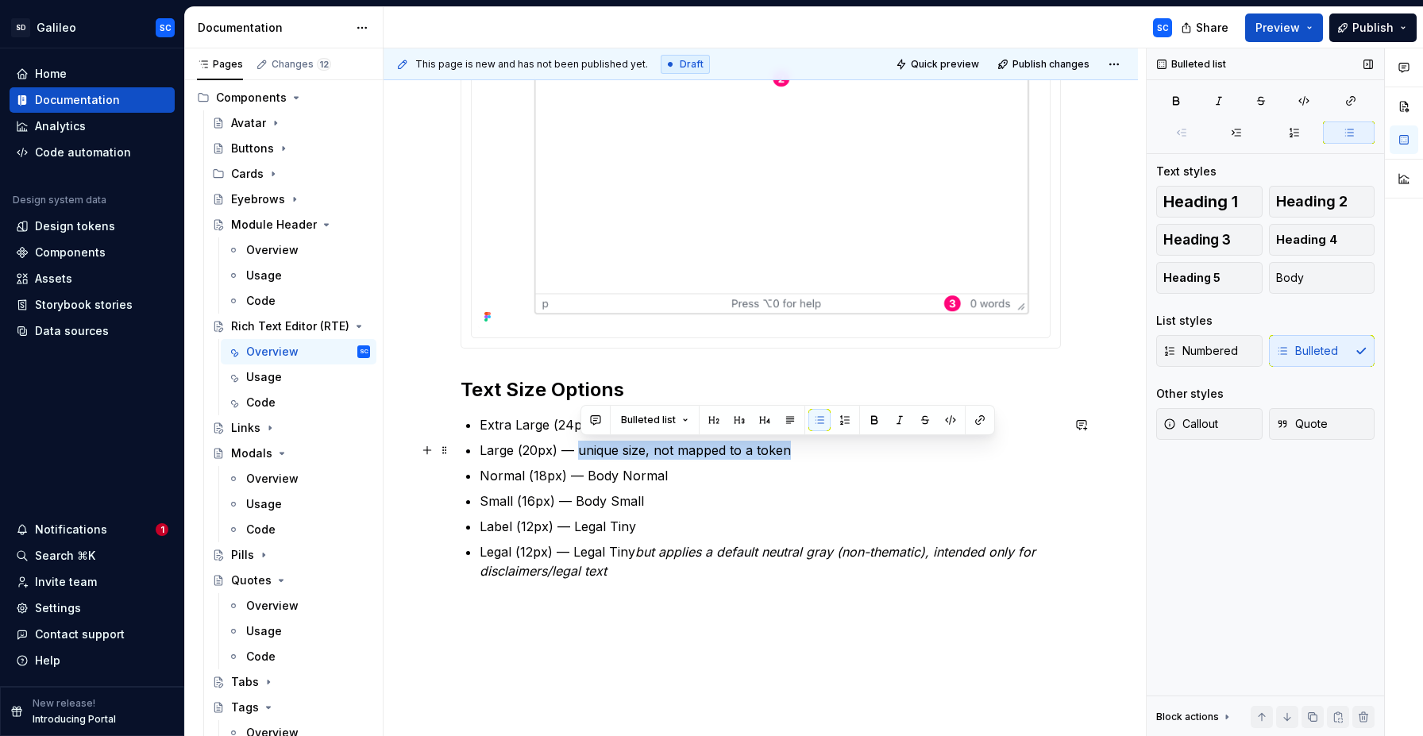
drag, startPoint x: 596, startPoint y: 450, endPoint x: 768, endPoint y: 452, distance: 172.3
click at [768, 452] on p "Large (20px) — unique size, not mapped to a token" at bounding box center [769, 450] width 581 height 19
click at [901, 422] on button "button" at bounding box center [899, 420] width 22 height 22
click at [858, 491] on p "Small (16px) — Body Small" at bounding box center [769, 500] width 581 height 19
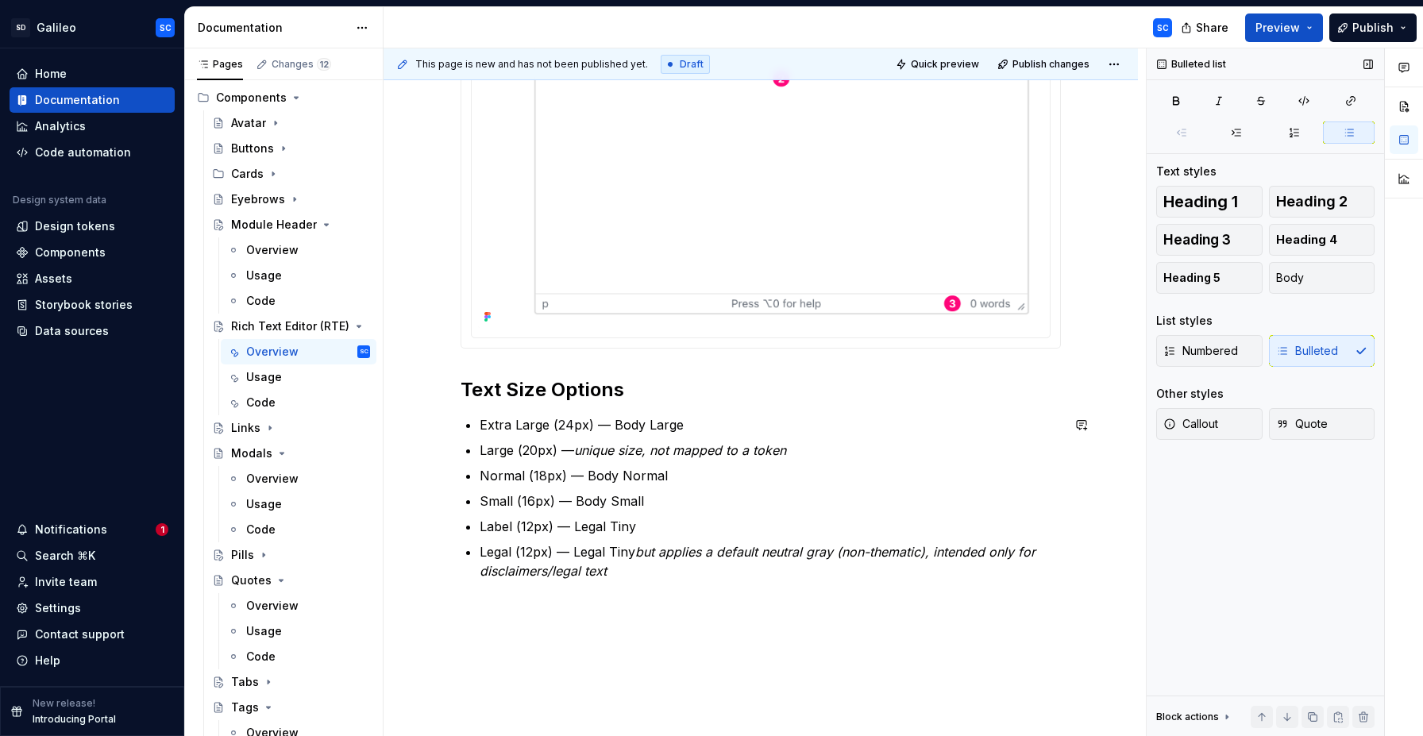
click at [795, 602] on div "Anatomy The RTE is composed of: Toolbar — formatting controls Text formatting (…" at bounding box center [760, 117] width 754 height 1405
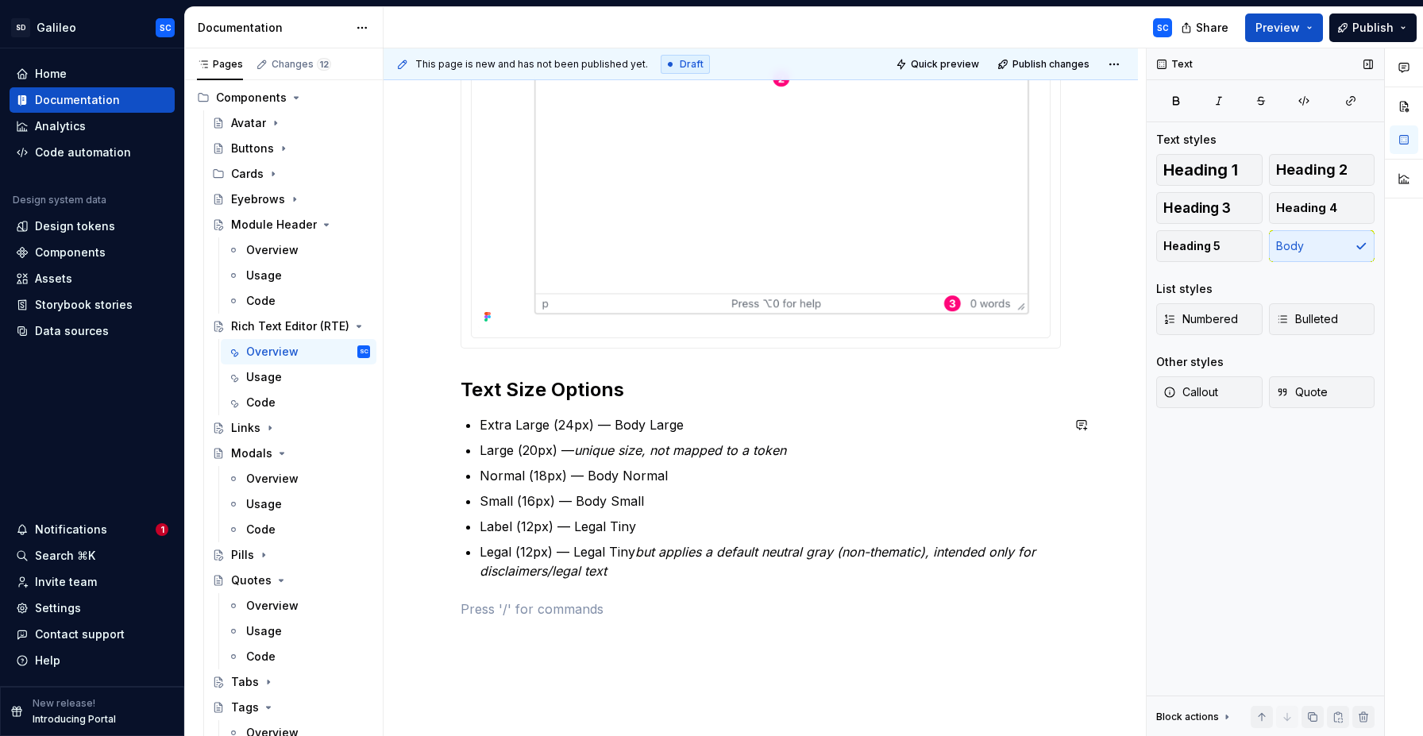
click at [773, 632] on div "Anatomy The RTE is composed of: Toolbar — formatting controls Text formatting (…" at bounding box center [760, 45] width 600 height 1184
click at [772, 622] on div "Anatomy The RTE is composed of: Toolbar — formatting controls Text formatting (…" at bounding box center [760, 45] width 600 height 1184
click at [762, 632] on div "Anatomy The RTE is composed of: Toolbar — formatting controls Text formatting (…" at bounding box center [760, 45] width 600 height 1184
click at [655, 628] on div "Anatomy The RTE is composed of: Toolbar — formatting controls Text formatting (…" at bounding box center [760, 45] width 600 height 1184
click at [658, 627] on div "Anatomy The RTE is composed of: Toolbar — formatting controls Text formatting (…" at bounding box center [760, 45] width 600 height 1184
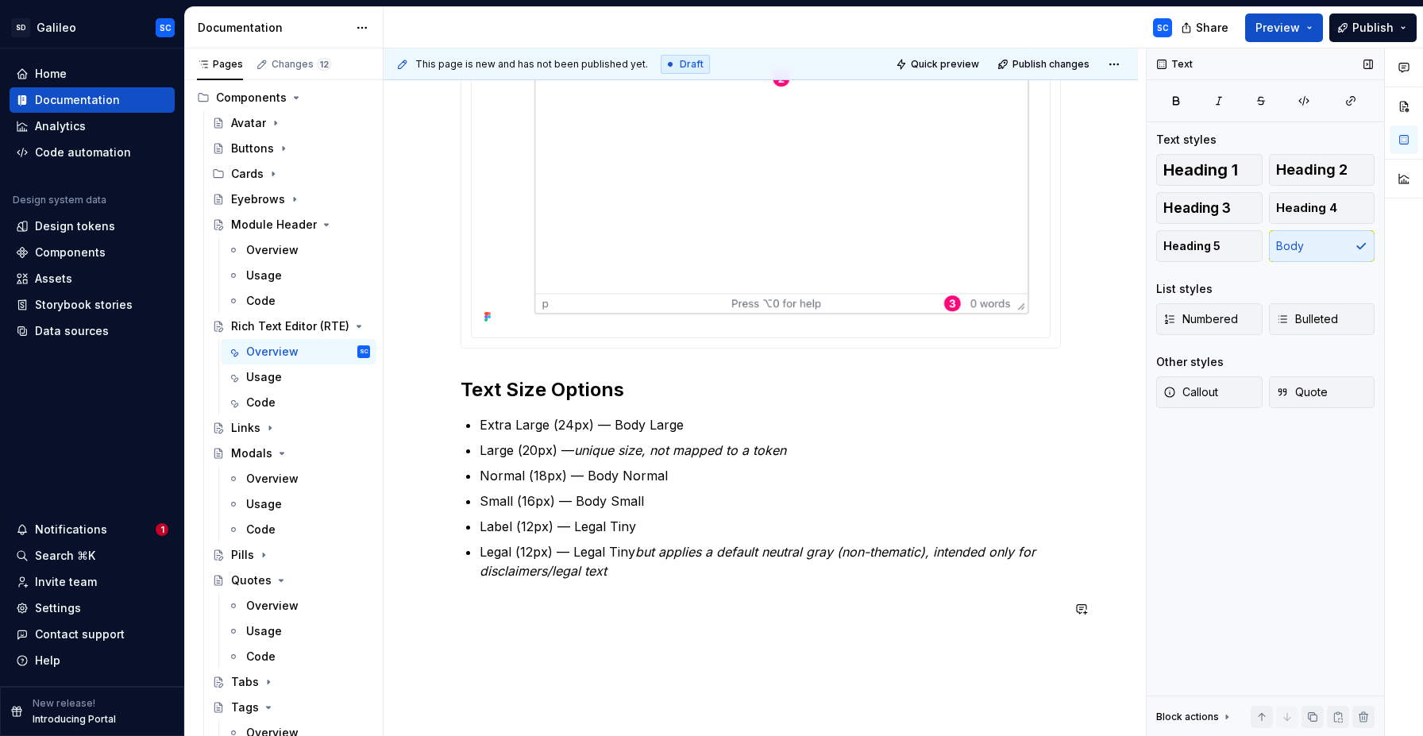
click at [658, 627] on div "Anatomy The RTE is composed of: Toolbar — formatting controls Text formatting (…" at bounding box center [760, 45] width 600 height 1184
click at [653, 571] on p "Legal (12px) — Legal Tiny but applies a default neutral gray (non-thematic), in…" at bounding box center [769, 561] width 581 height 38
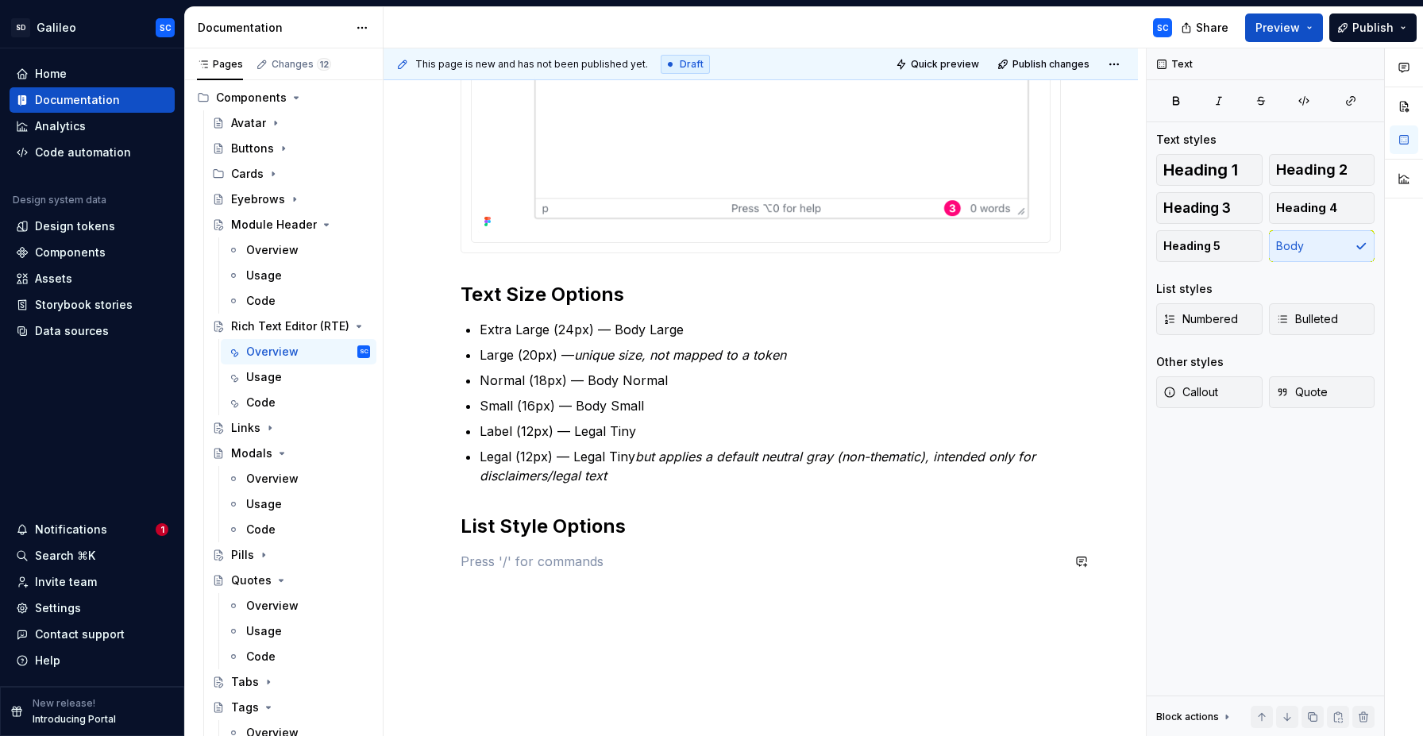
scroll to position [1172, 0]
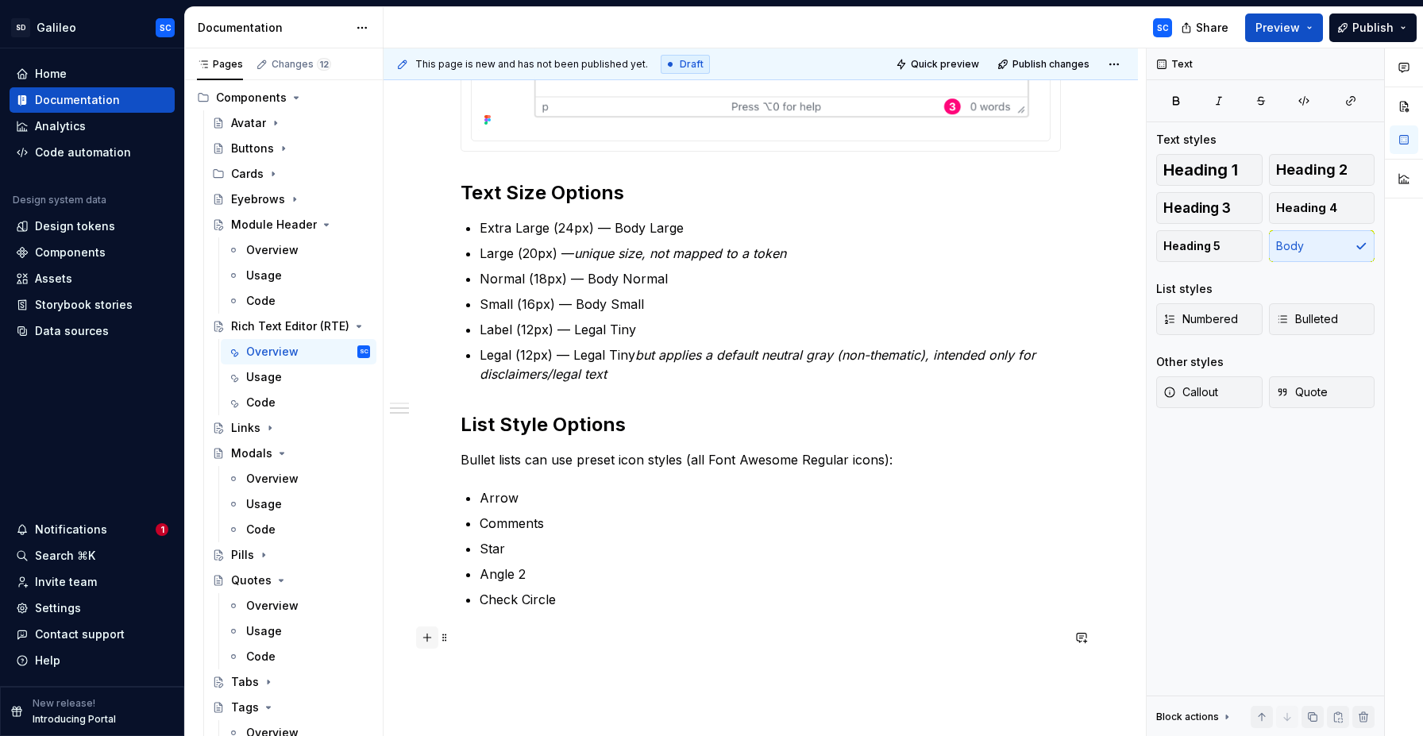
click at [437, 643] on button "button" at bounding box center [427, 637] width 22 height 22
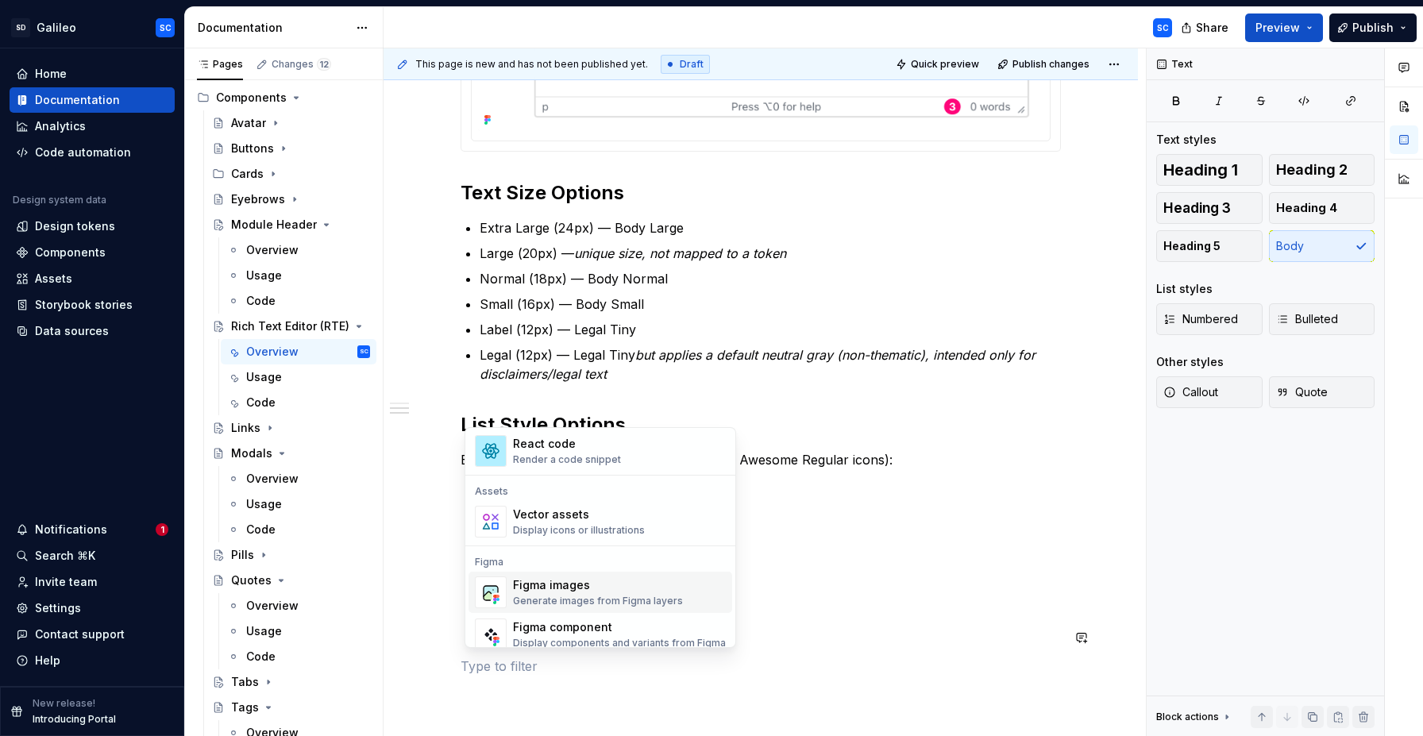
scroll to position [1390, 0]
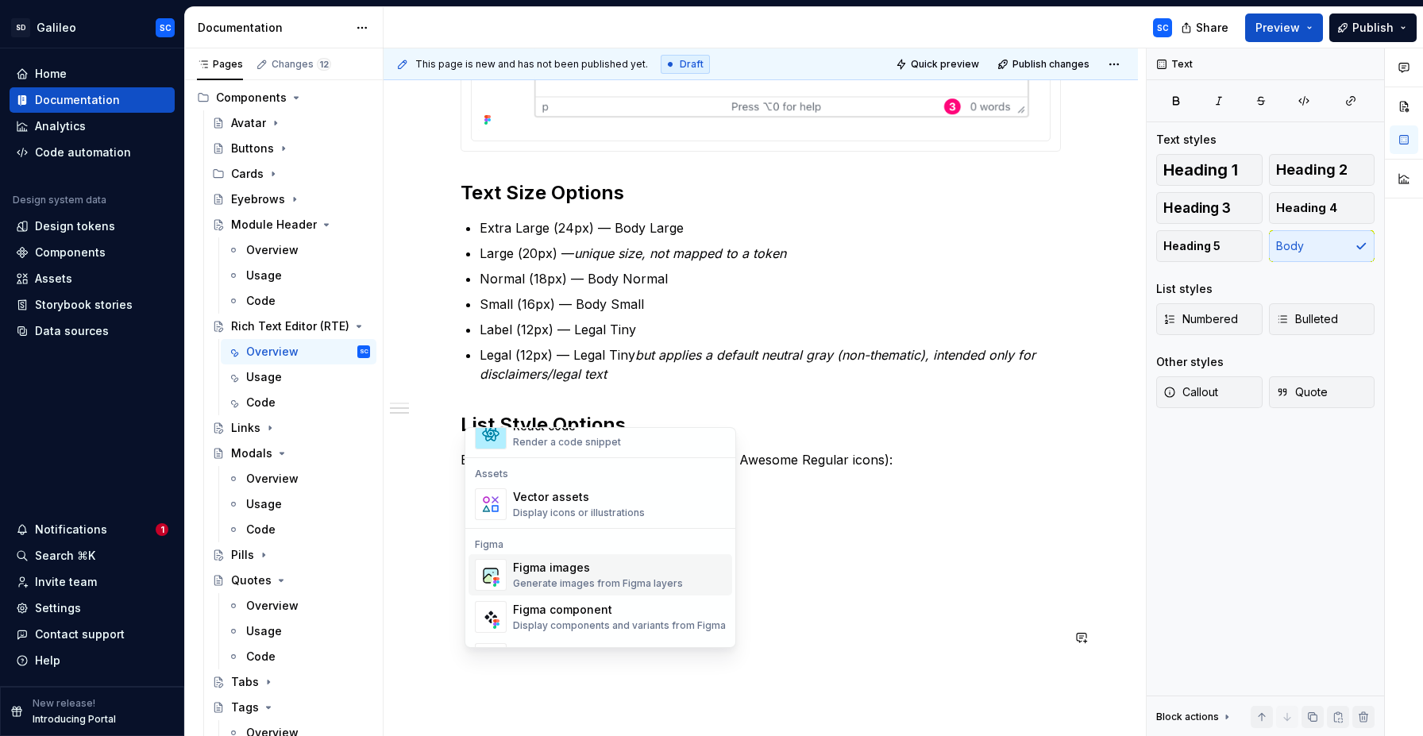
click at [576, 576] on div "Figma images Generate images from Figma layers" at bounding box center [598, 575] width 170 height 30
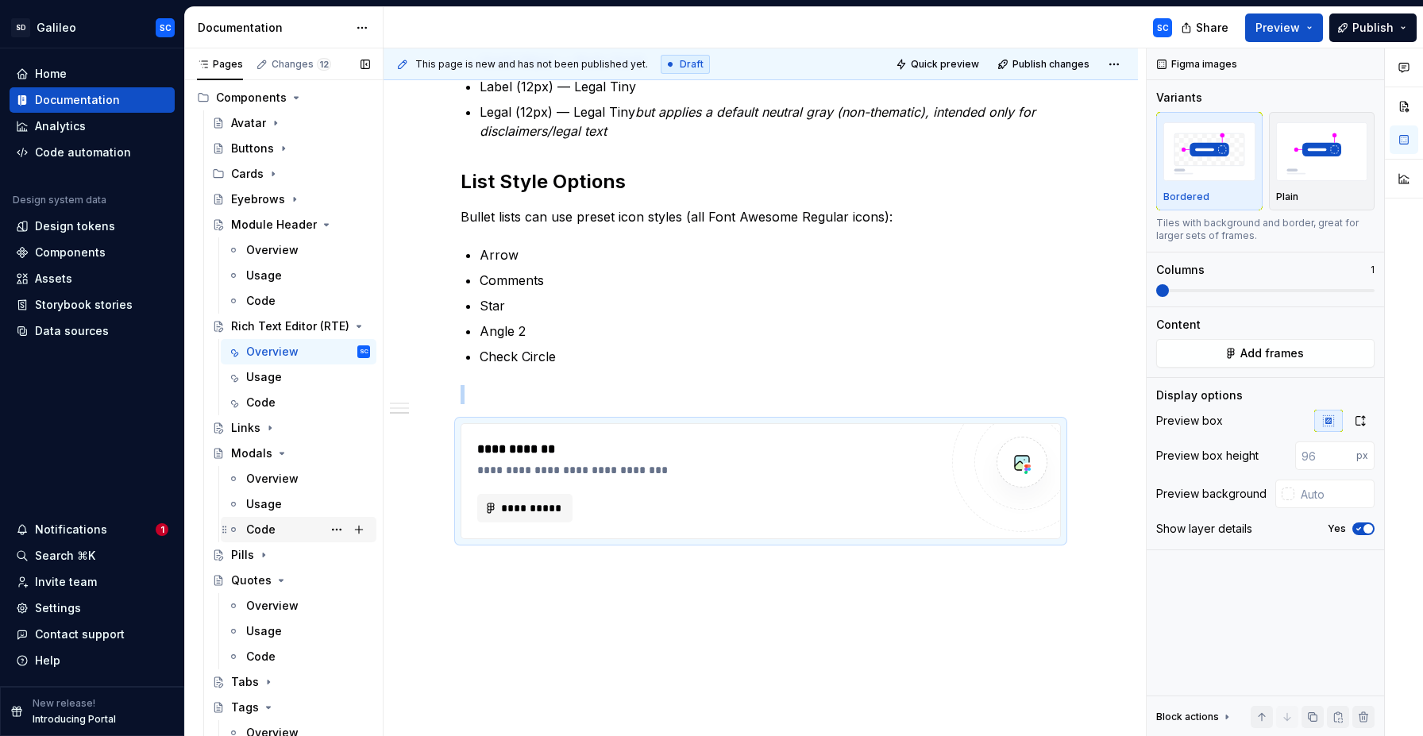
scroll to position [1438, 0]
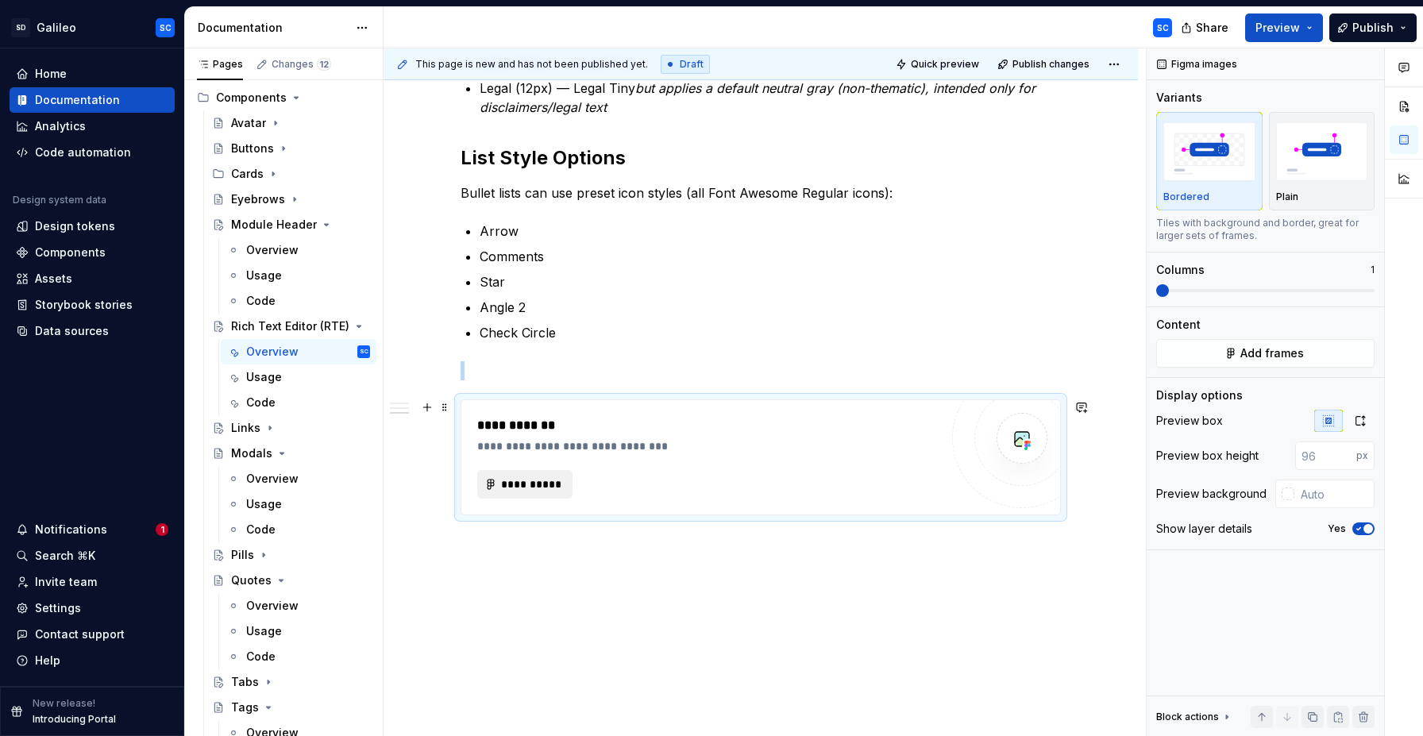
click at [535, 487] on span "**********" at bounding box center [531, 484] width 62 height 16
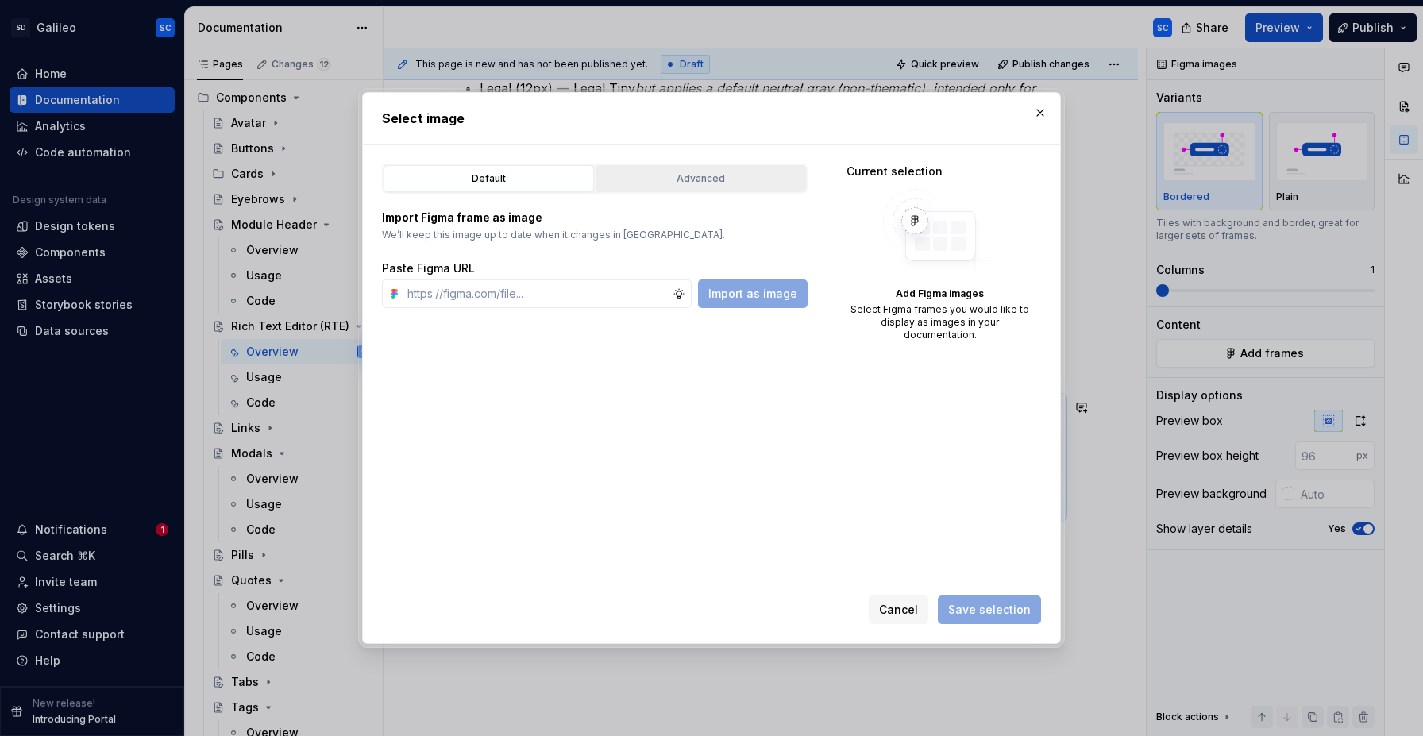
click at [714, 179] on div "Advanced" at bounding box center [700, 179] width 199 height 16
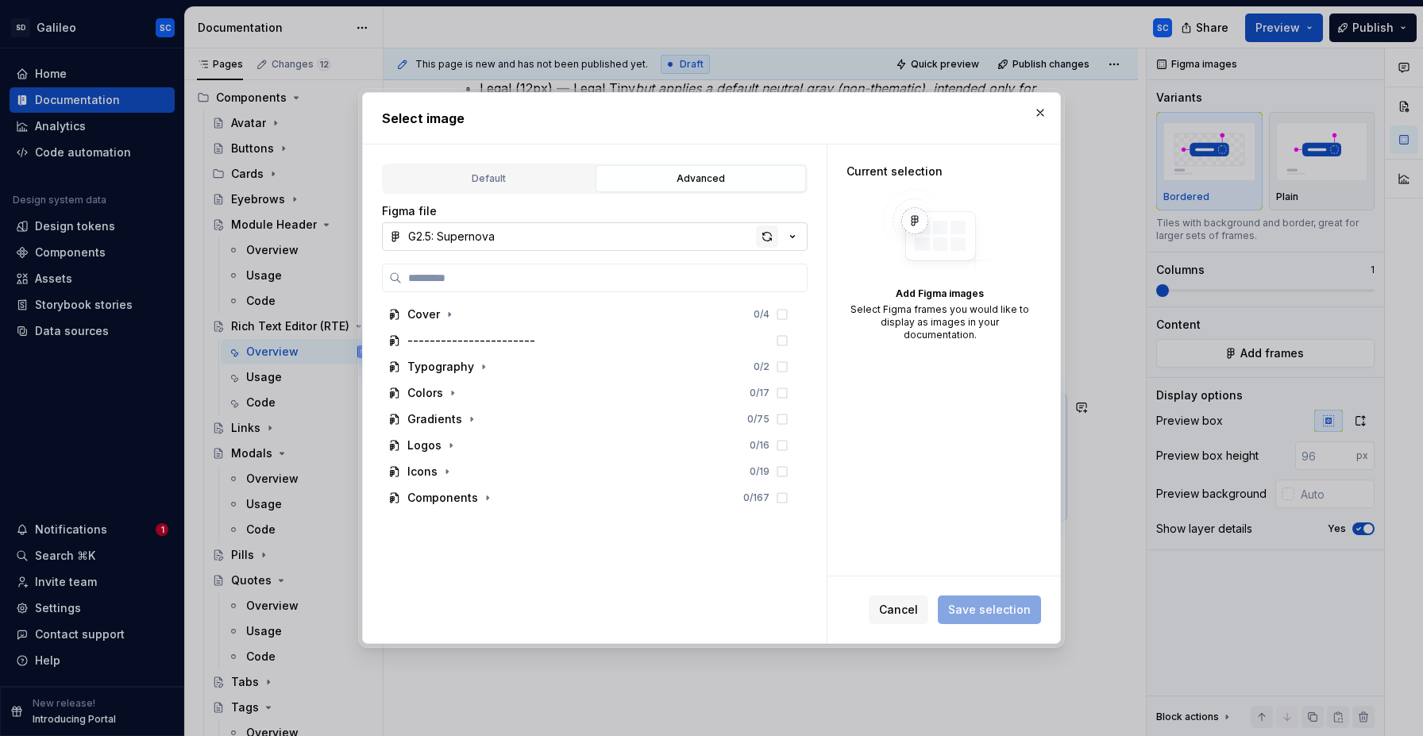
click at [768, 237] on div "button" at bounding box center [767, 236] width 22 height 22
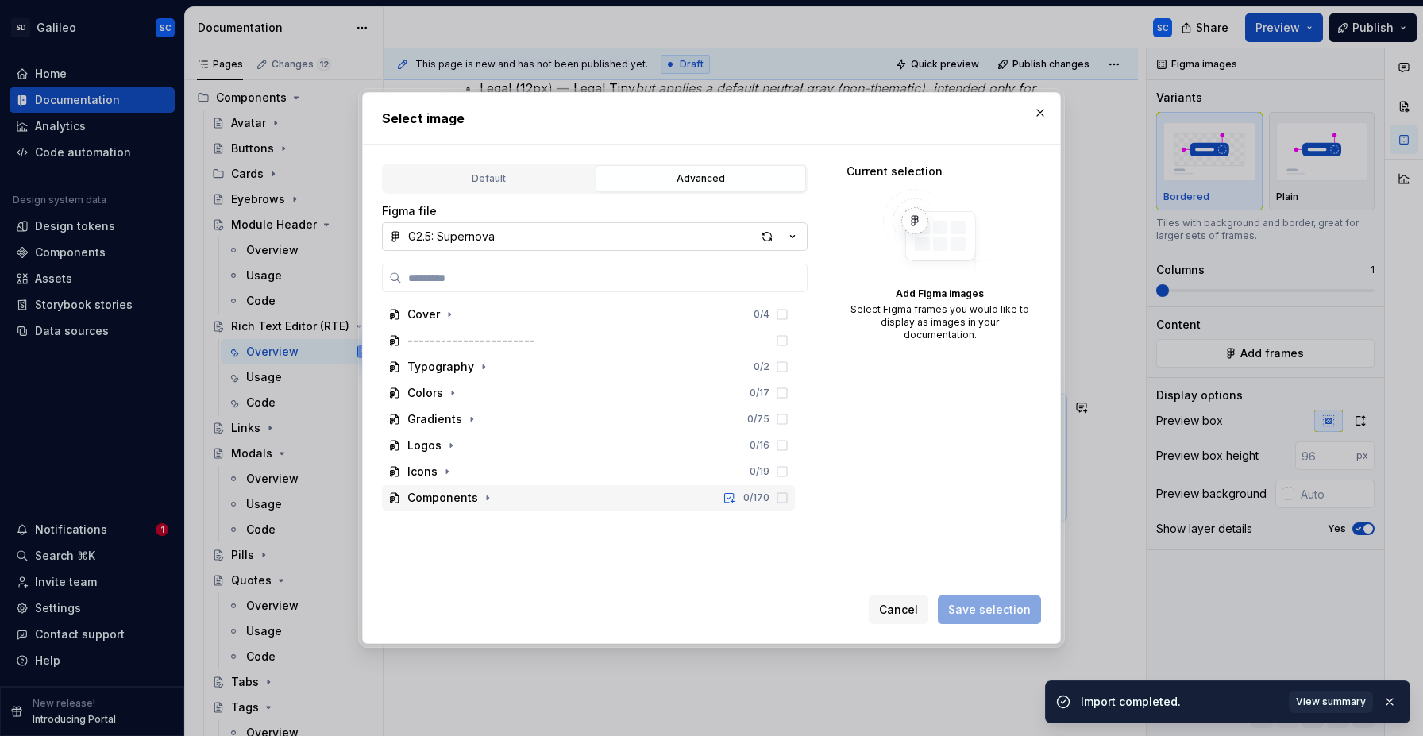
click at [491, 503] on button "button" at bounding box center [487, 498] width 16 height 16
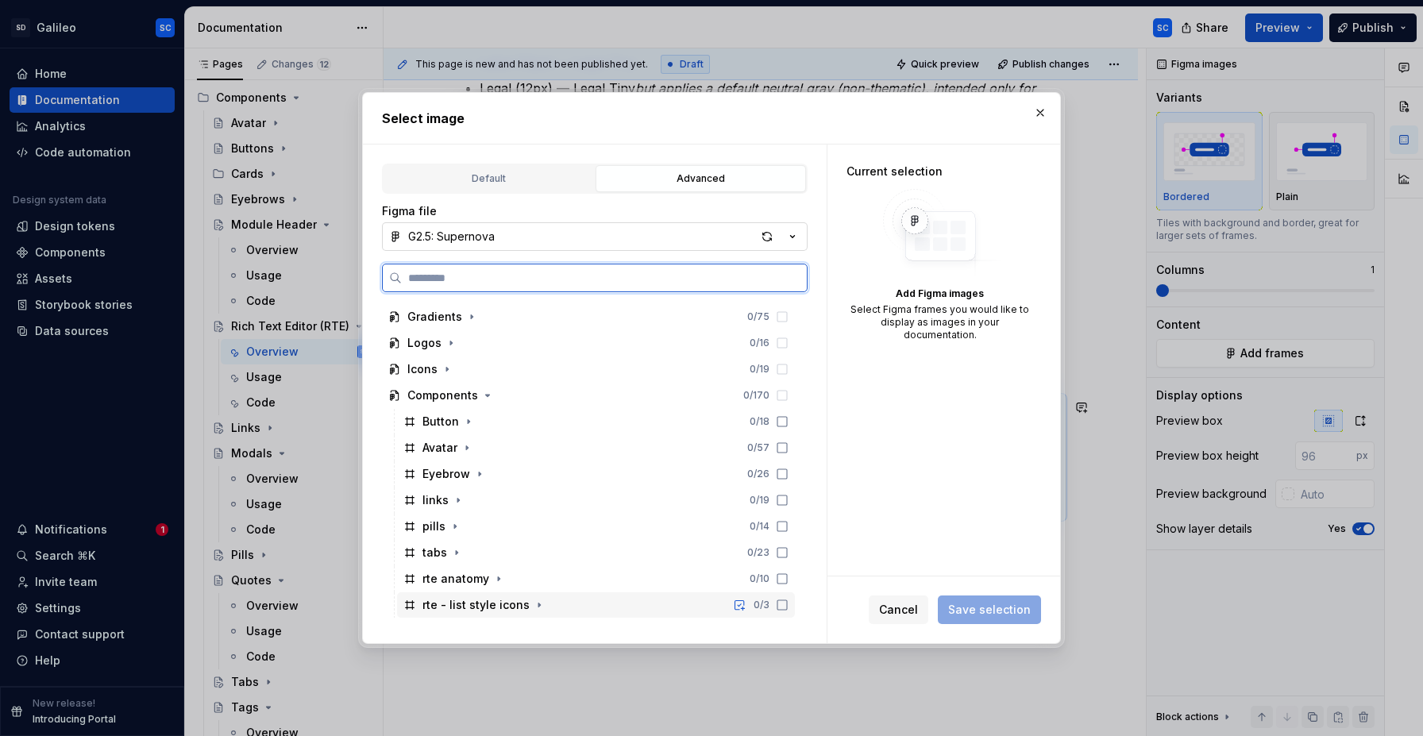
click at [583, 605] on div "rte - list style icons 0 / 3" at bounding box center [596, 604] width 398 height 25
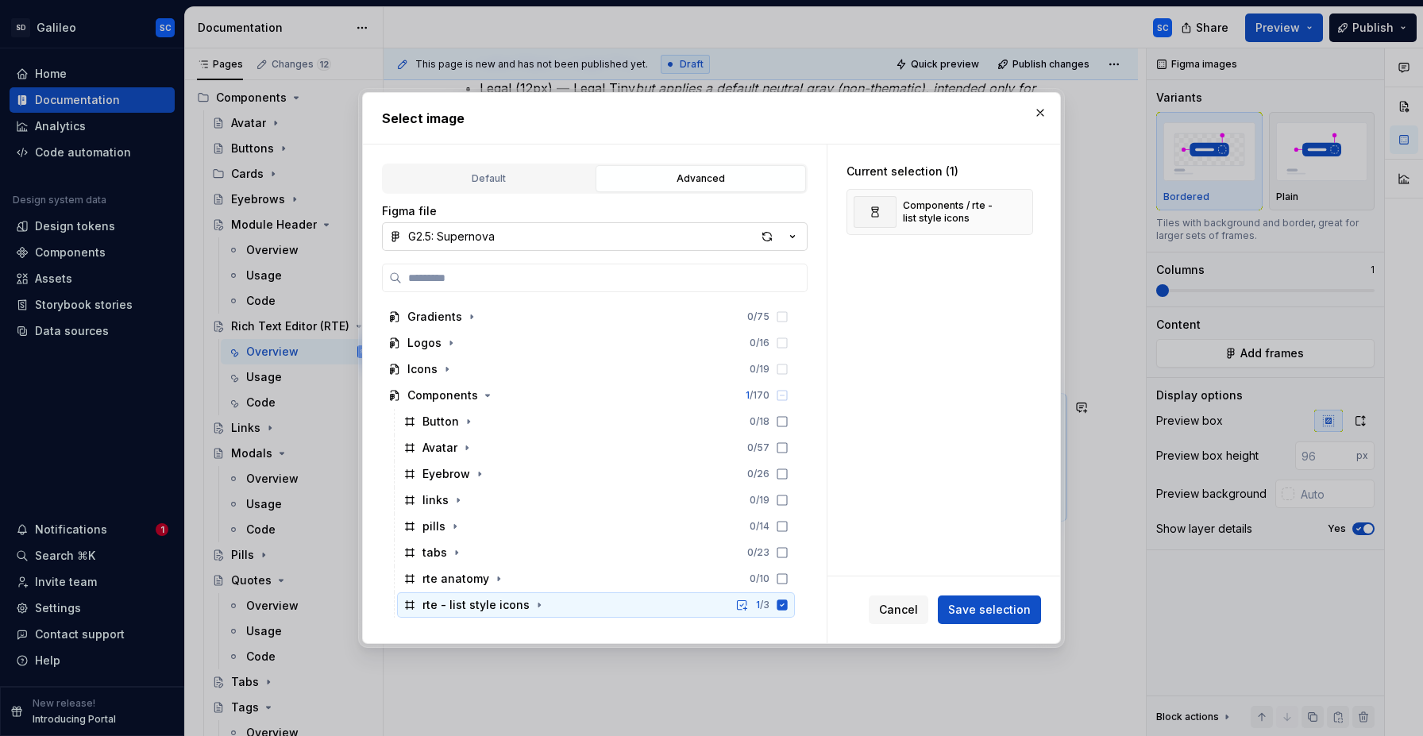
type textarea "*"
click at [997, 607] on span "Save selection" at bounding box center [989, 610] width 83 height 16
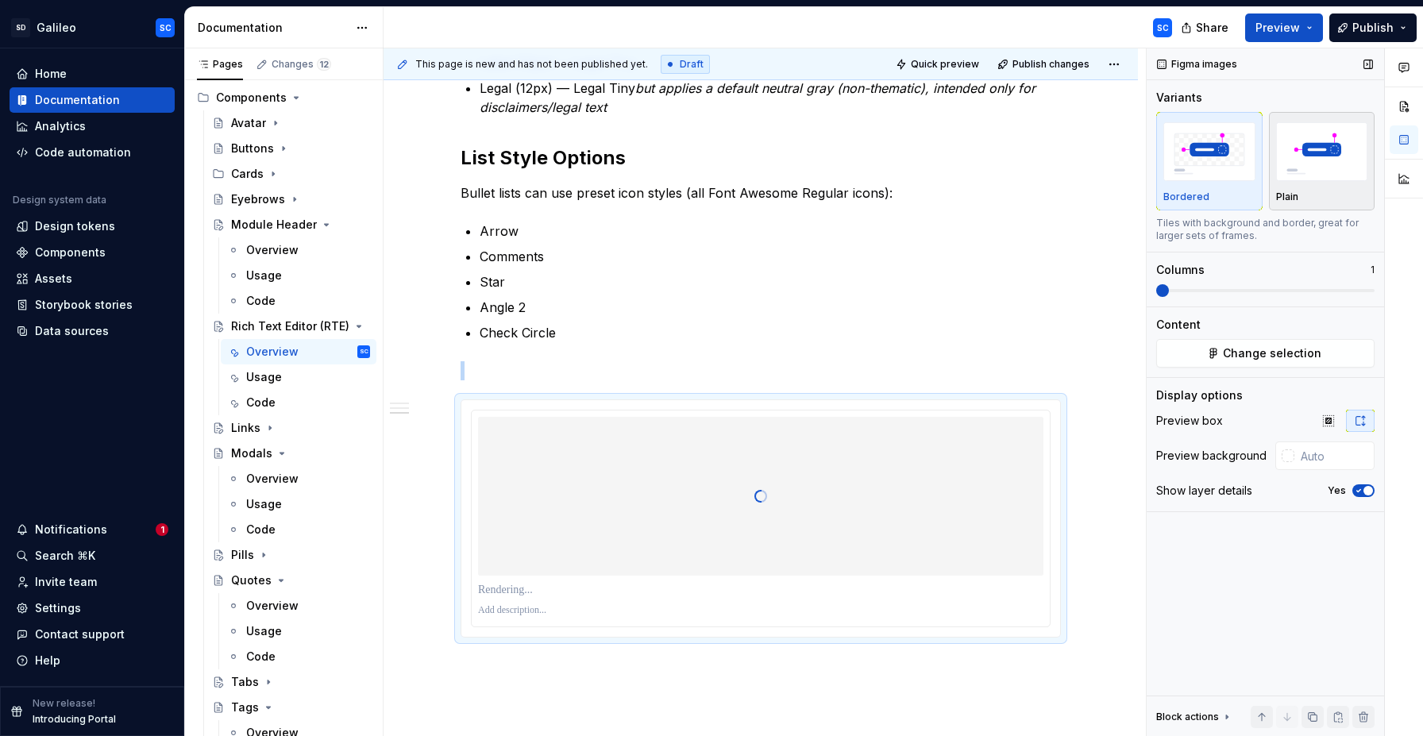
click at [1343, 152] on img "button" at bounding box center [1322, 151] width 92 height 58
click at [1365, 490] on span "button" at bounding box center [1368, 491] width 10 height 10
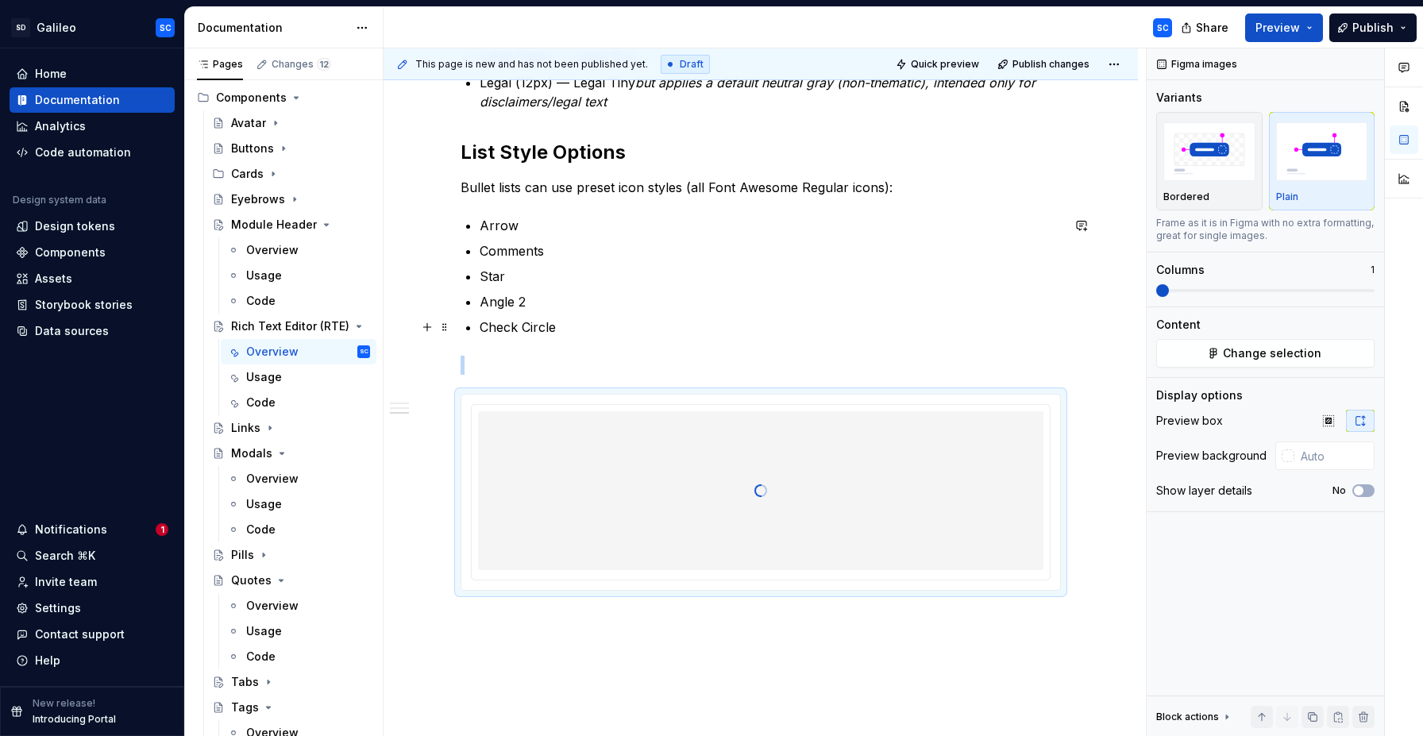
scroll to position [1446, 0]
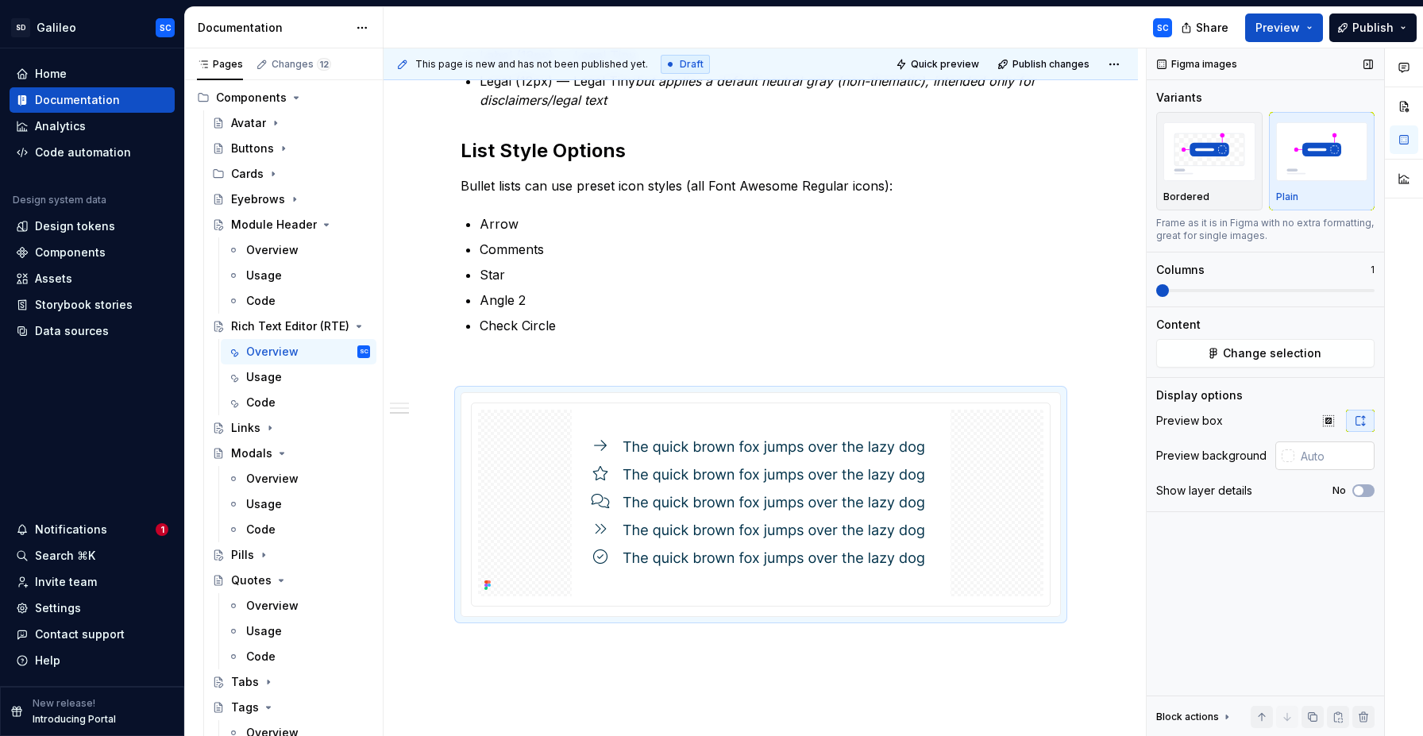
click at [1287, 457] on div at bounding box center [1287, 455] width 13 height 13
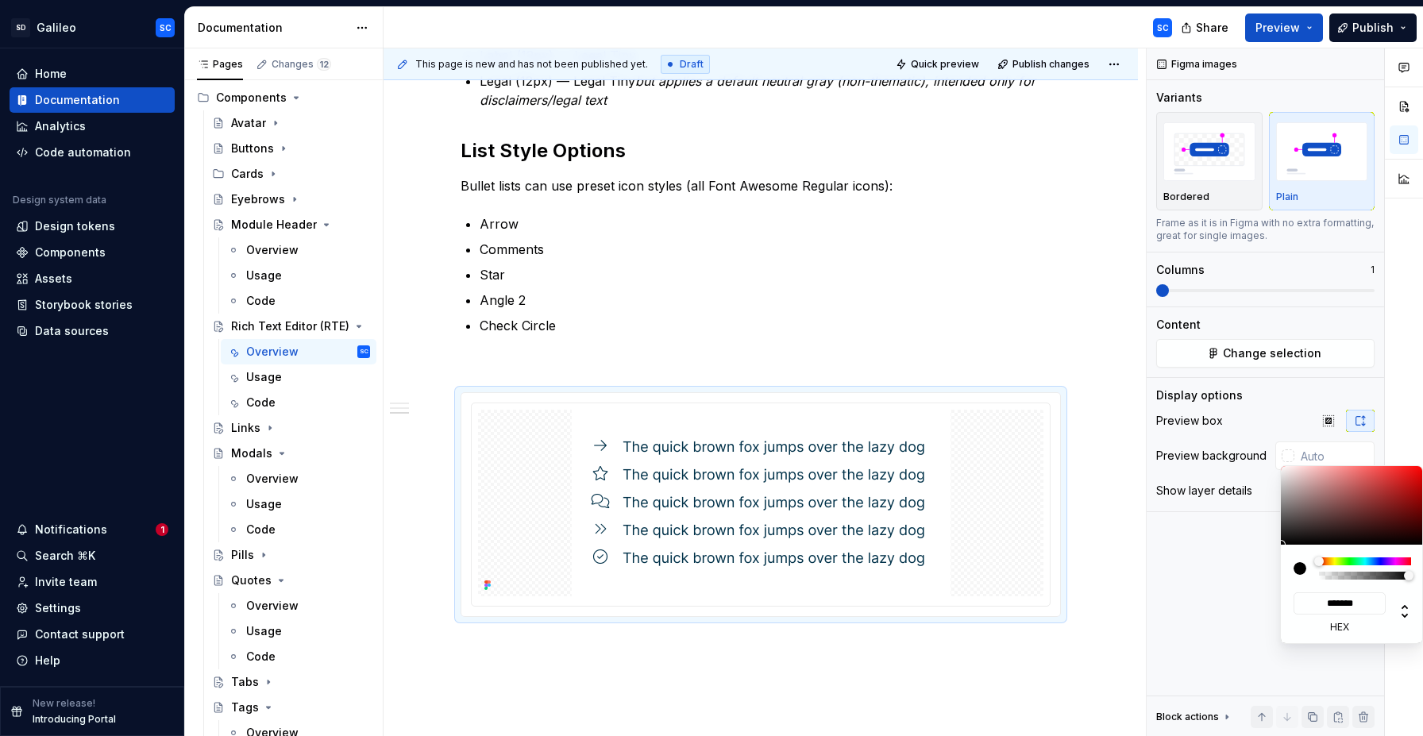
type input "#6F6060"
type input "*******"
type input "#8E8181"
type input "*******"
type input "#C9C9C9"
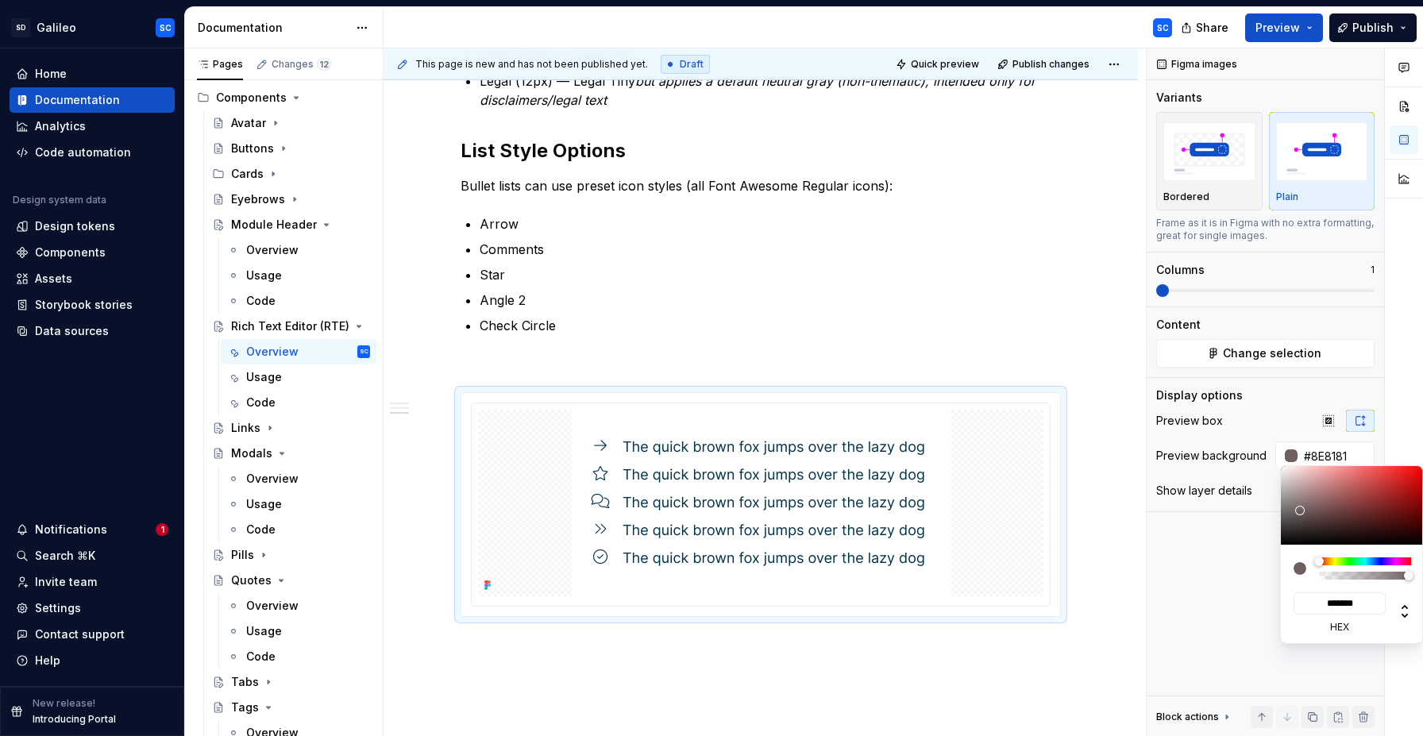
type input "*******"
type input "#FFFFFF"
type input "*******"
drag, startPoint x: 1300, startPoint y: 510, endPoint x: 1258, endPoint y: 447, distance: 75.7
click at [1258, 447] on body "SD Galileo SC Home Documentation Analytics Code automation Design system data D…" at bounding box center [711, 368] width 1423 height 736
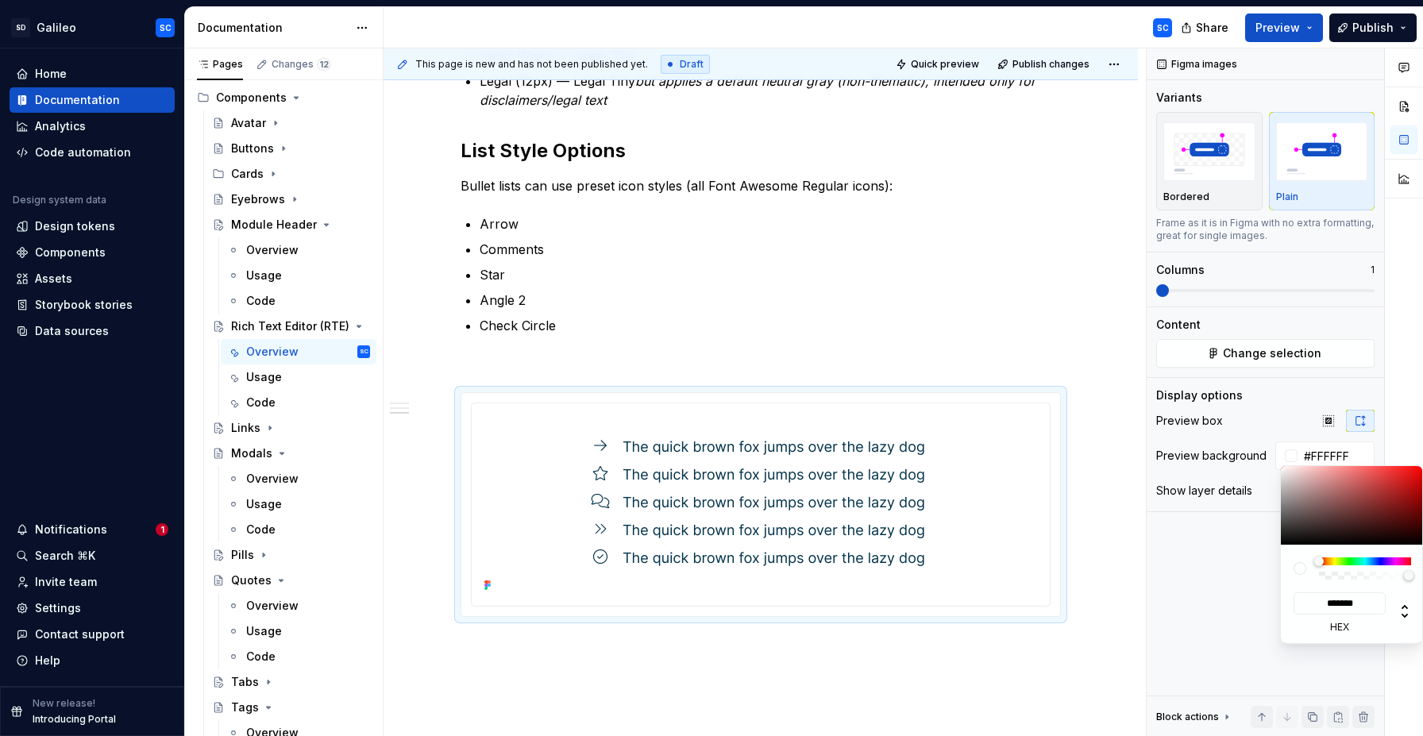
click at [1117, 336] on html "SD Galileo SC Home Documentation Analytics Code automation Design system data D…" at bounding box center [711, 368] width 1423 height 736
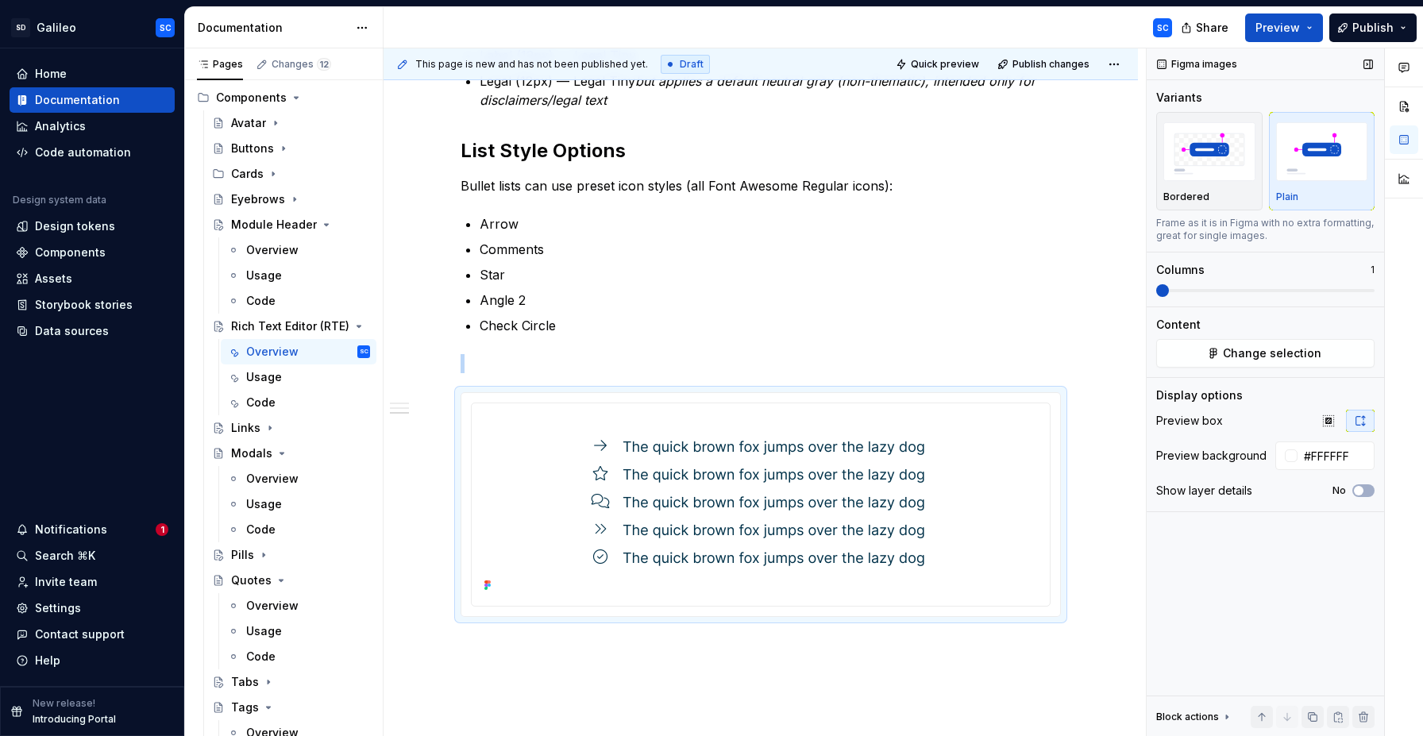
click at [1159, 292] on span at bounding box center [1162, 290] width 13 height 13
click at [1084, 356] on button "button" at bounding box center [1081, 363] width 22 height 22
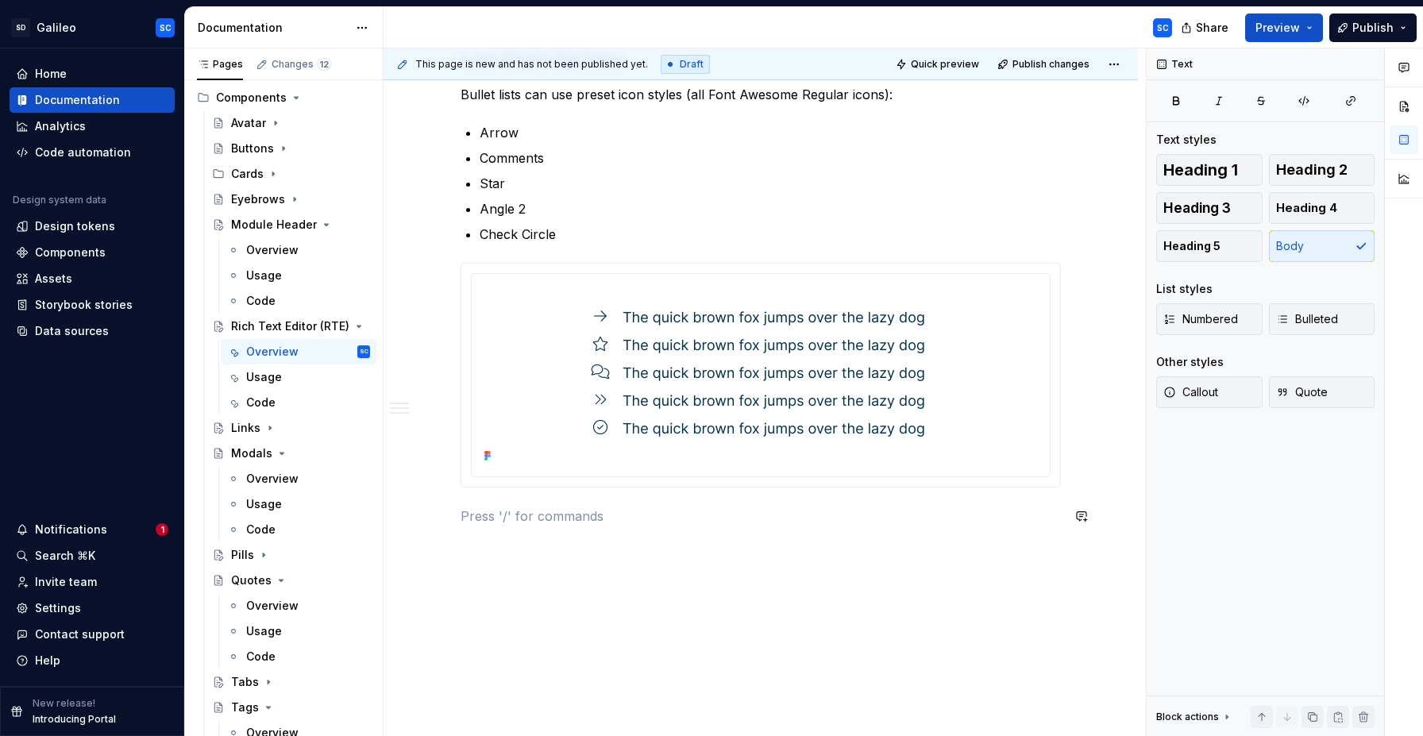
scroll to position [1565, 0]
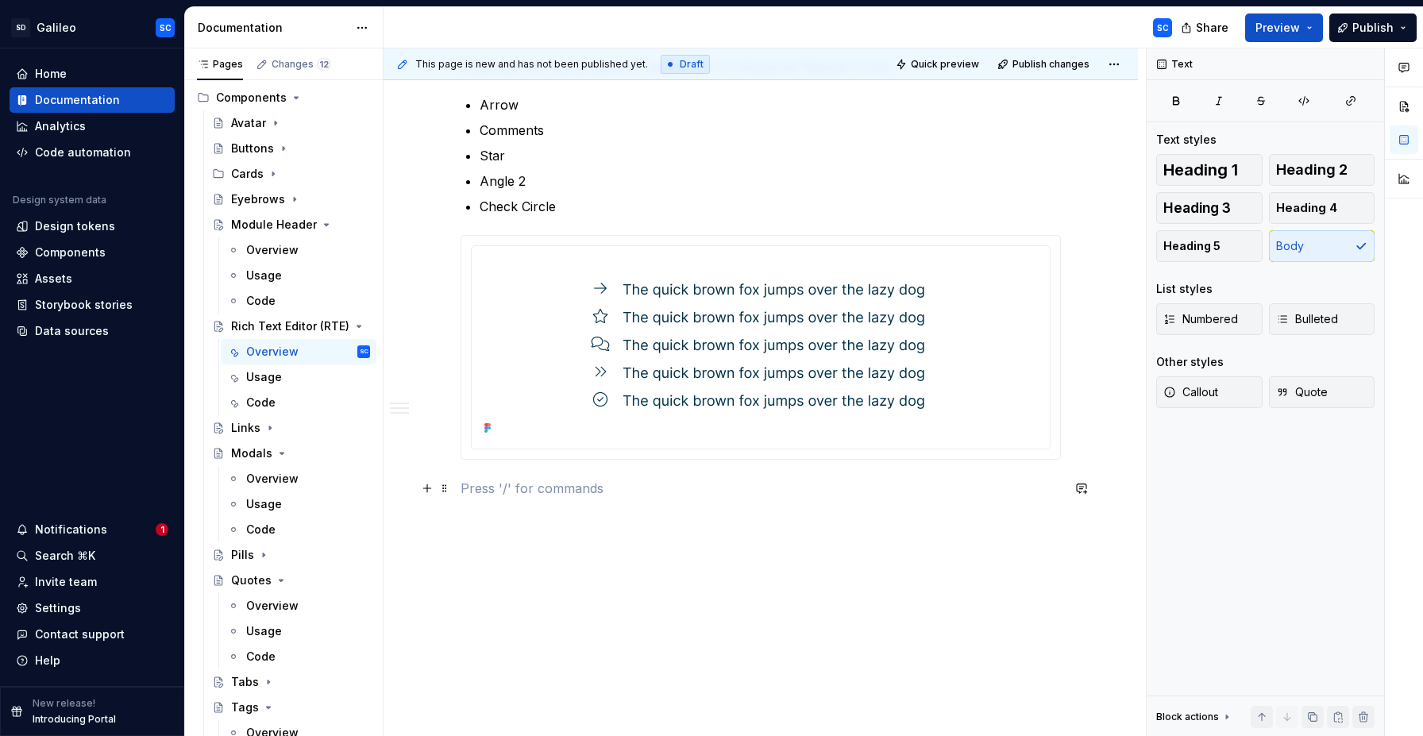
click at [599, 488] on p at bounding box center [760, 488] width 600 height 19
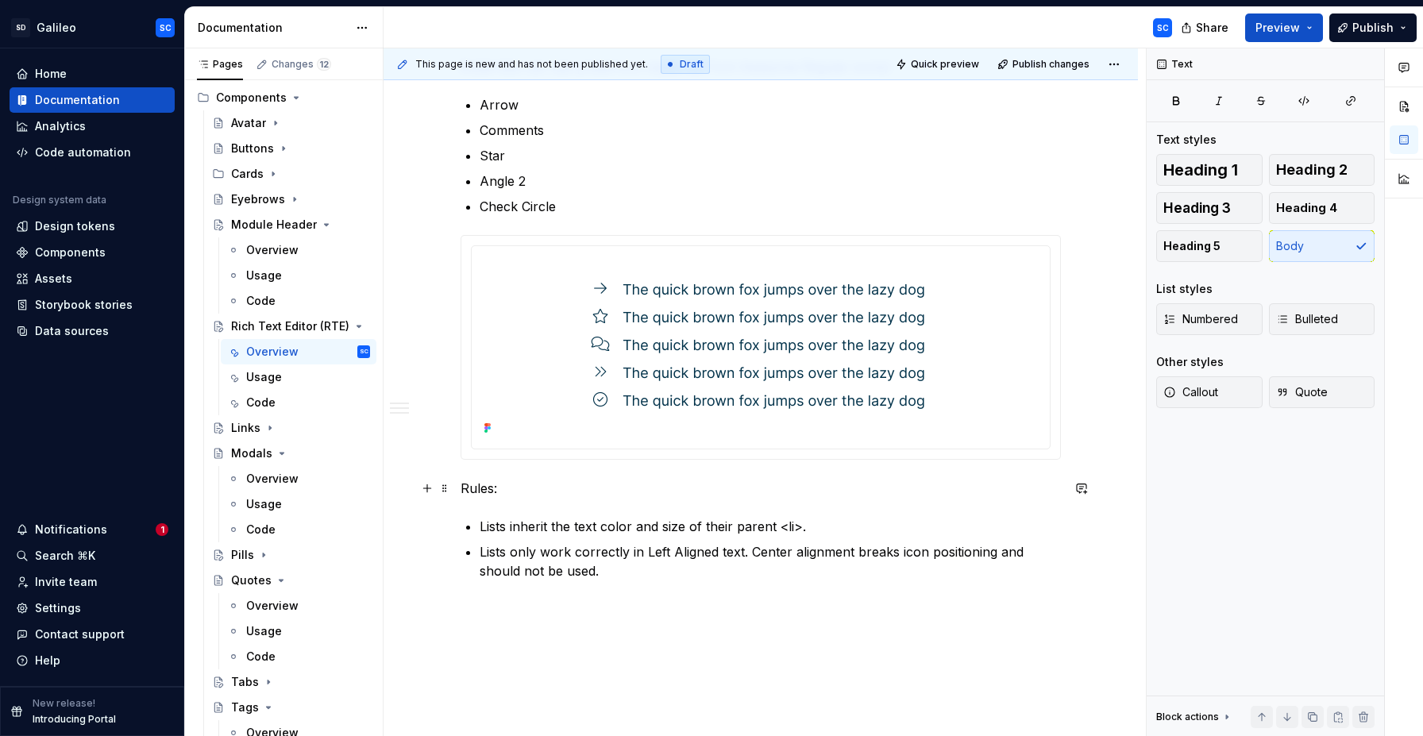
click at [488, 489] on p "Rules:" at bounding box center [760, 488] width 600 height 19
click at [556, 459] on button "button" at bounding box center [564, 458] width 22 height 22
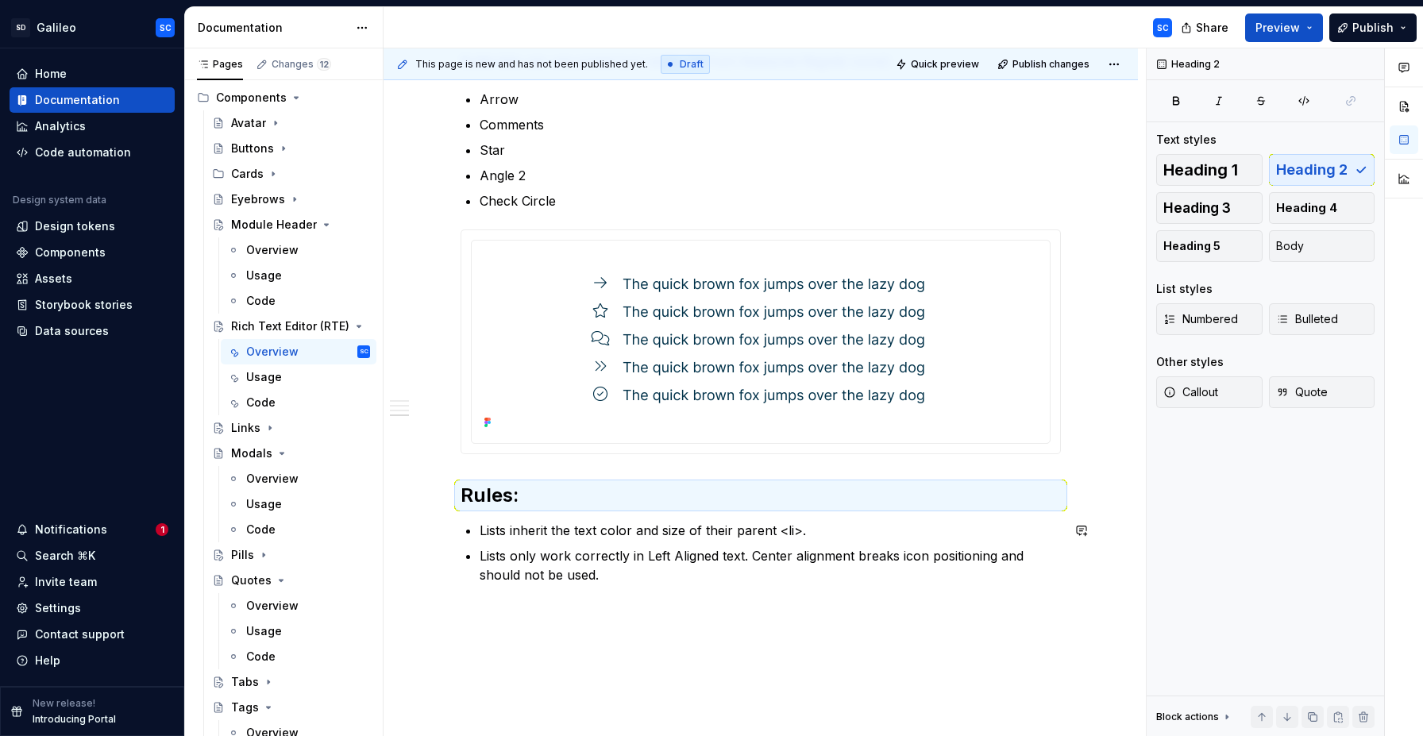
scroll to position [1571, 0]
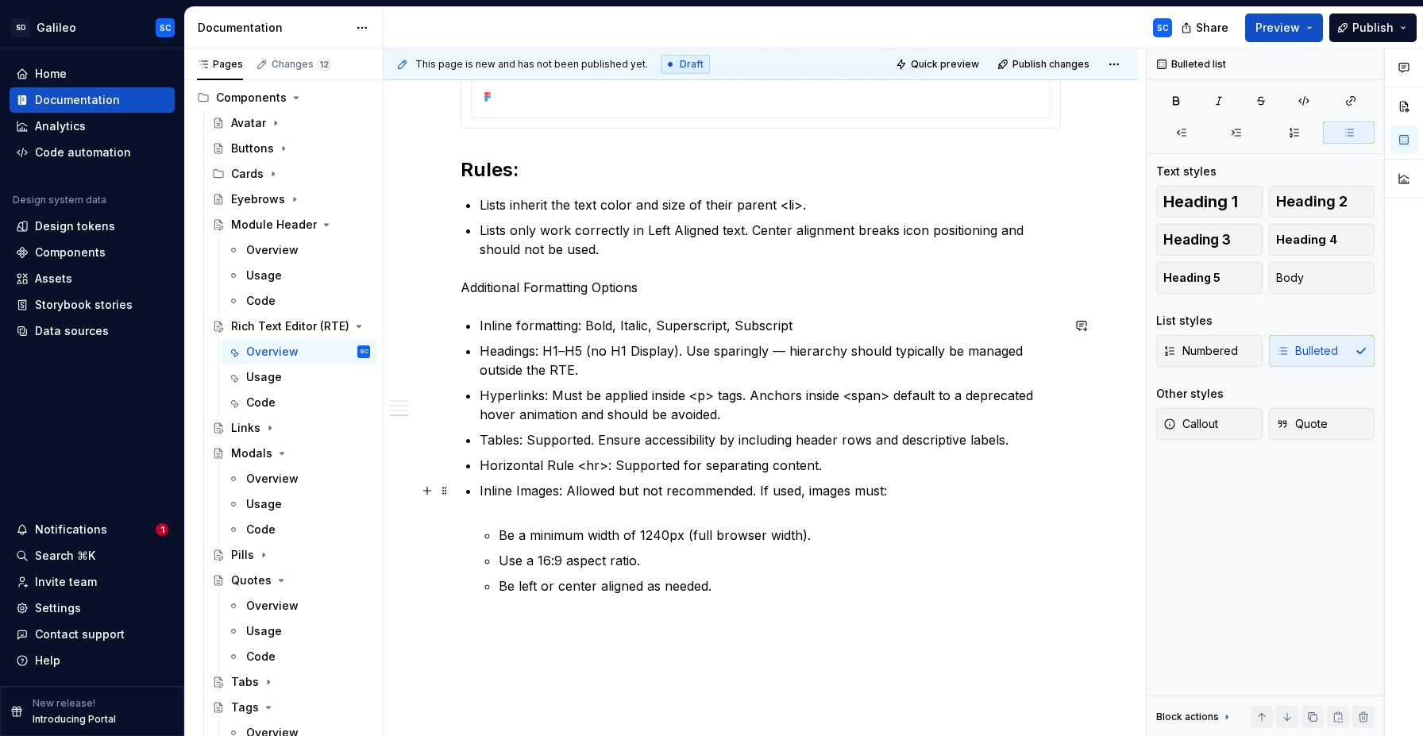
scroll to position [1902, 0]
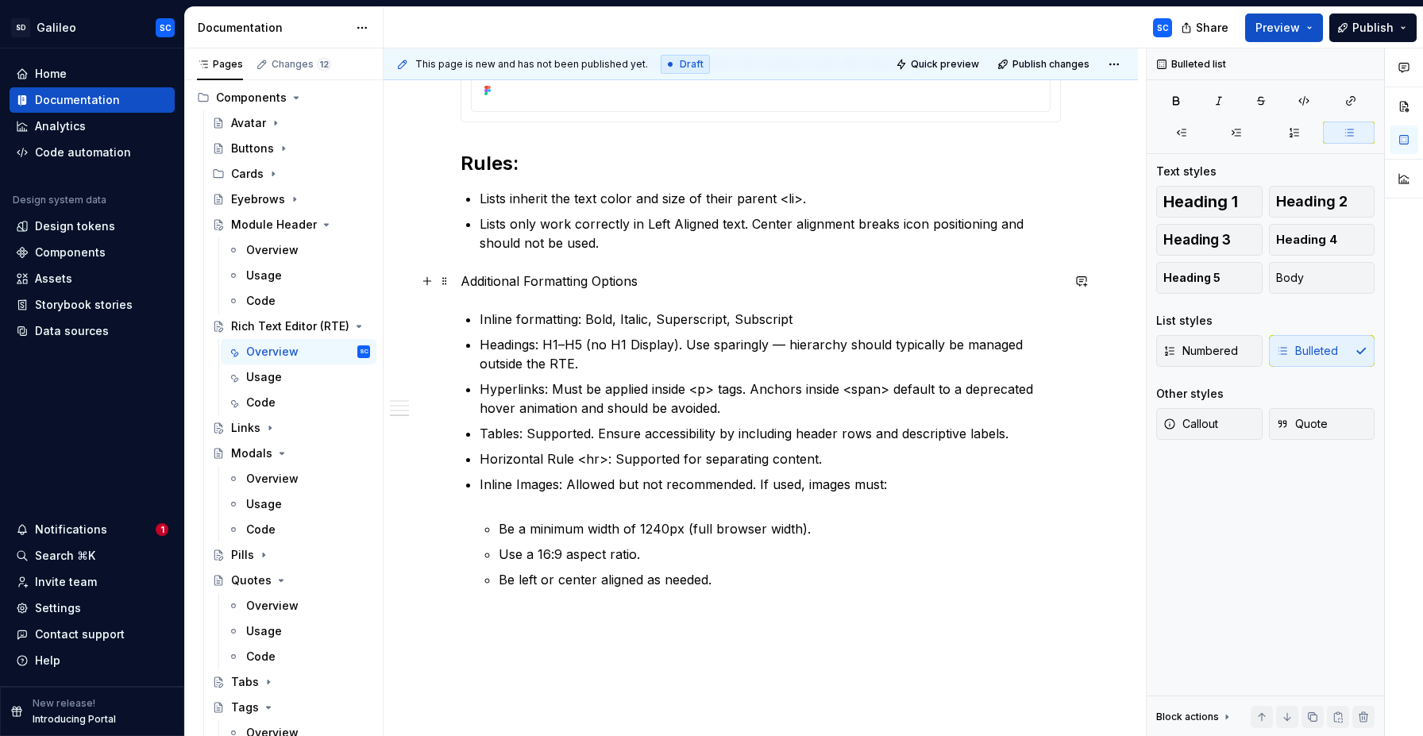
click at [592, 275] on p "Additional Formatting Options" at bounding box center [760, 280] width 600 height 19
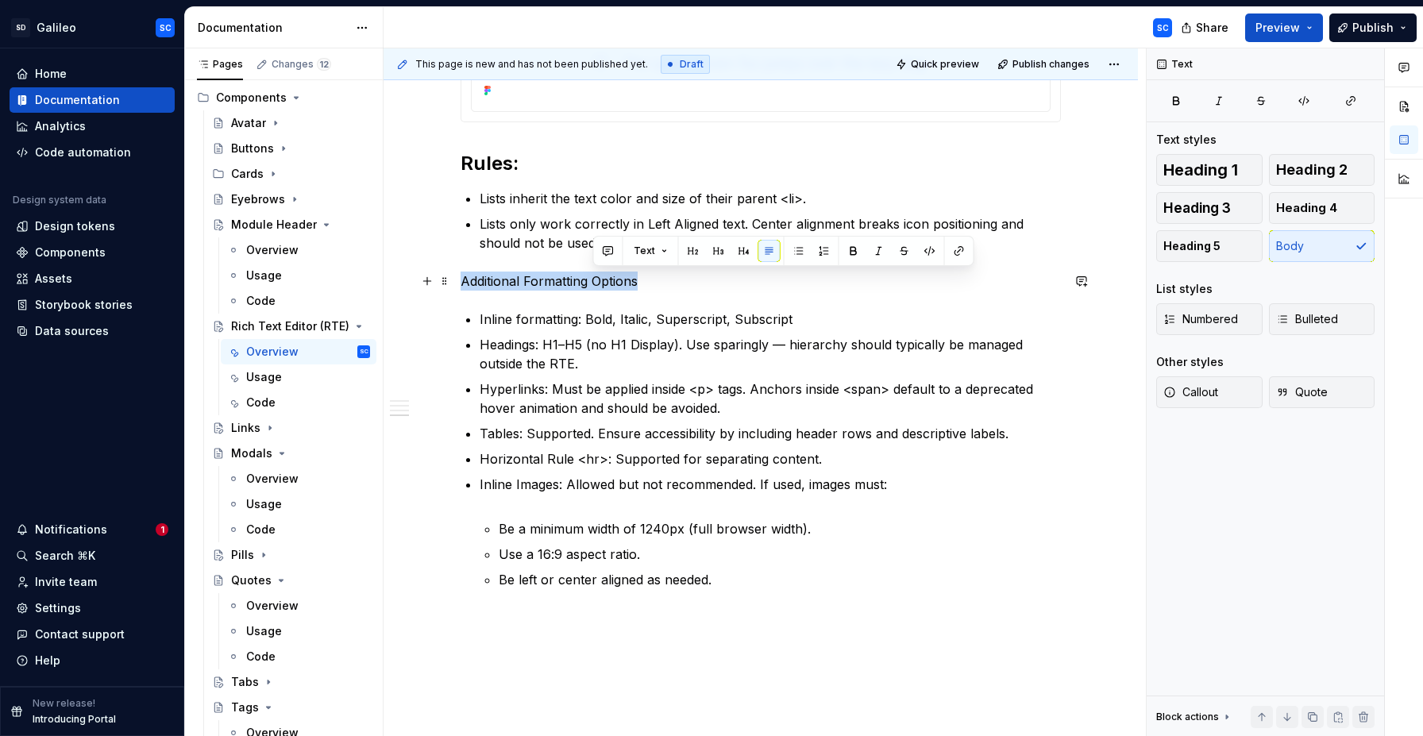
click at [592, 275] on p "Additional Formatting Options" at bounding box center [760, 280] width 600 height 19
click at [568, 252] on button "button" at bounding box center [564, 251] width 22 height 22
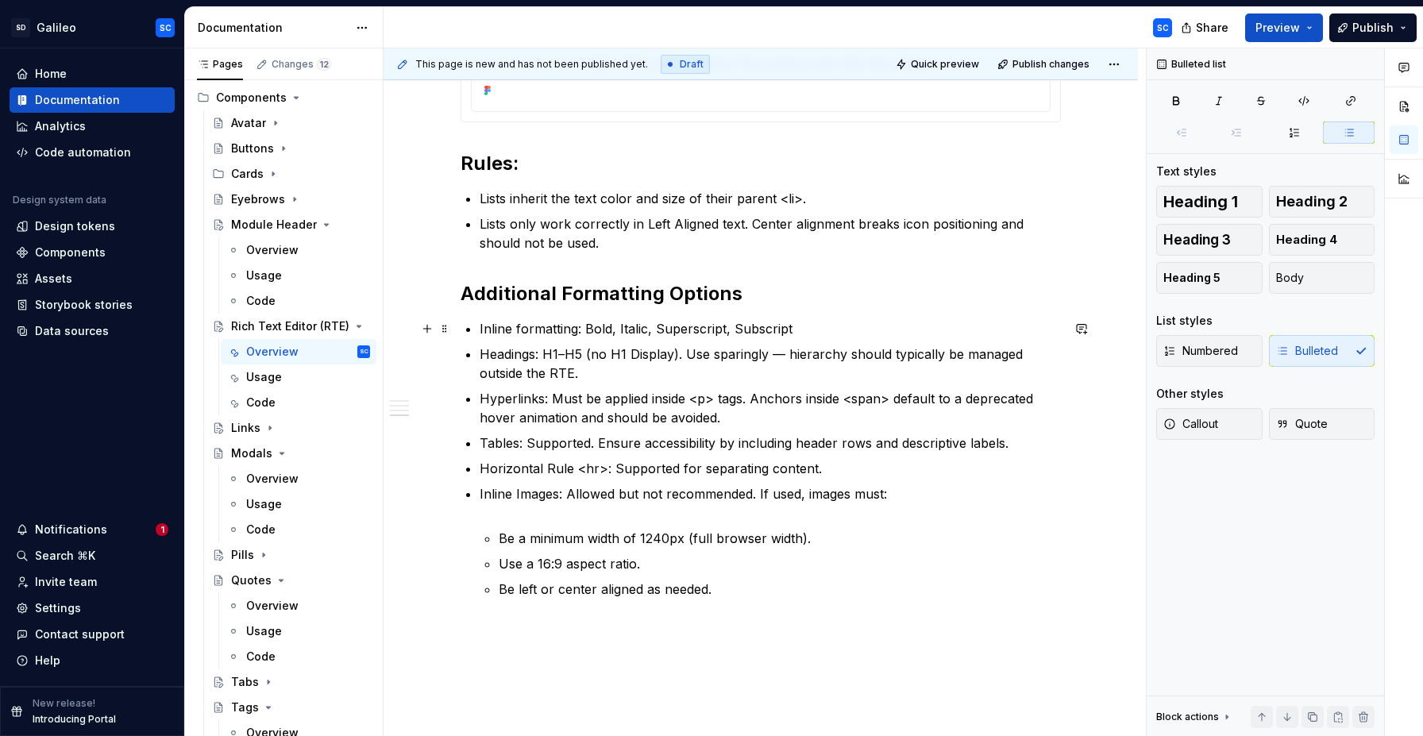
click at [608, 328] on p "Inline formatting: Bold, Italic, Superscript, Subscript" at bounding box center [769, 328] width 581 height 19
type textarea "*"
